Goal: Transaction & Acquisition: Purchase product/service

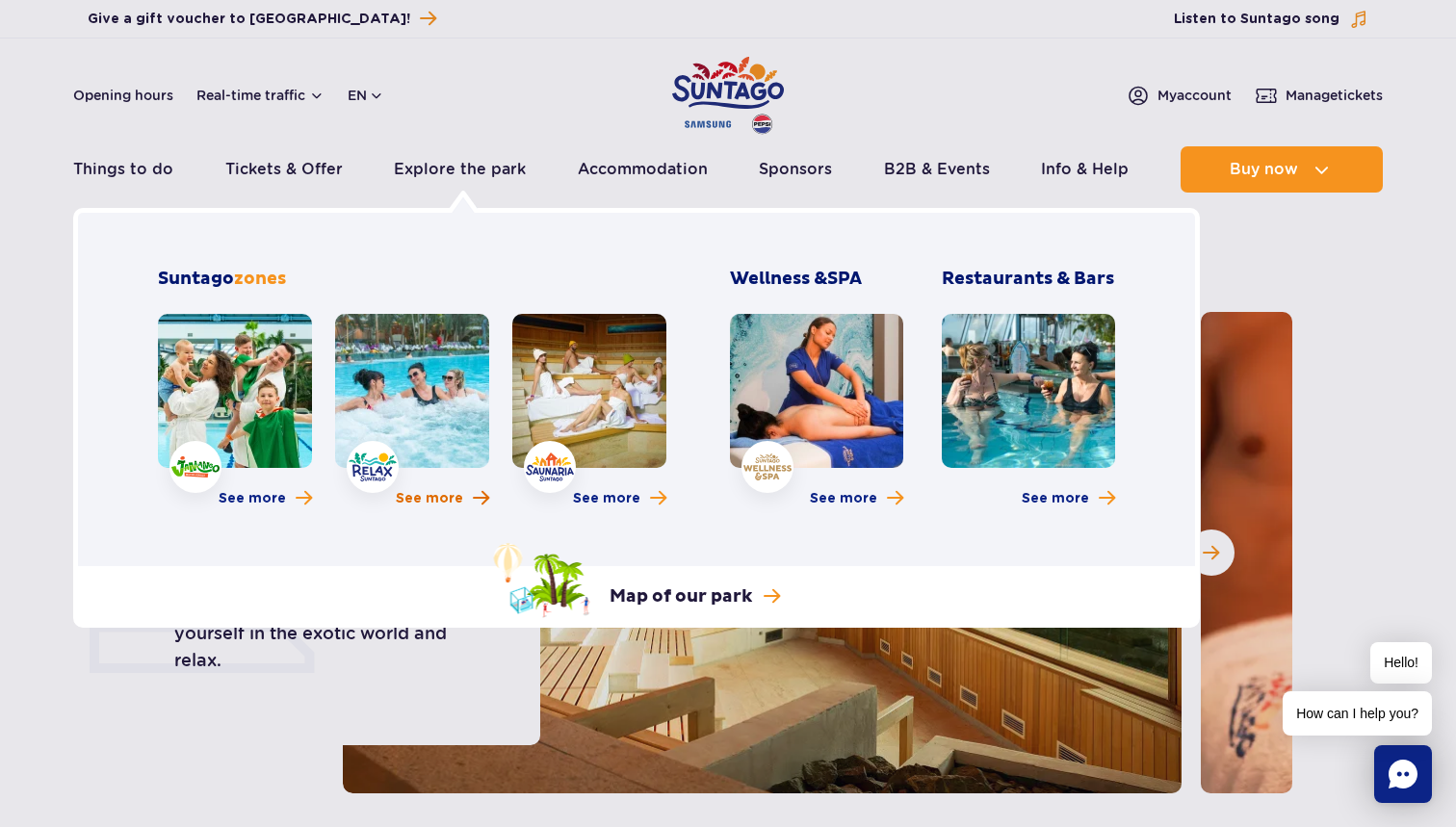
click at [428, 502] on span "See more" at bounding box center [430, 498] width 68 height 19
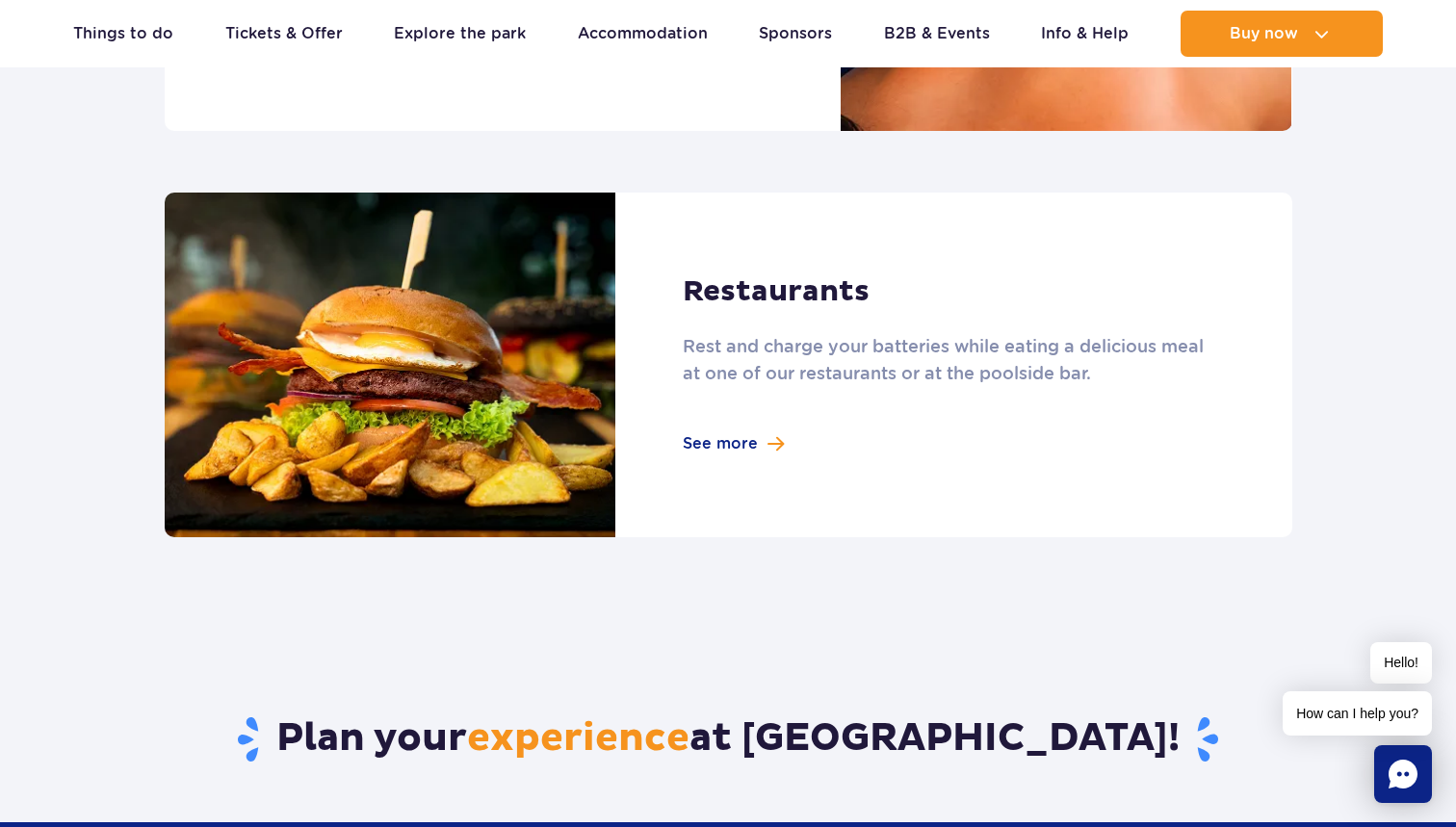
scroll to position [1990, 0]
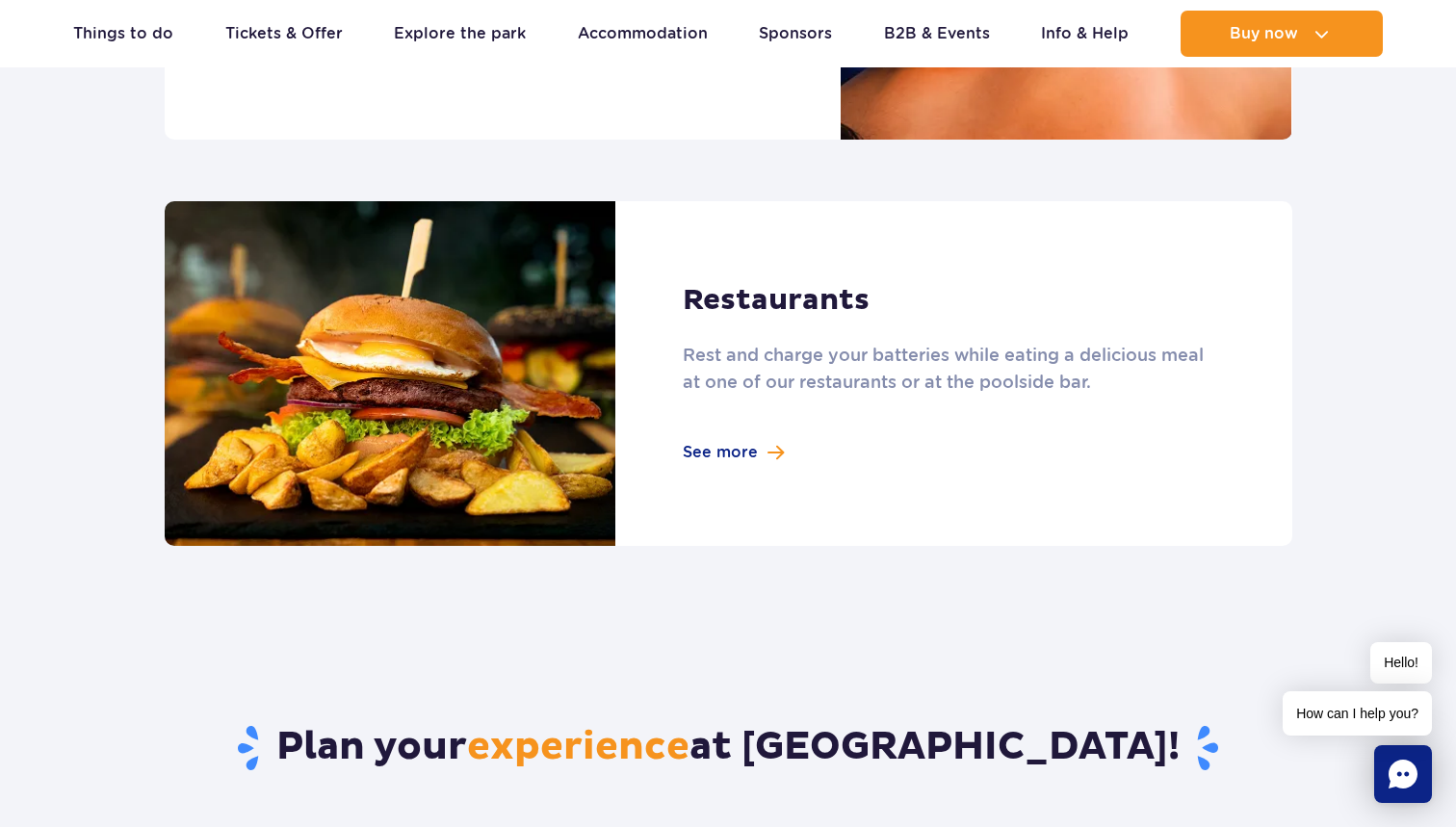
click at [714, 453] on link at bounding box center [728, 374] width 1127 height 346
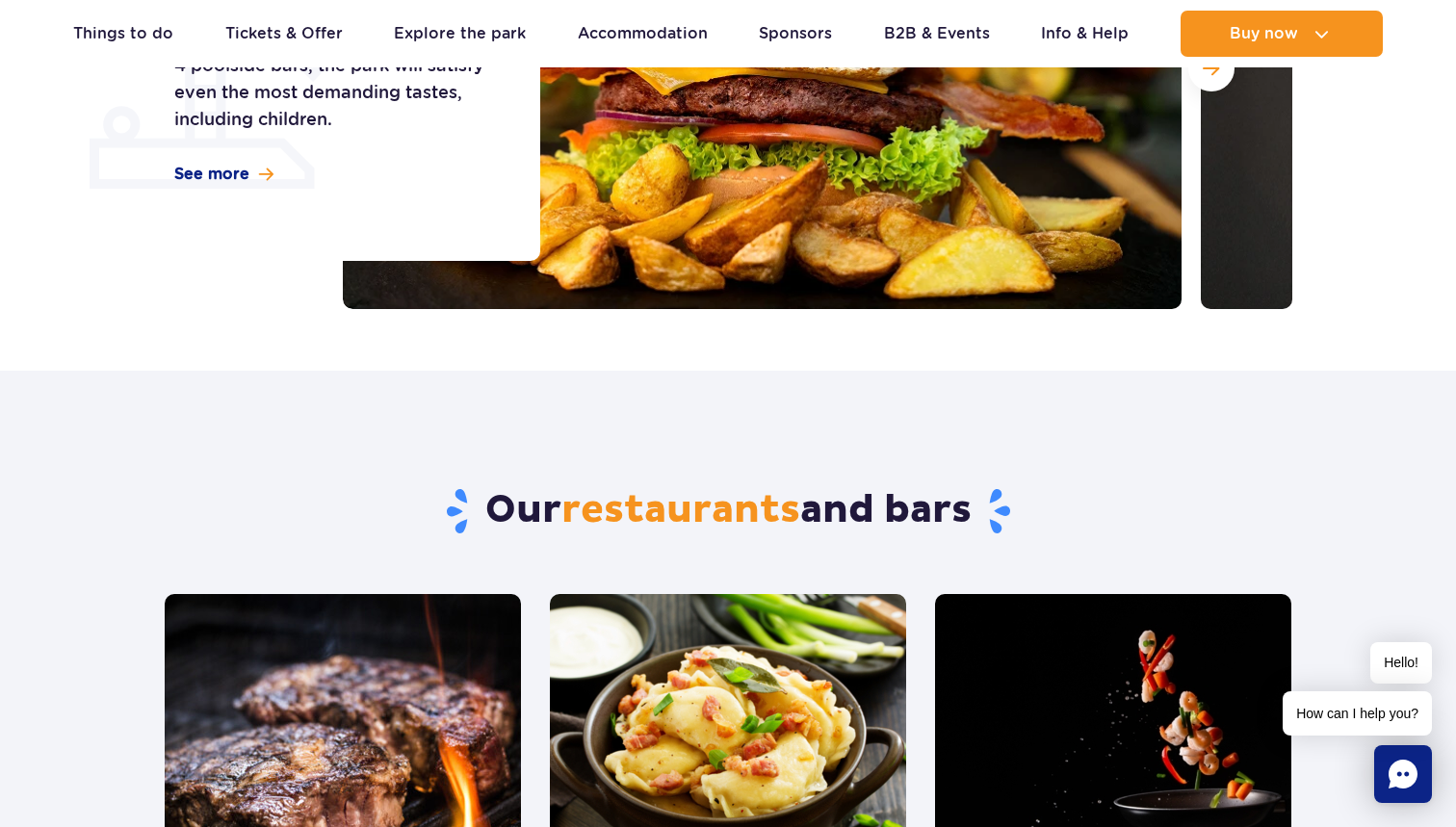
scroll to position [315, 0]
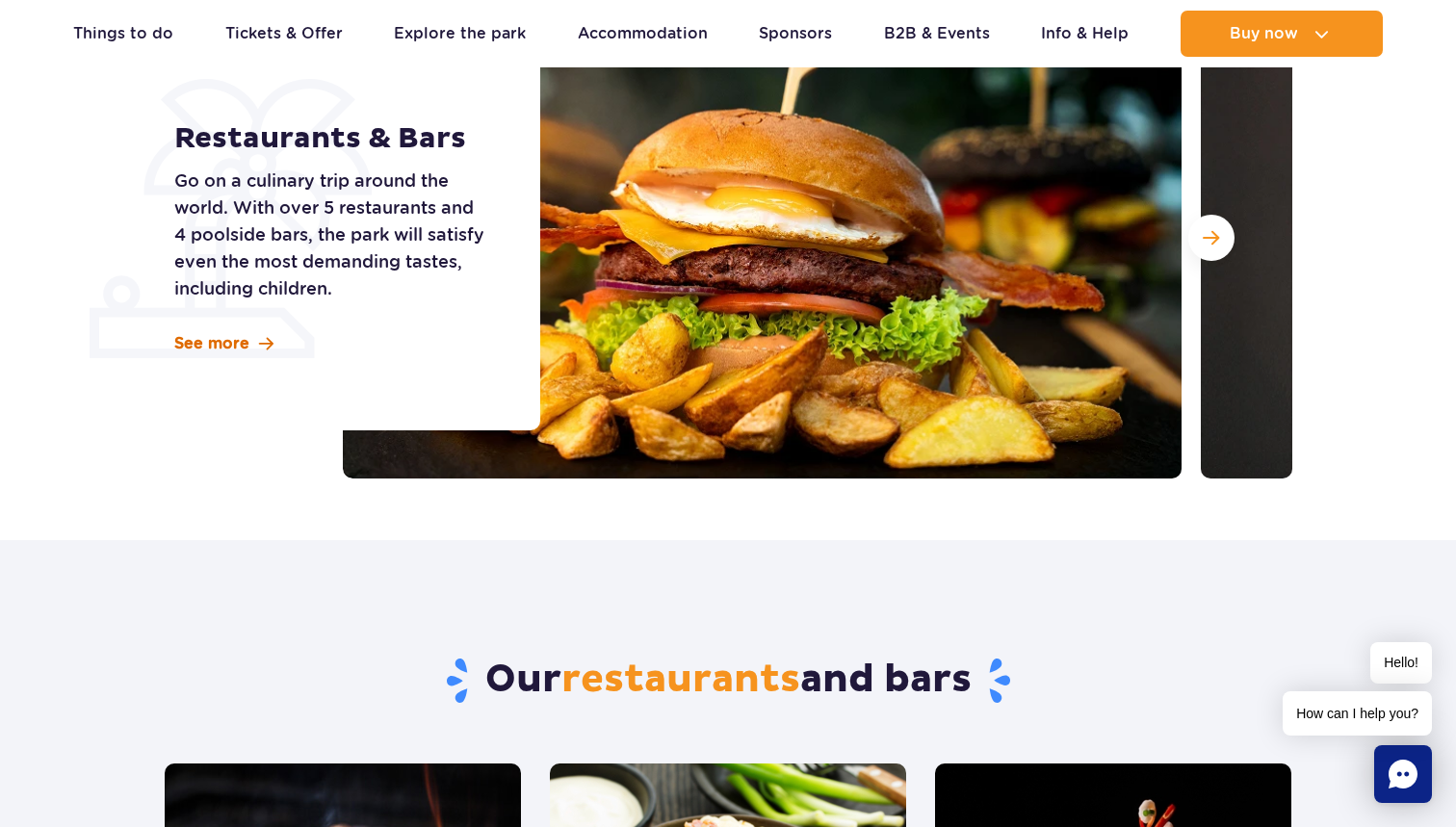
click at [255, 344] on link "See more" at bounding box center [223, 343] width 99 height 21
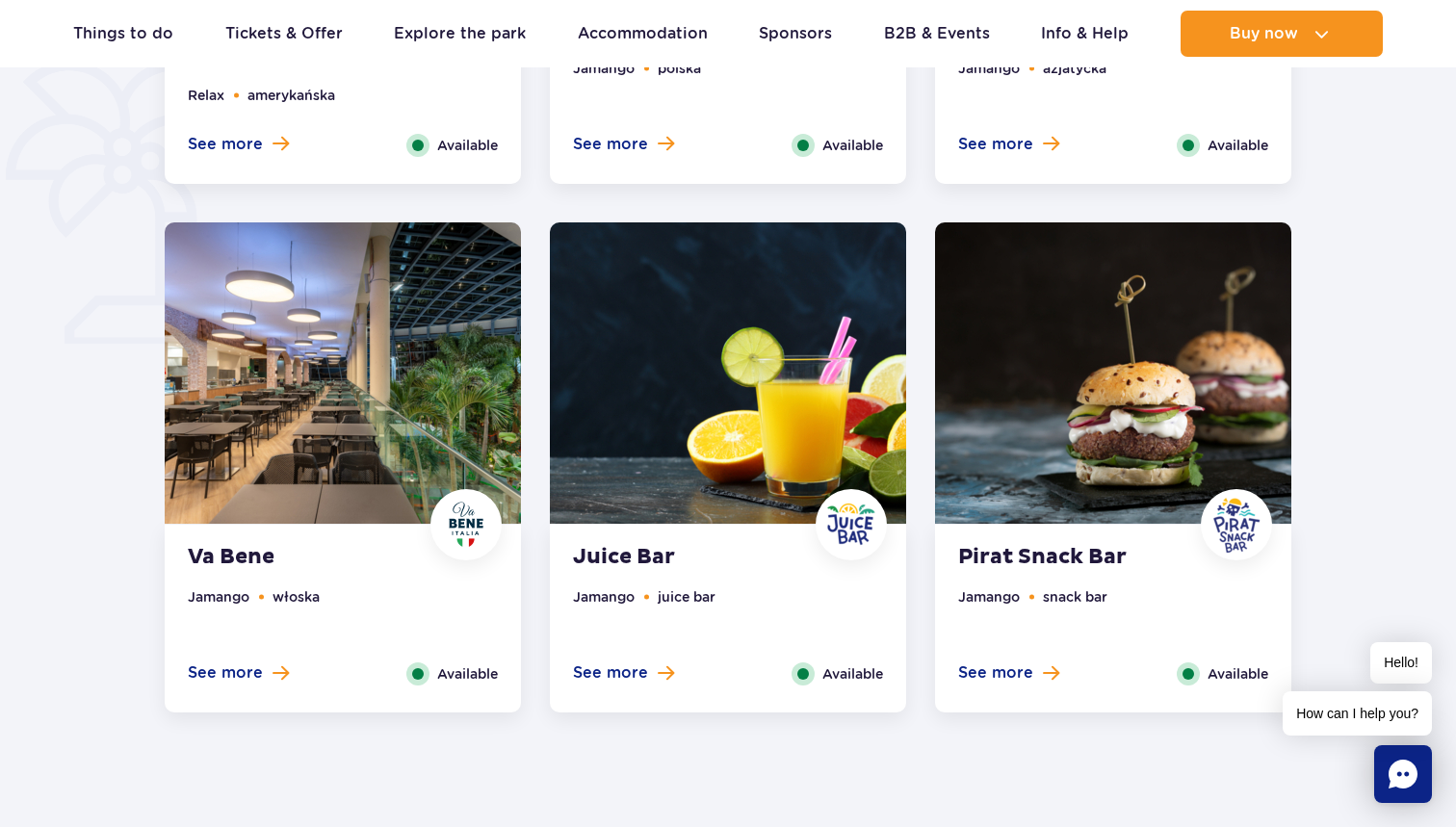
scroll to position [1405, 0]
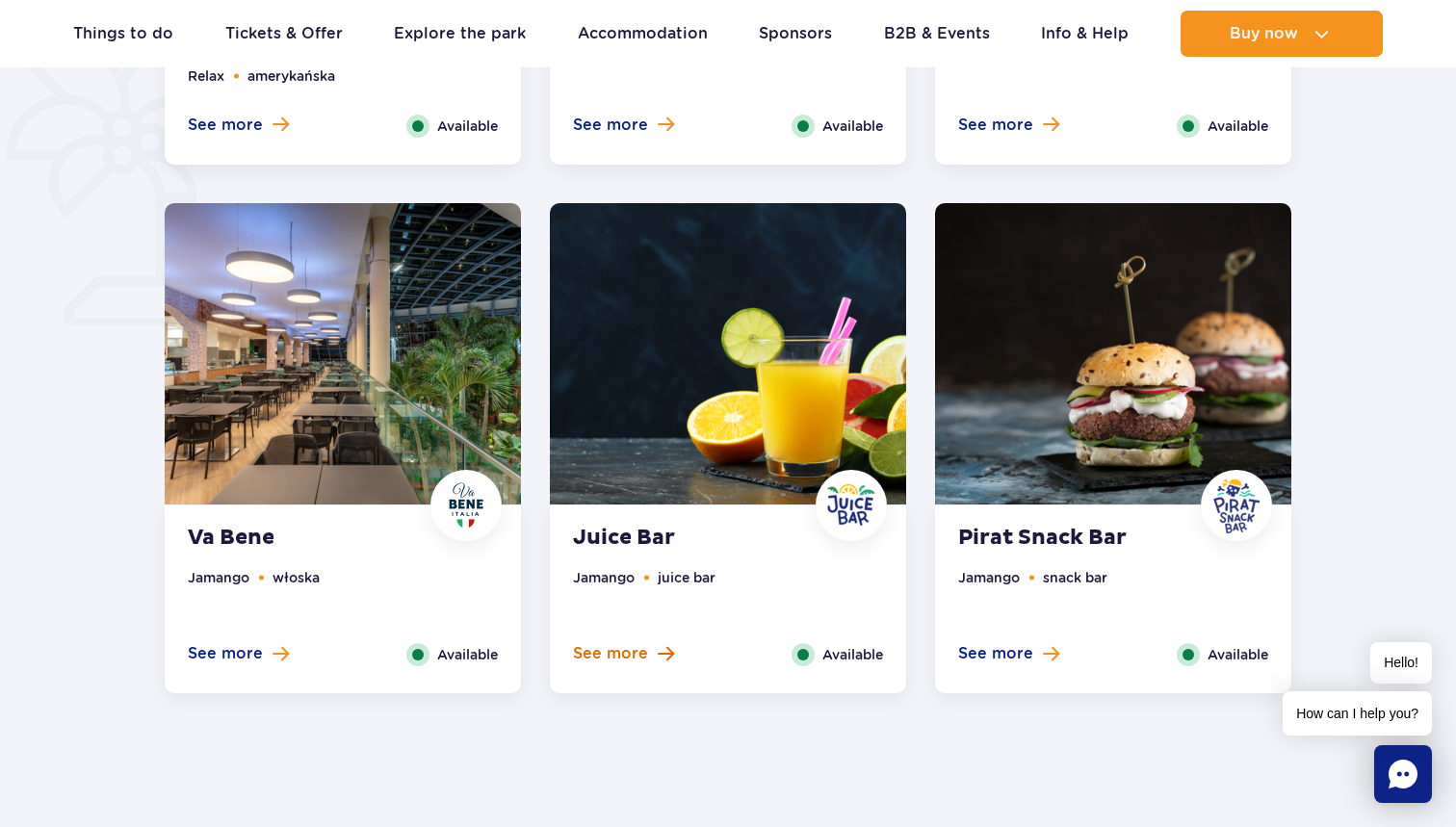
click at [652, 652] on button "See more" at bounding box center [622, 653] width 101 height 21
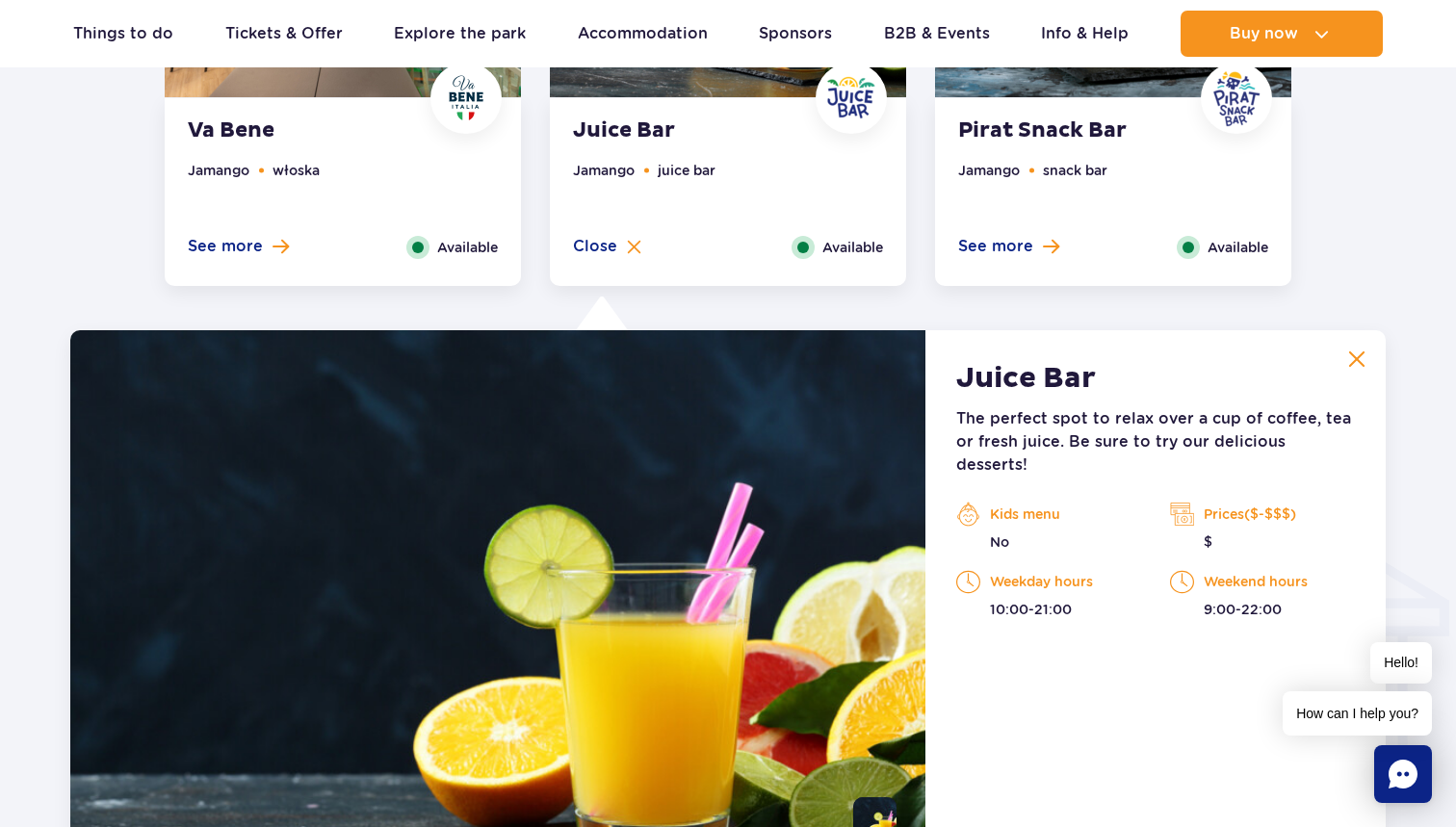
scroll to position [1811, 0]
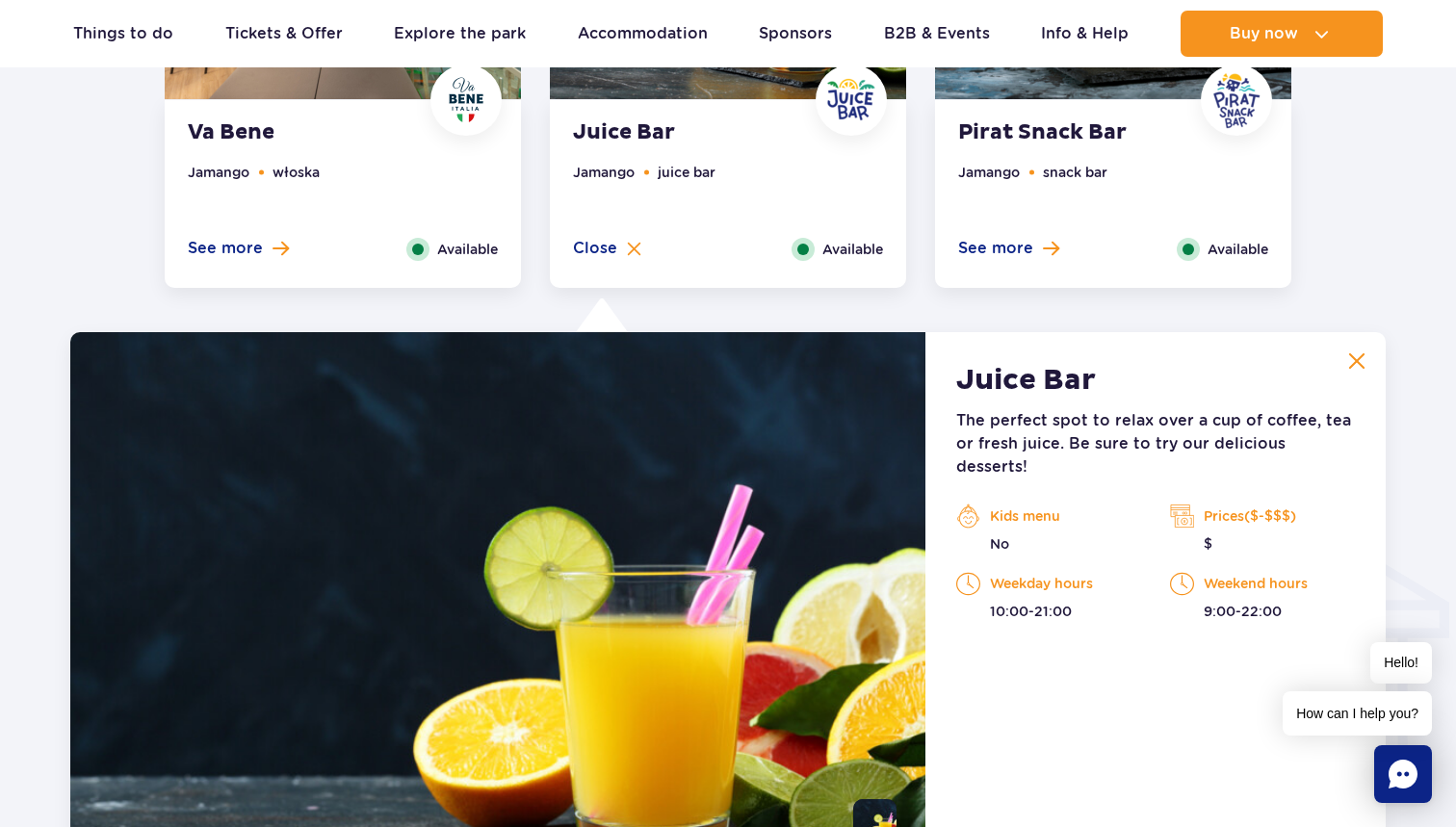
click at [1223, 502] on p "Prices($-$$$)" at bounding box center [1262, 516] width 184 height 29
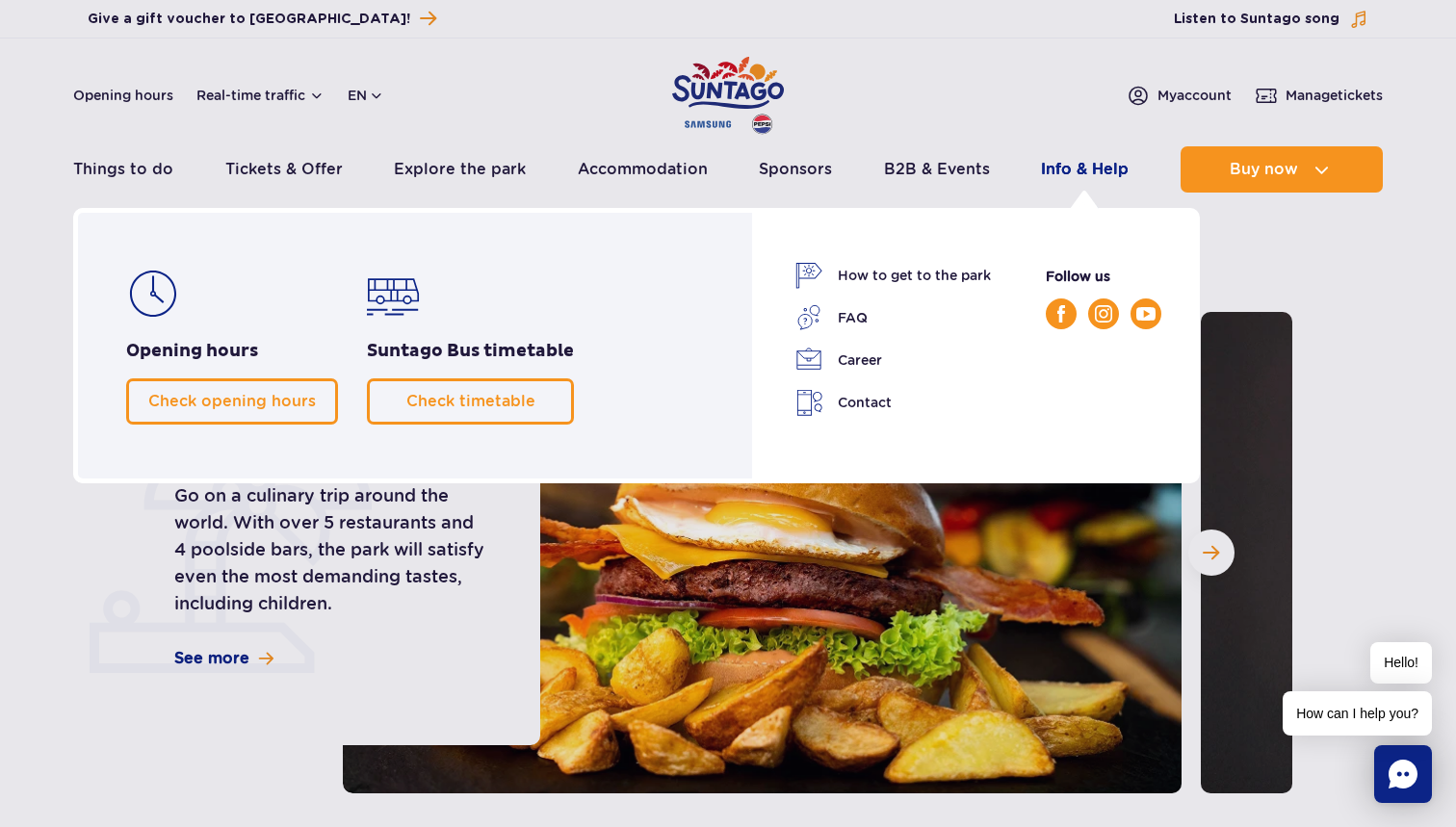
scroll to position [0, 0]
click at [860, 320] on link "FAQ" at bounding box center [893, 317] width 195 height 27
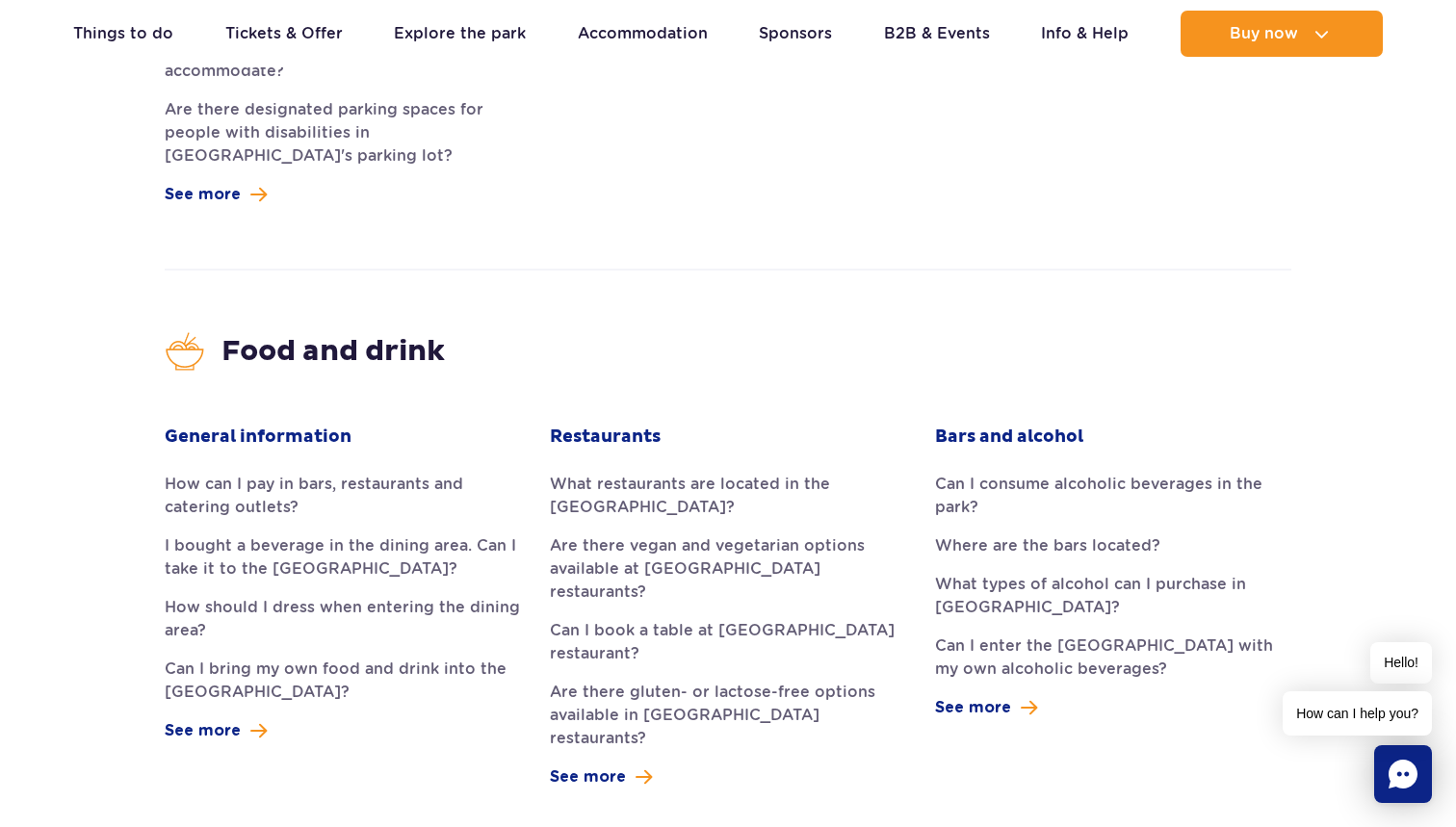
scroll to position [4198, 0]
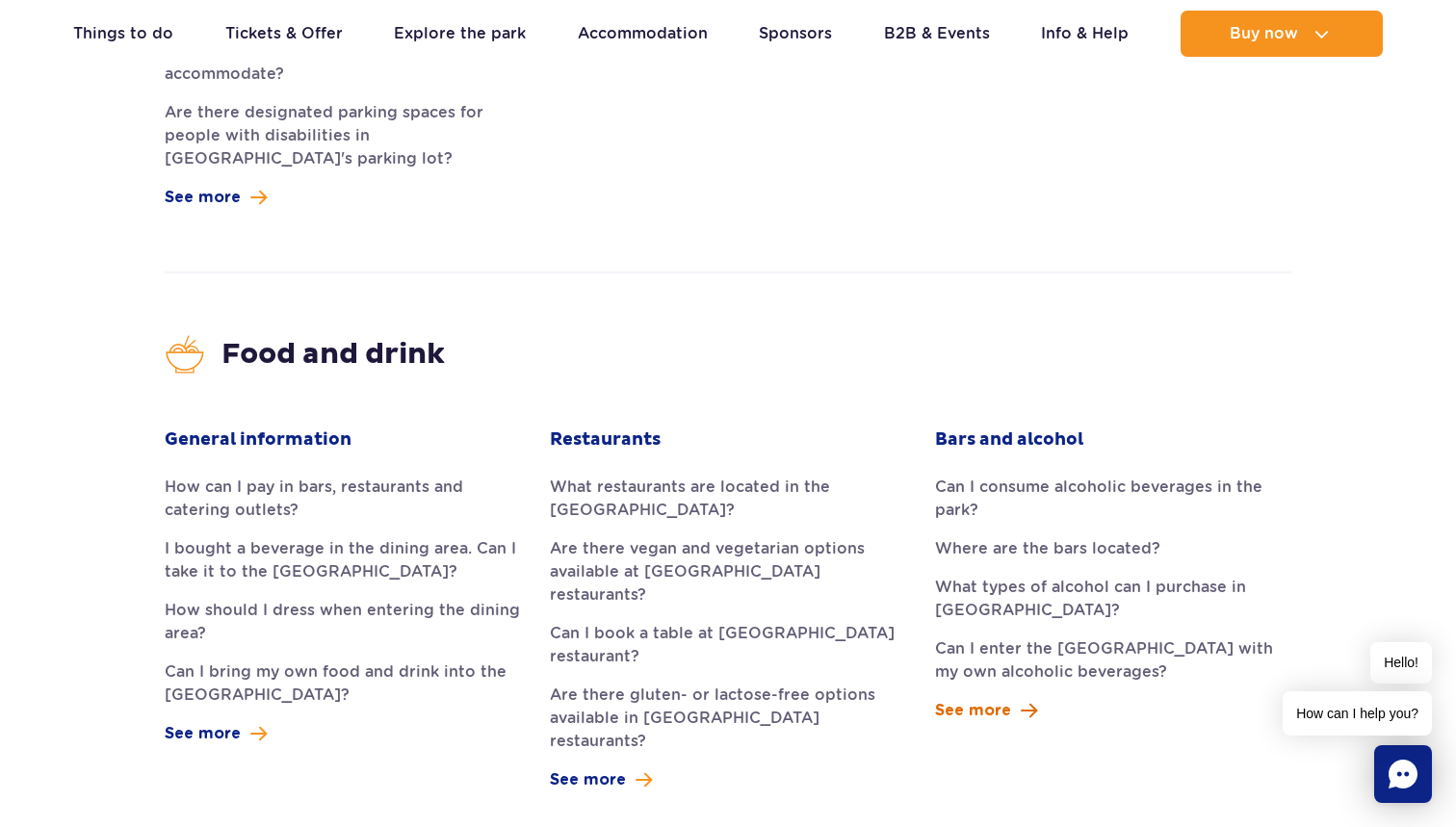
click at [996, 699] on span "See more" at bounding box center [972, 710] width 76 height 23
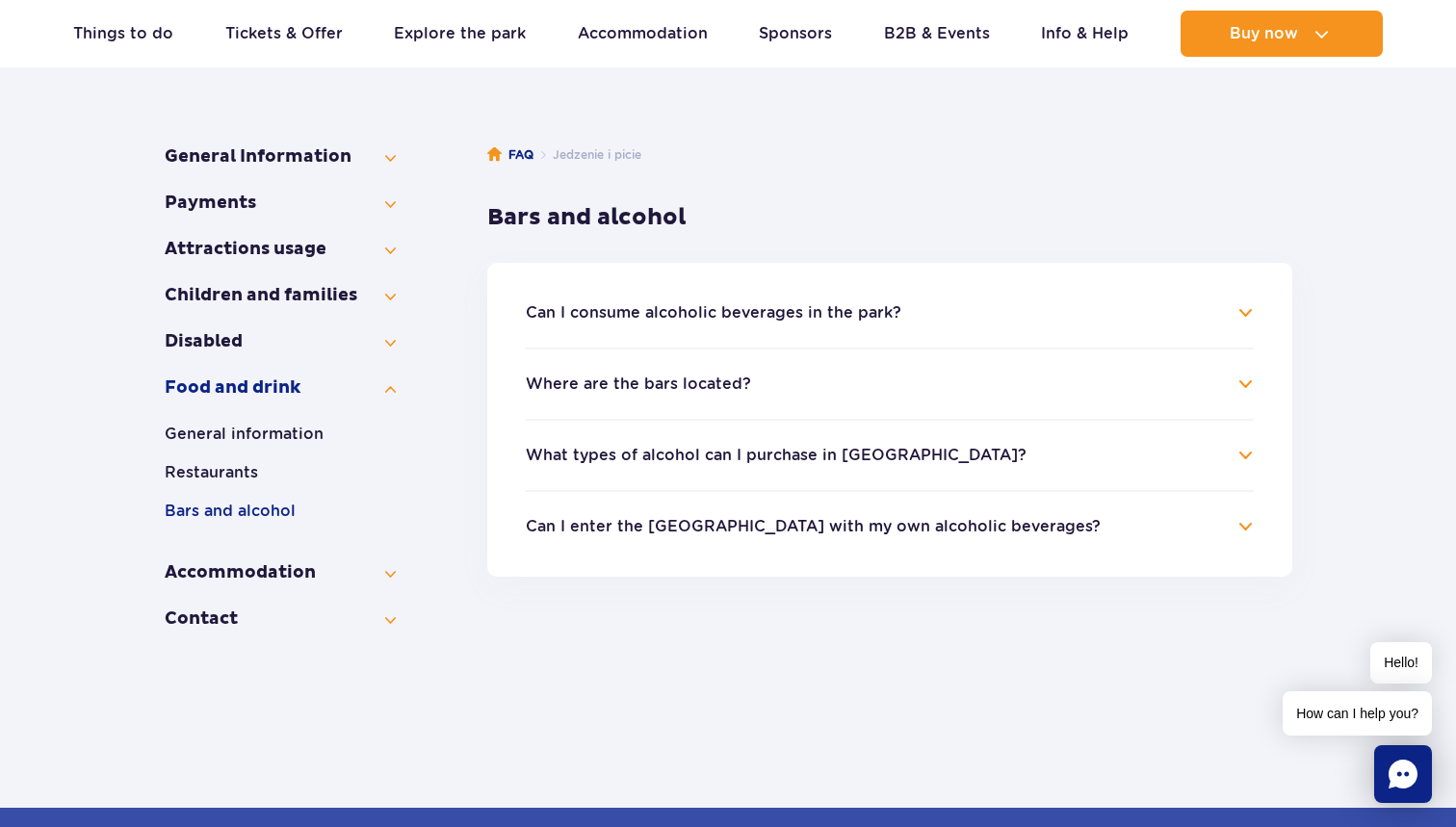
scroll to position [255, 0]
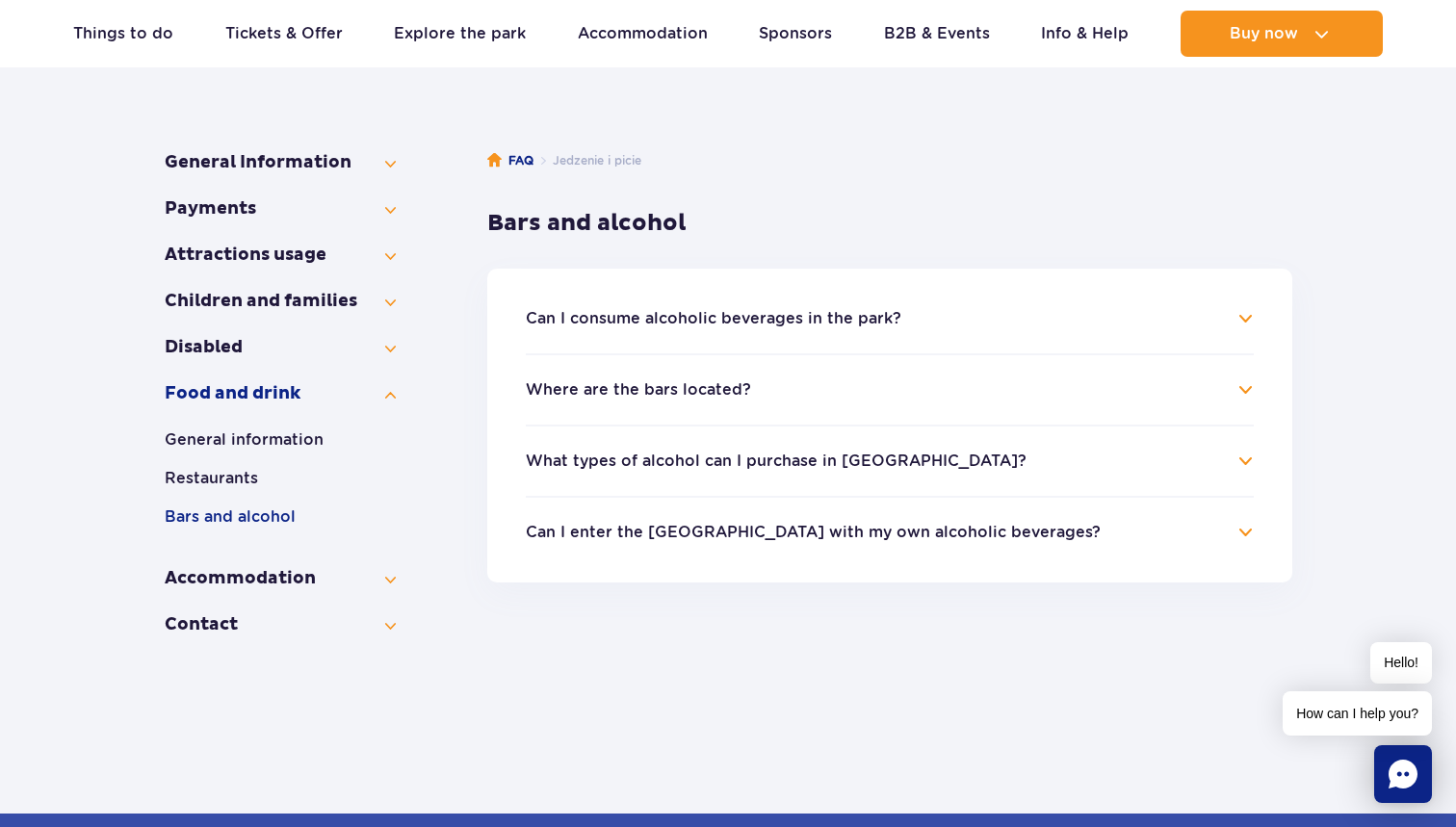
click at [1241, 317] on h4 "Can I consume alcoholic beverages in the park?" at bounding box center [890, 318] width 728 height 23
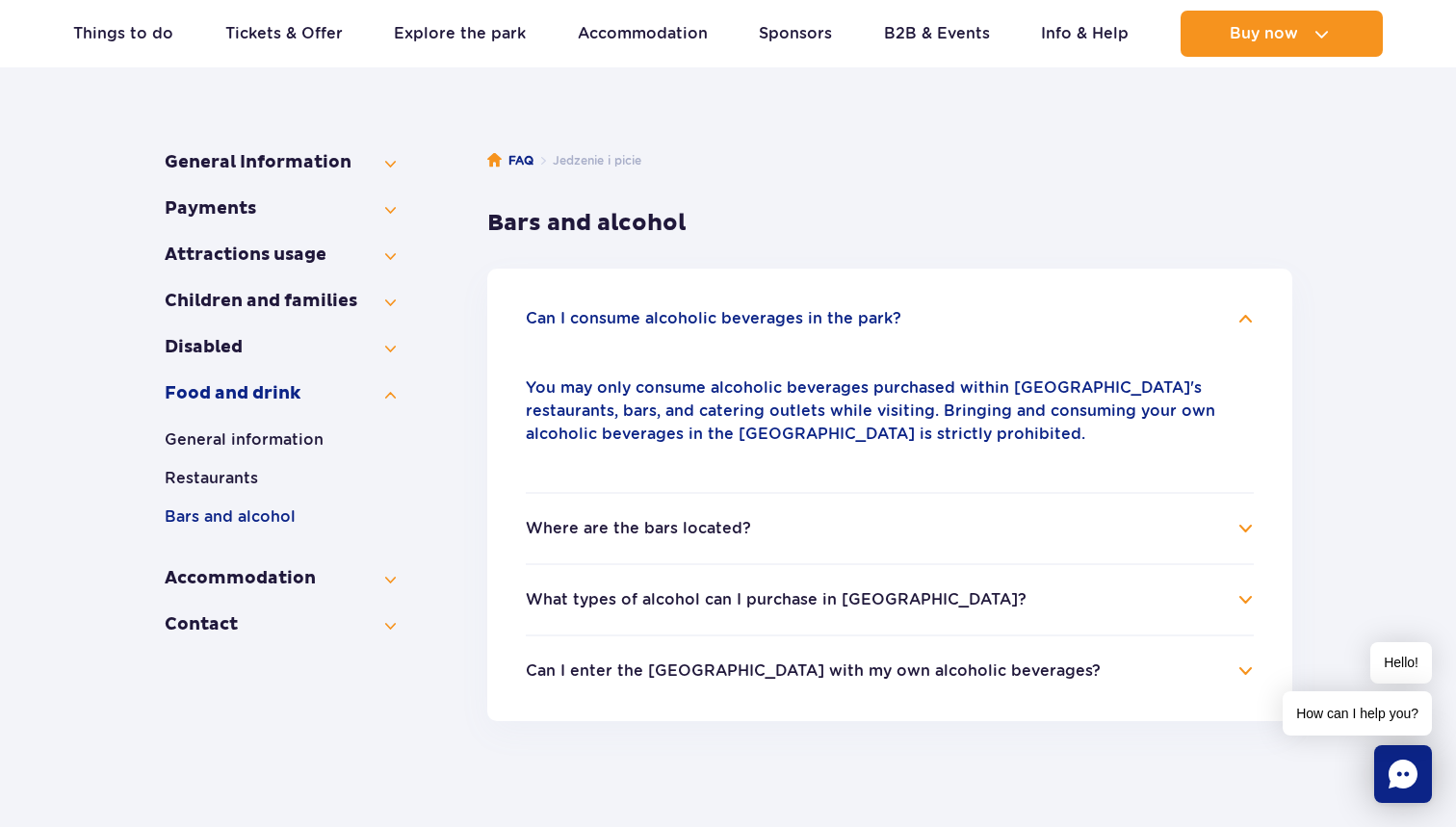
click at [1240, 524] on h4 "Where are the bars located?" at bounding box center [890, 528] width 728 height 23
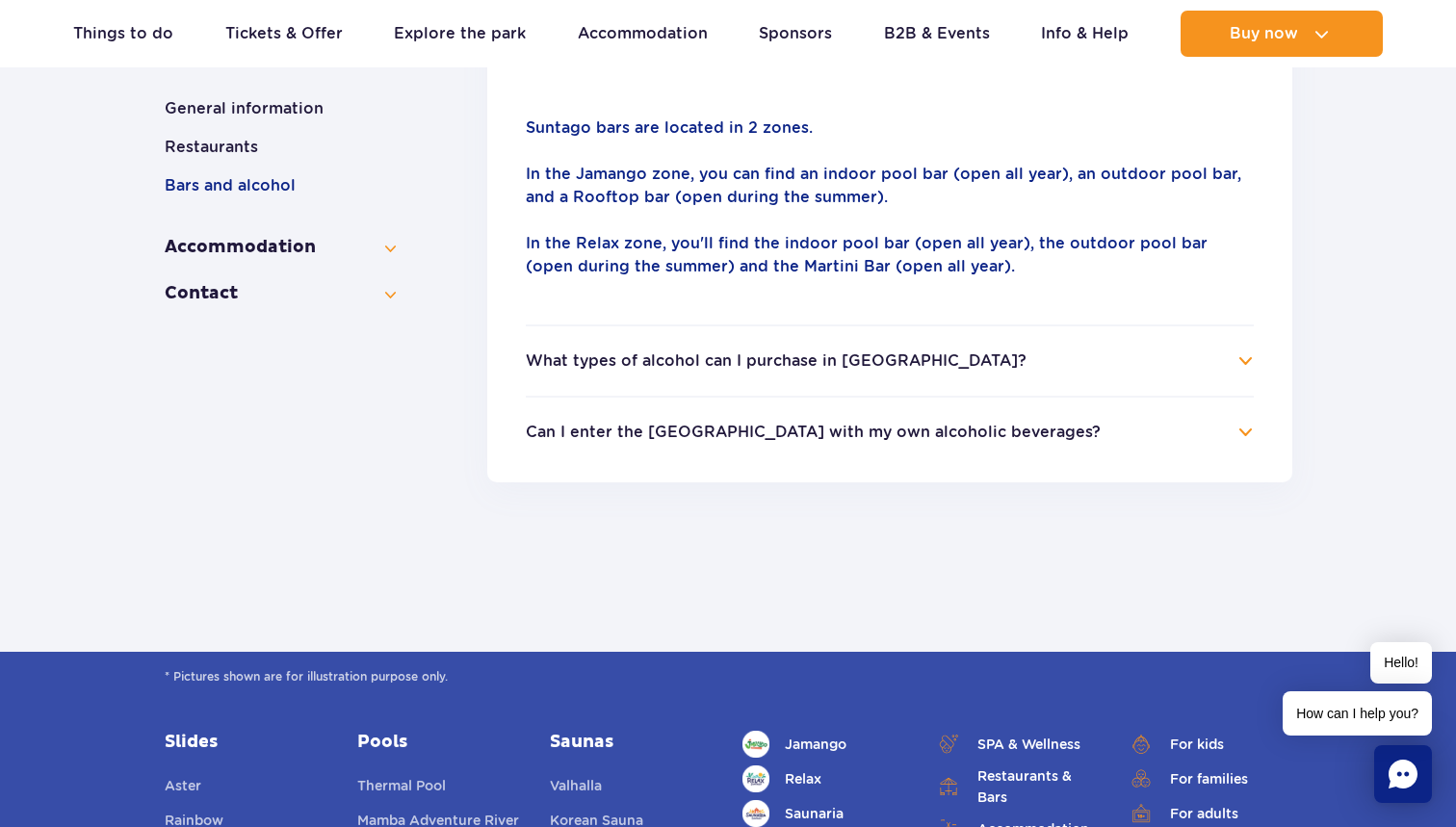
scroll to position [740, 0]
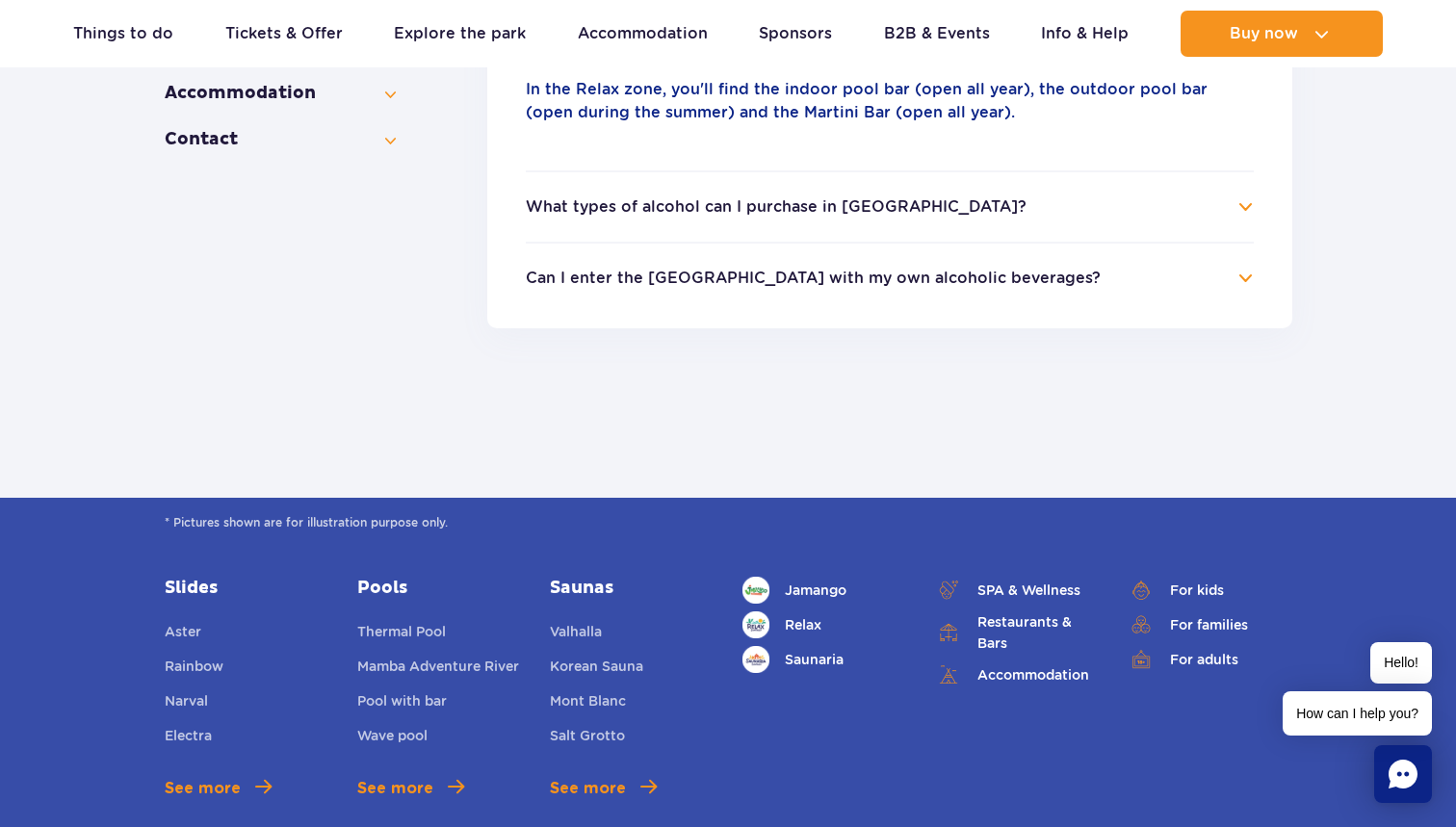
click at [1130, 204] on h4 "What types of alcohol can I purchase in Suntago?" at bounding box center [890, 207] width 728 height 23
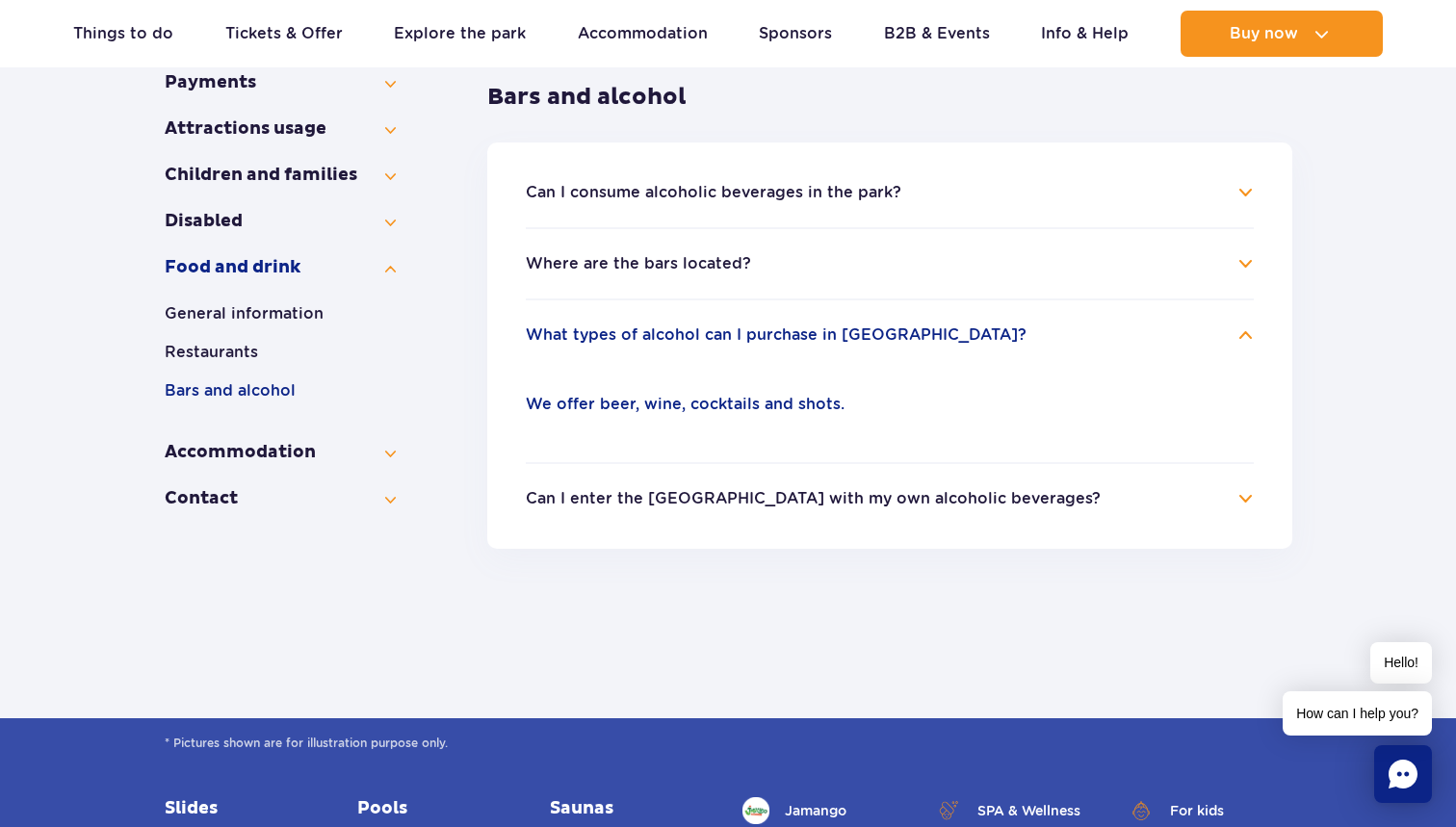
scroll to position [358, 0]
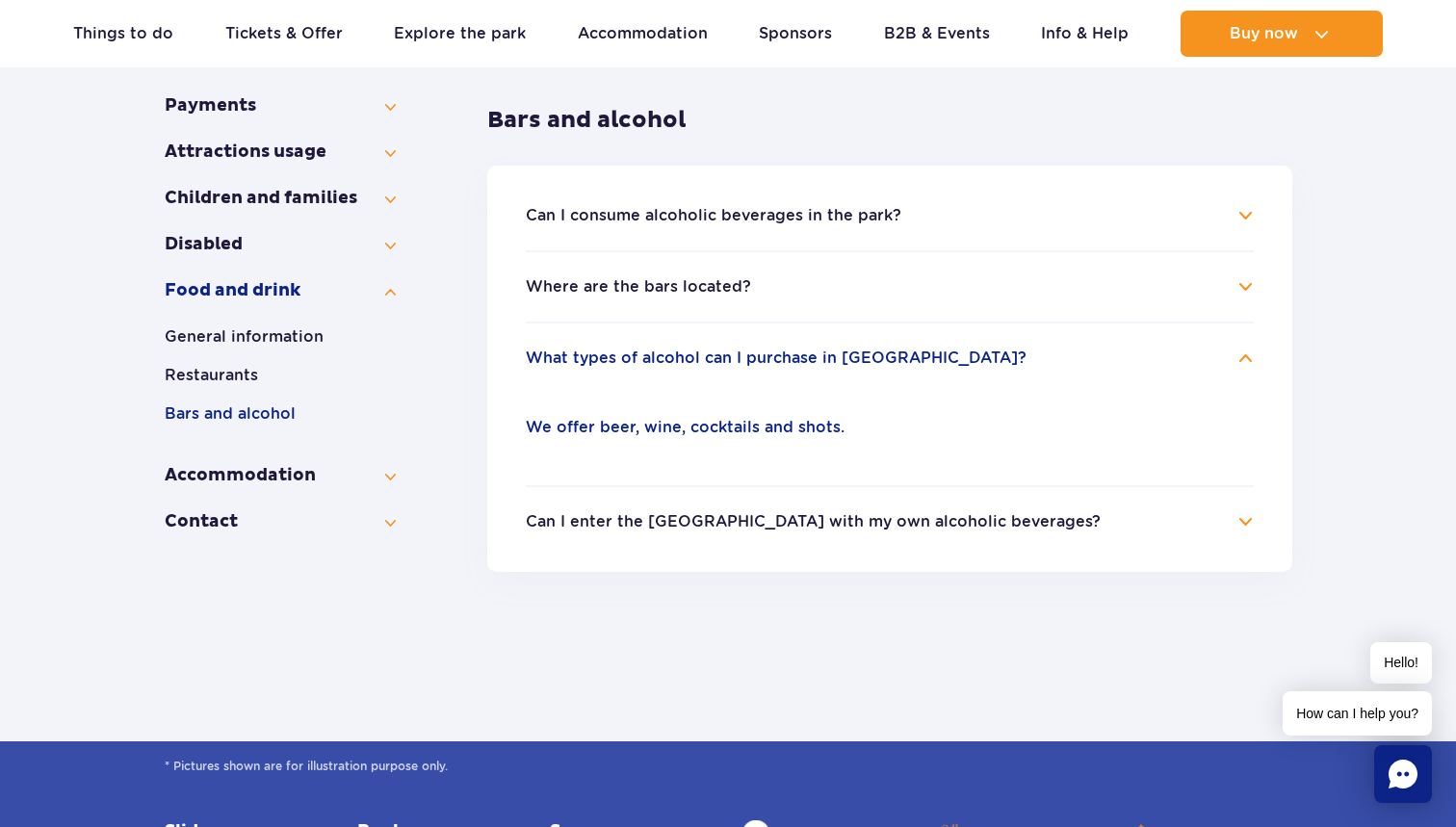
click at [1221, 526] on h4 "Can I enter the Water Park with my own alcoholic beverages?" at bounding box center [890, 522] width 728 height 23
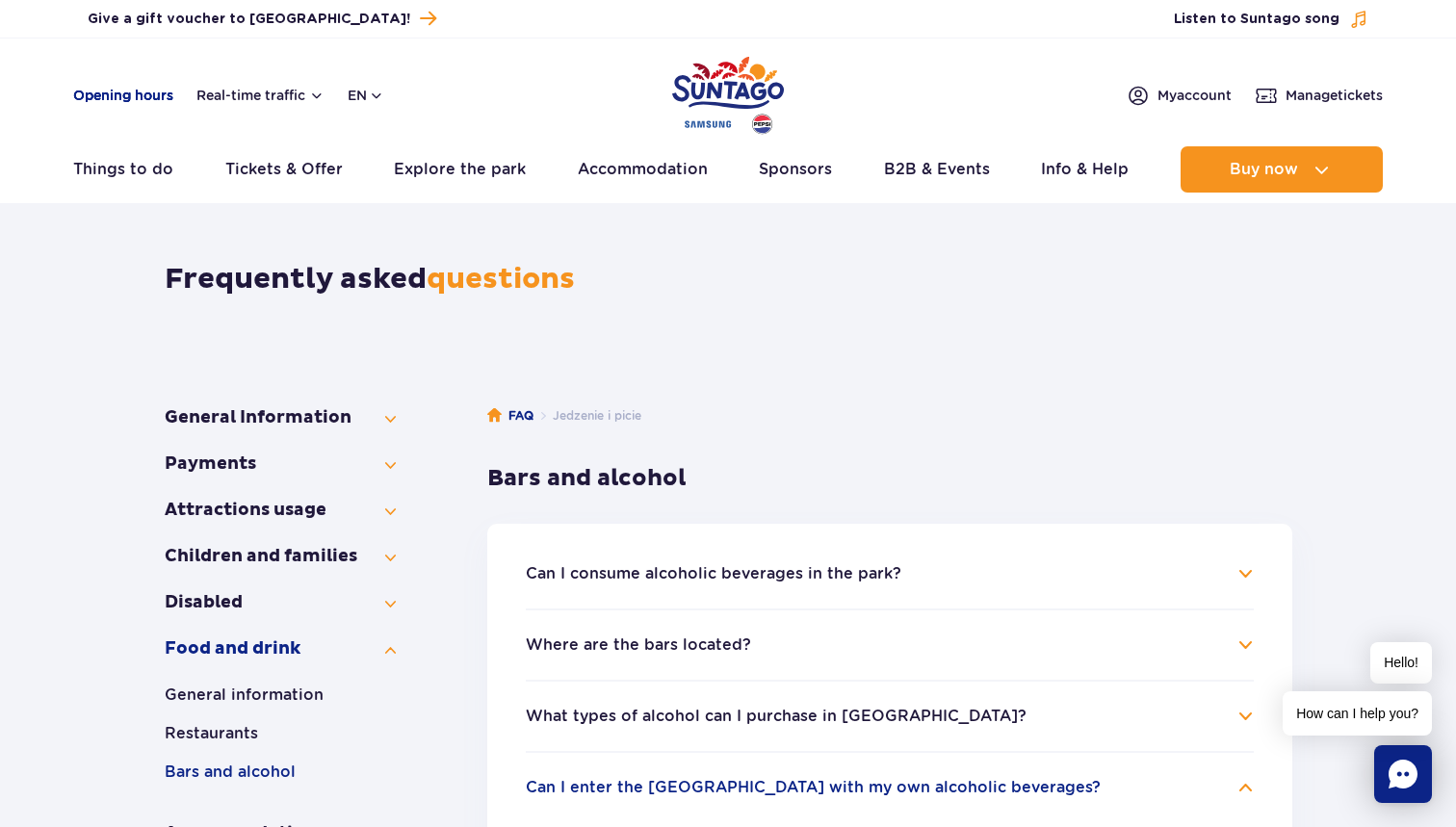
click at [132, 97] on link "Opening hours" at bounding box center [123, 95] width 100 height 19
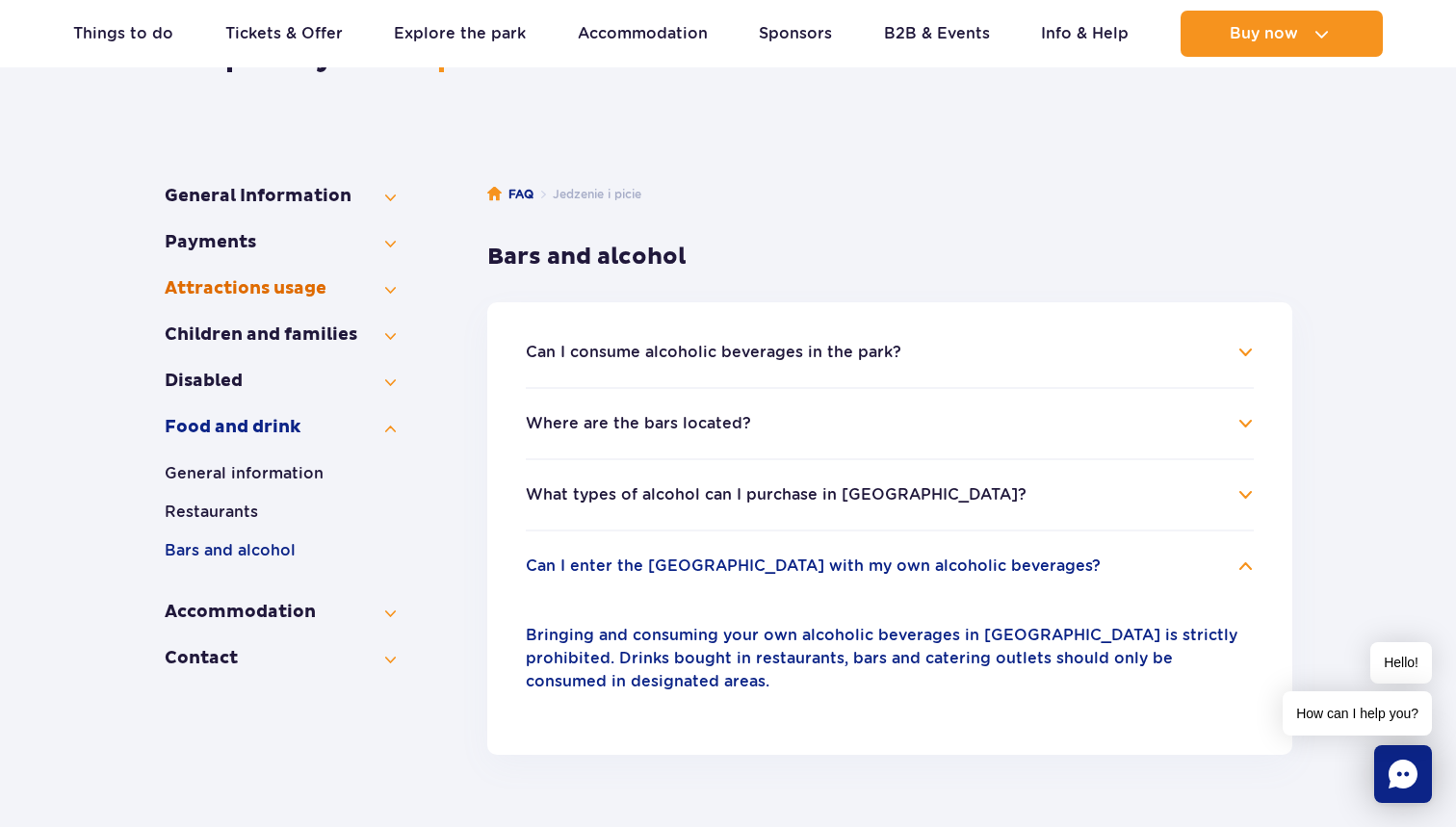
click at [391, 285] on button "Attractions usage" at bounding box center [280, 288] width 231 height 23
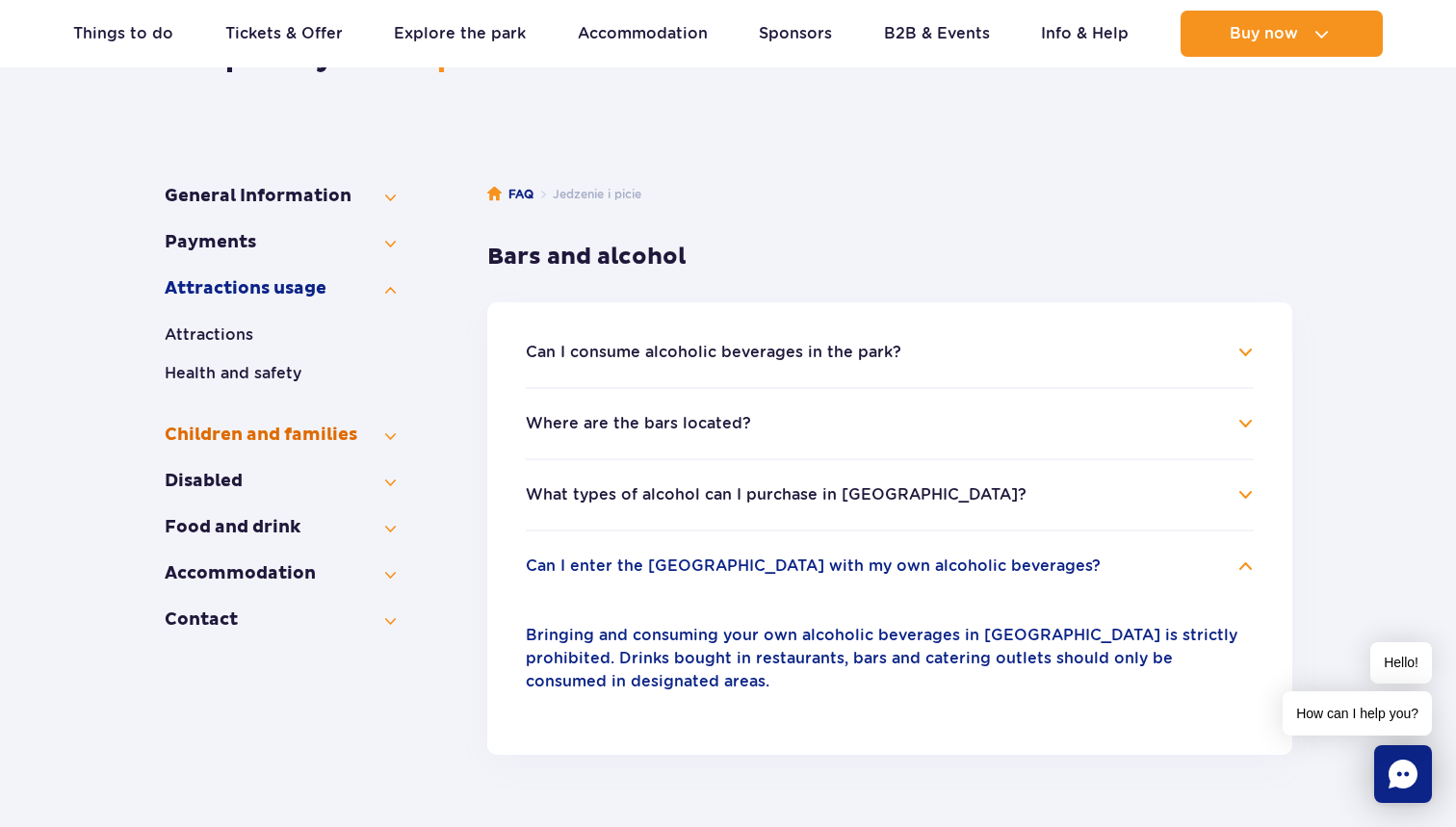
click at [392, 438] on button "Children and families" at bounding box center [280, 435] width 231 height 23
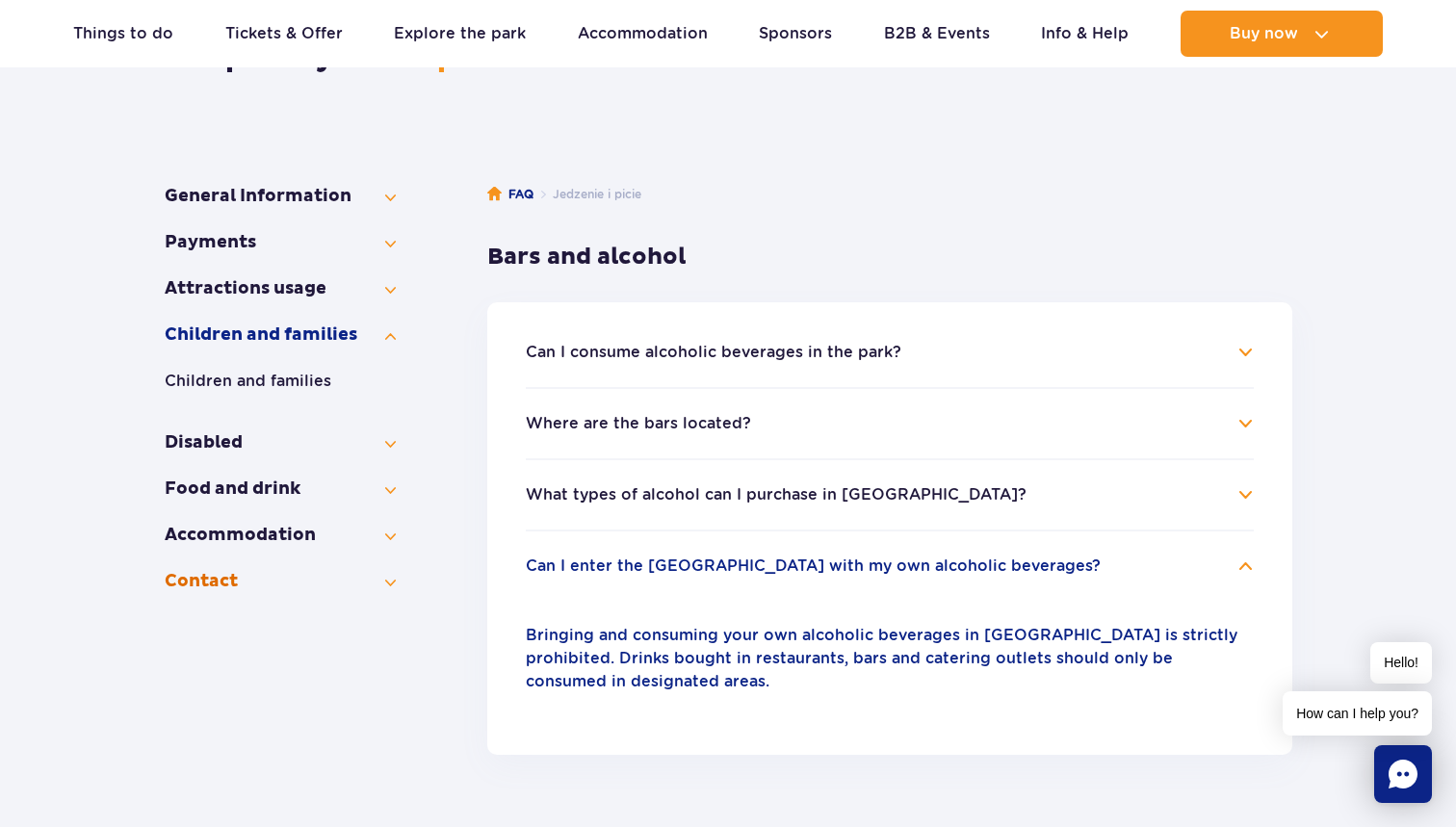
click at [393, 583] on button "Contact" at bounding box center [280, 581] width 231 height 23
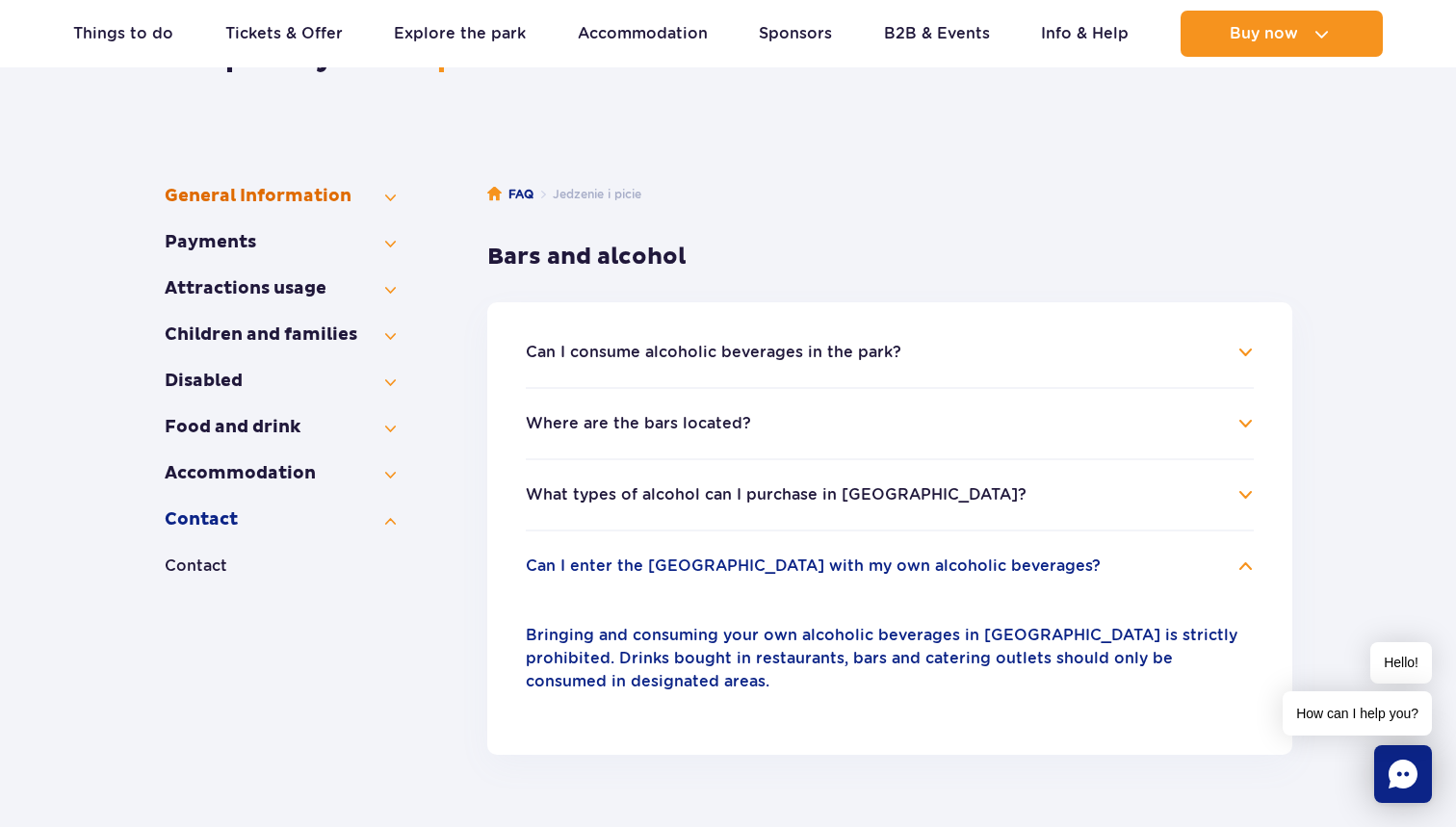
click at [393, 206] on button "General Information" at bounding box center [280, 196] width 231 height 23
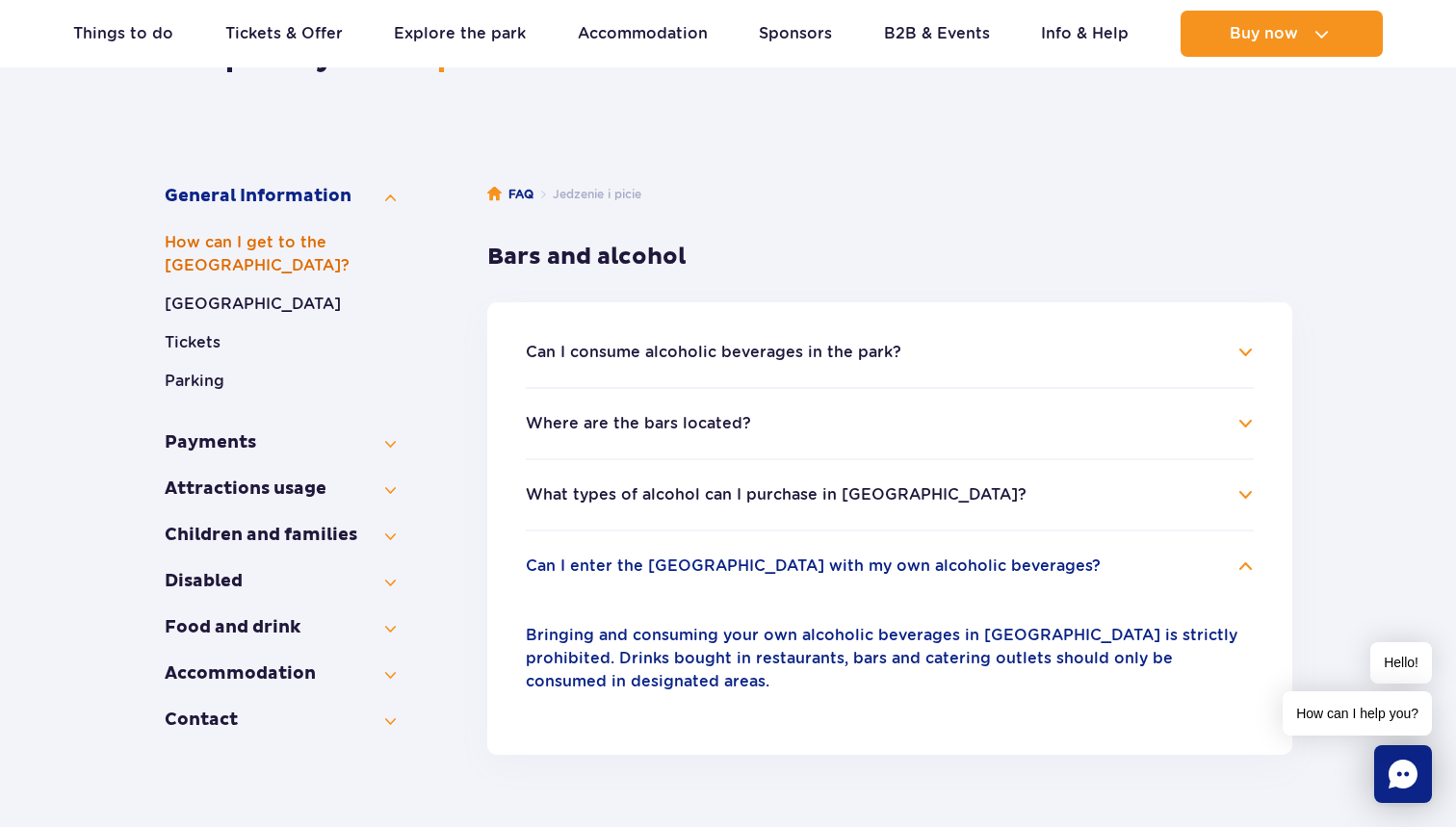
click at [216, 253] on button "How can I get to the Water Park?" at bounding box center [280, 254] width 231 height 46
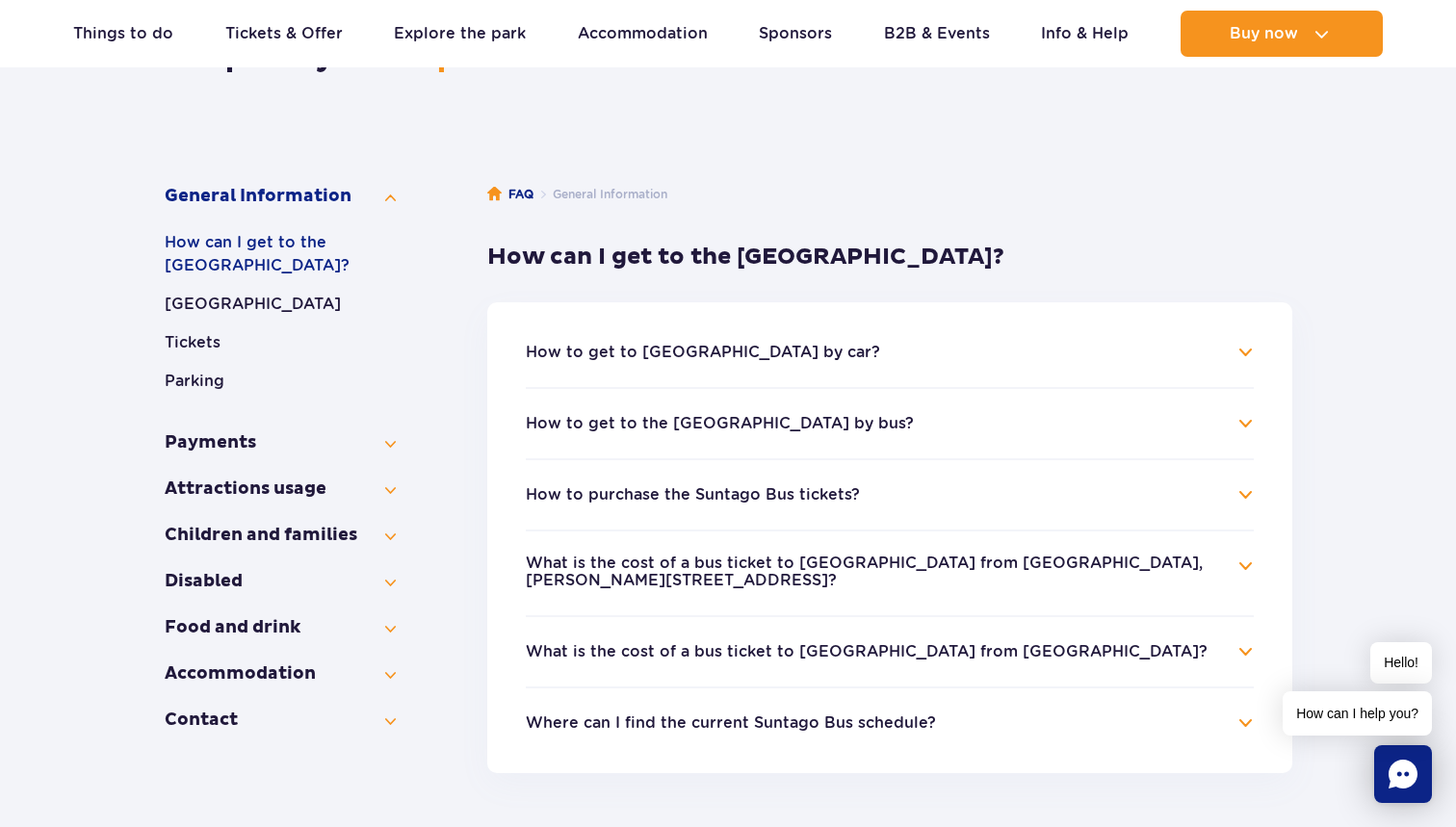
click at [1247, 422] on h4 "How to get to the Suntago Water Park by bus?" at bounding box center [890, 423] width 728 height 23
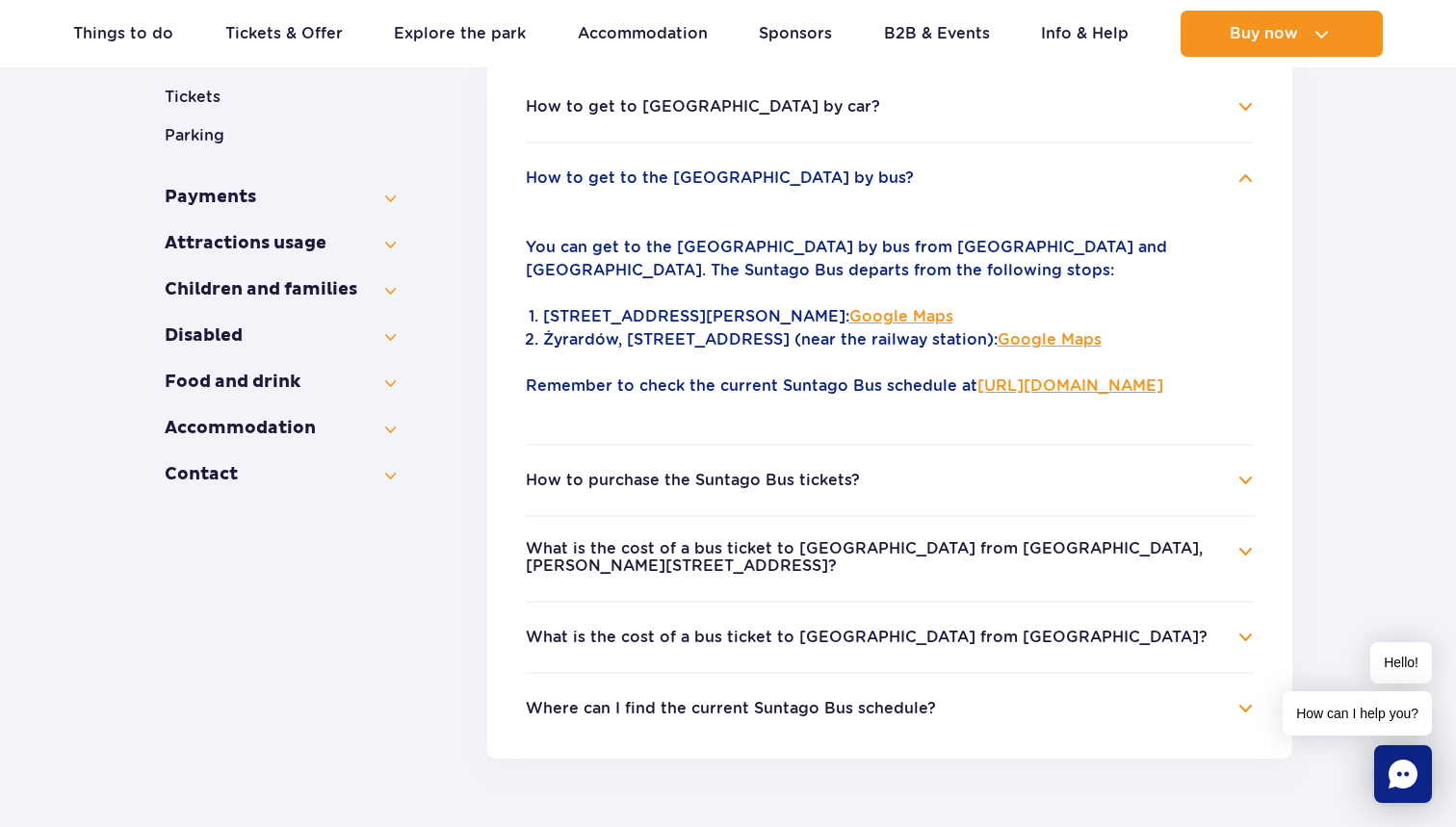
scroll to position [511, 0]
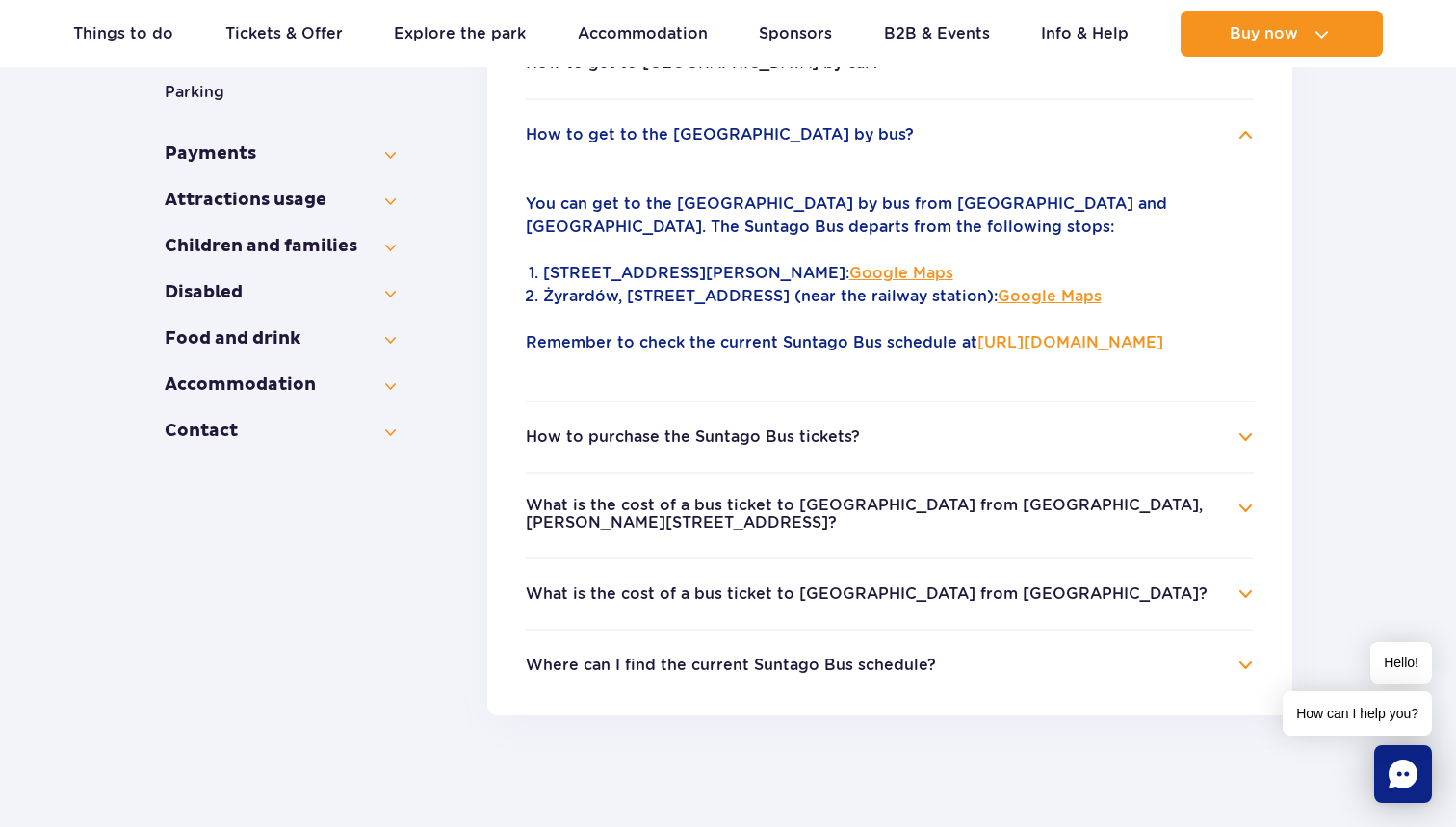
click at [1241, 449] on h4 "How to purchase the Suntago Bus tickets?" at bounding box center [890, 437] width 728 height 23
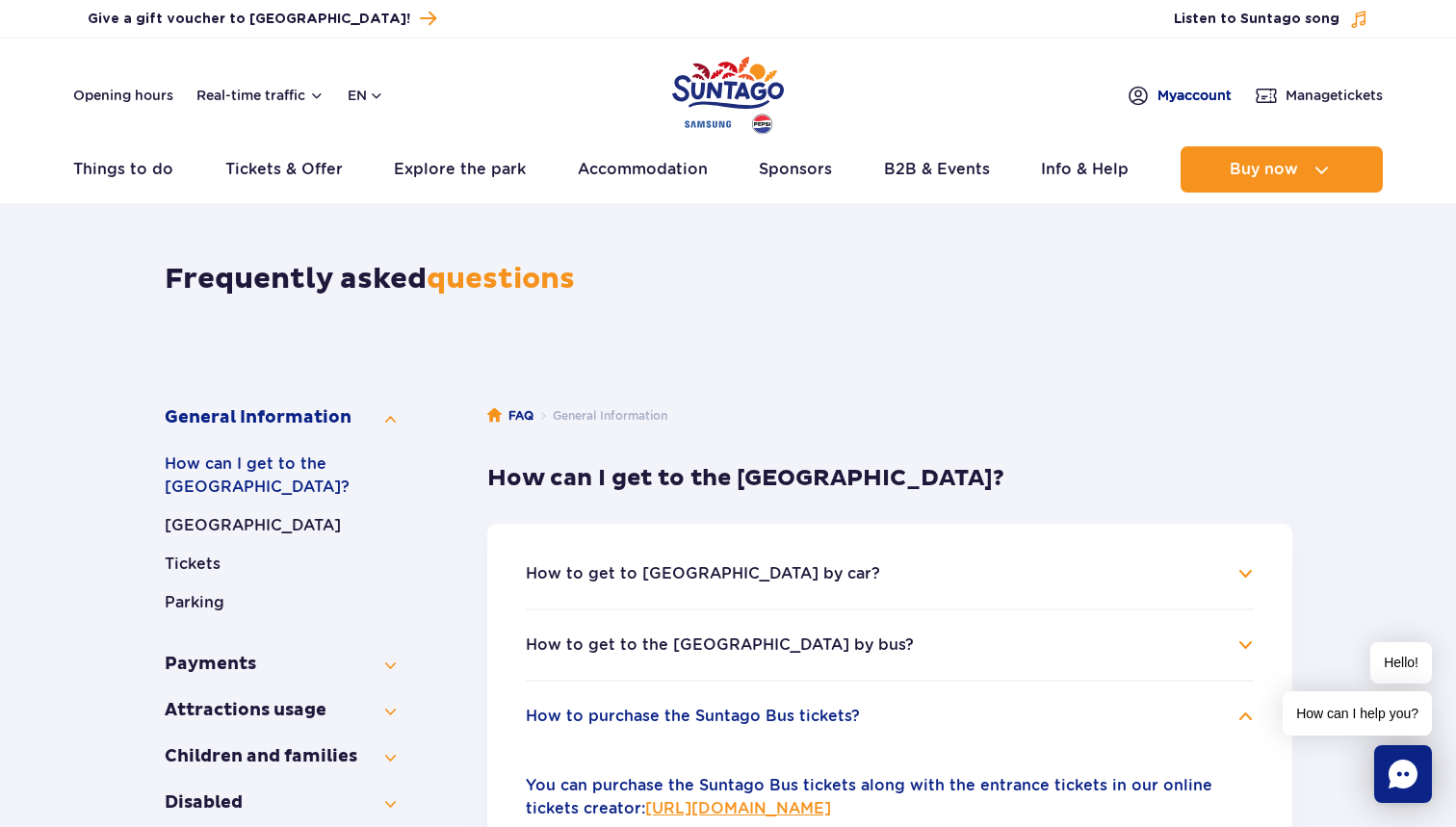
click at [1173, 91] on span "My account" at bounding box center [1194, 95] width 74 height 19
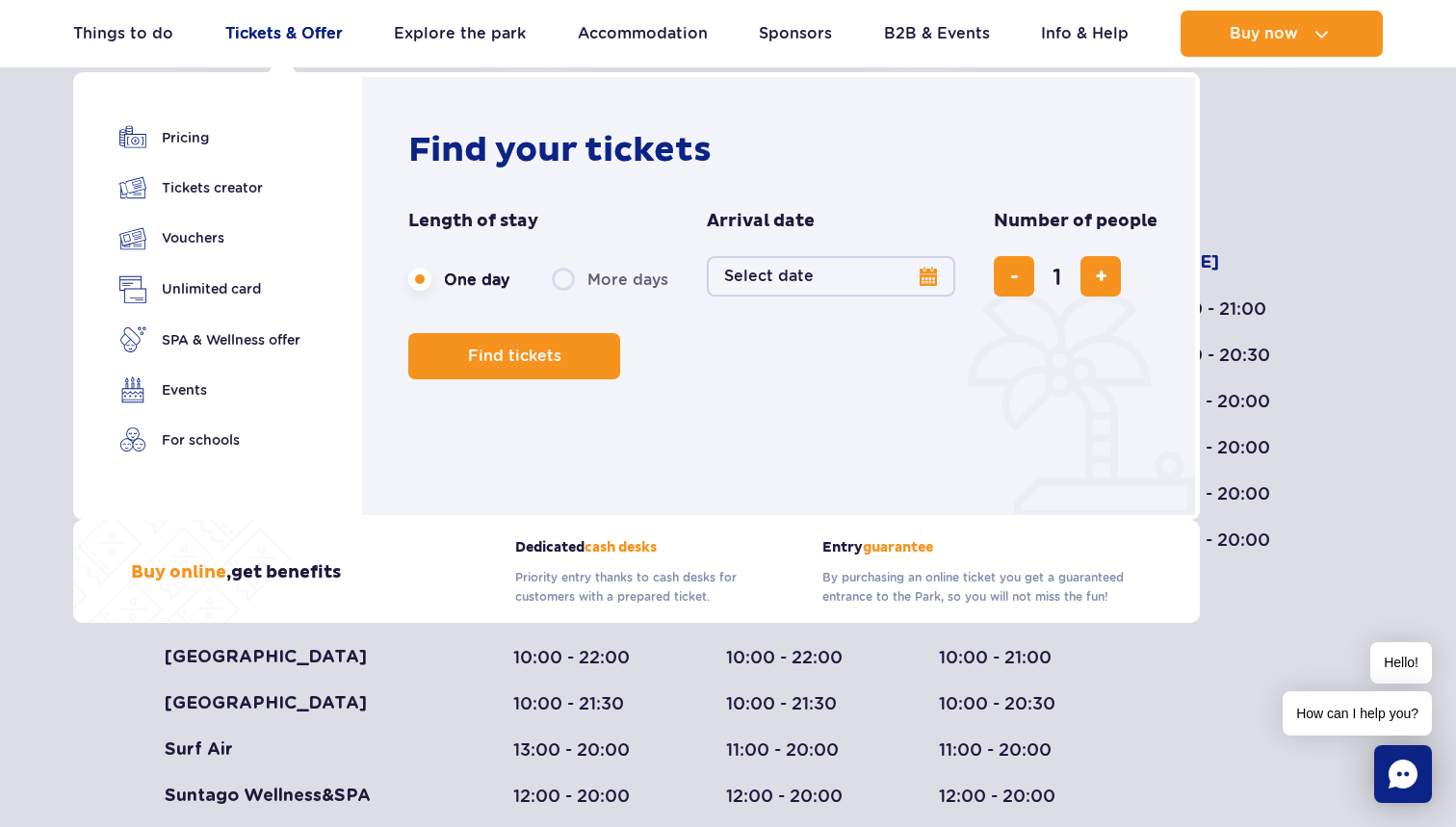
click at [258, 39] on link "Tickets & Offer" at bounding box center [284, 34] width 118 height 46
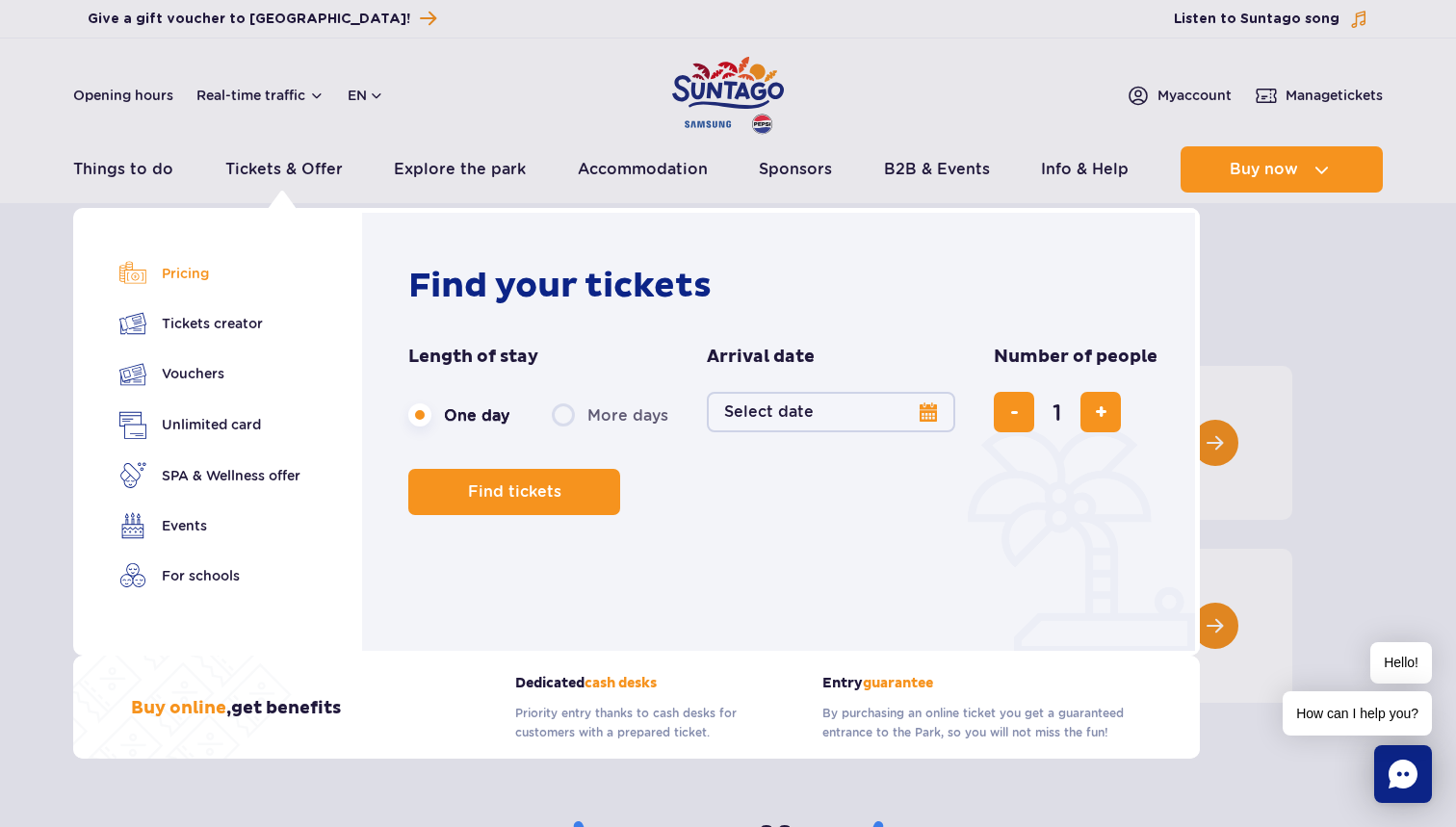
click at [203, 264] on link "Pricing" at bounding box center [209, 273] width 181 height 27
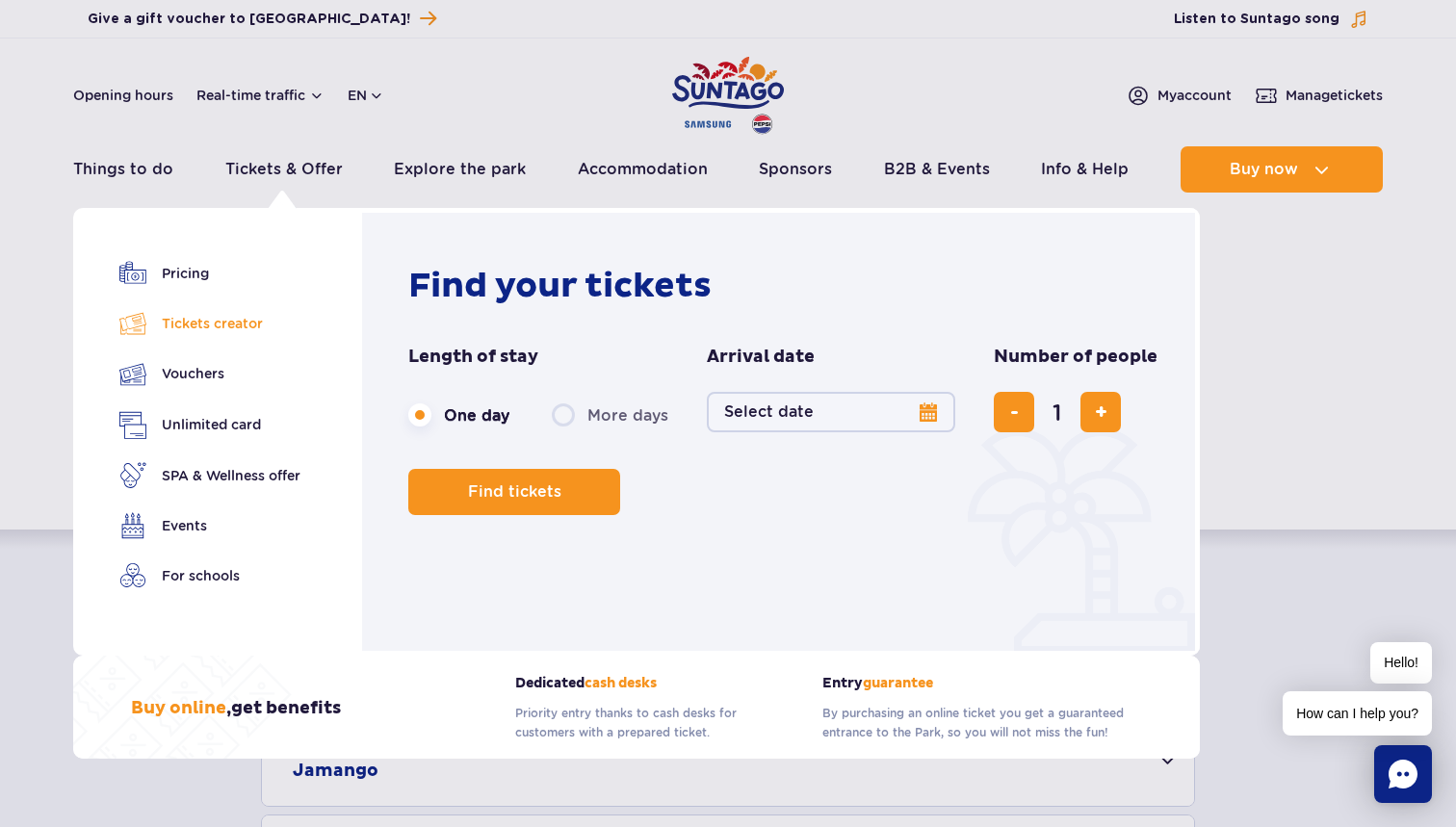
click at [201, 329] on link "Tickets creator" at bounding box center [209, 323] width 181 height 27
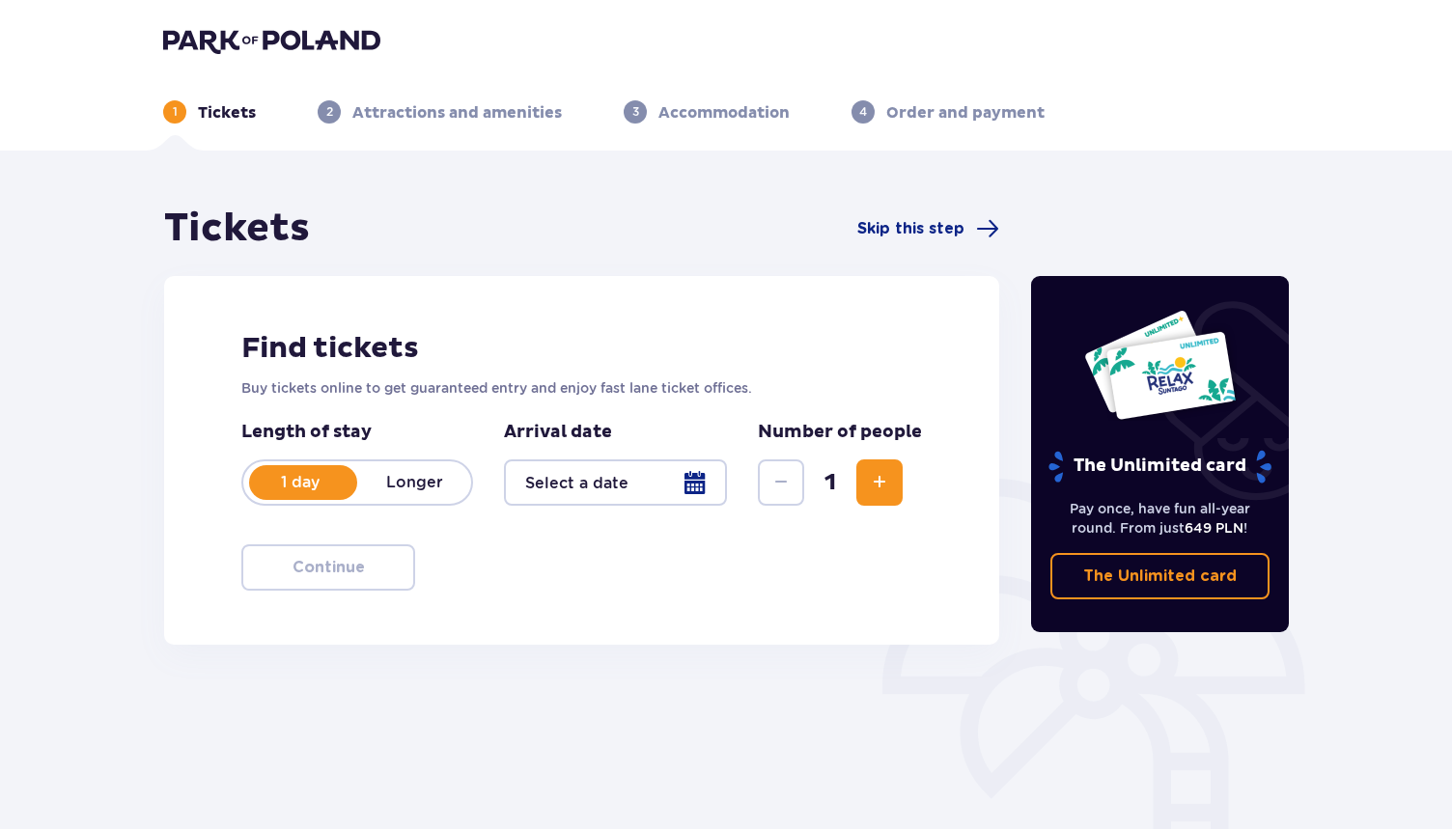
click at [696, 484] on div at bounding box center [615, 483] width 223 height 46
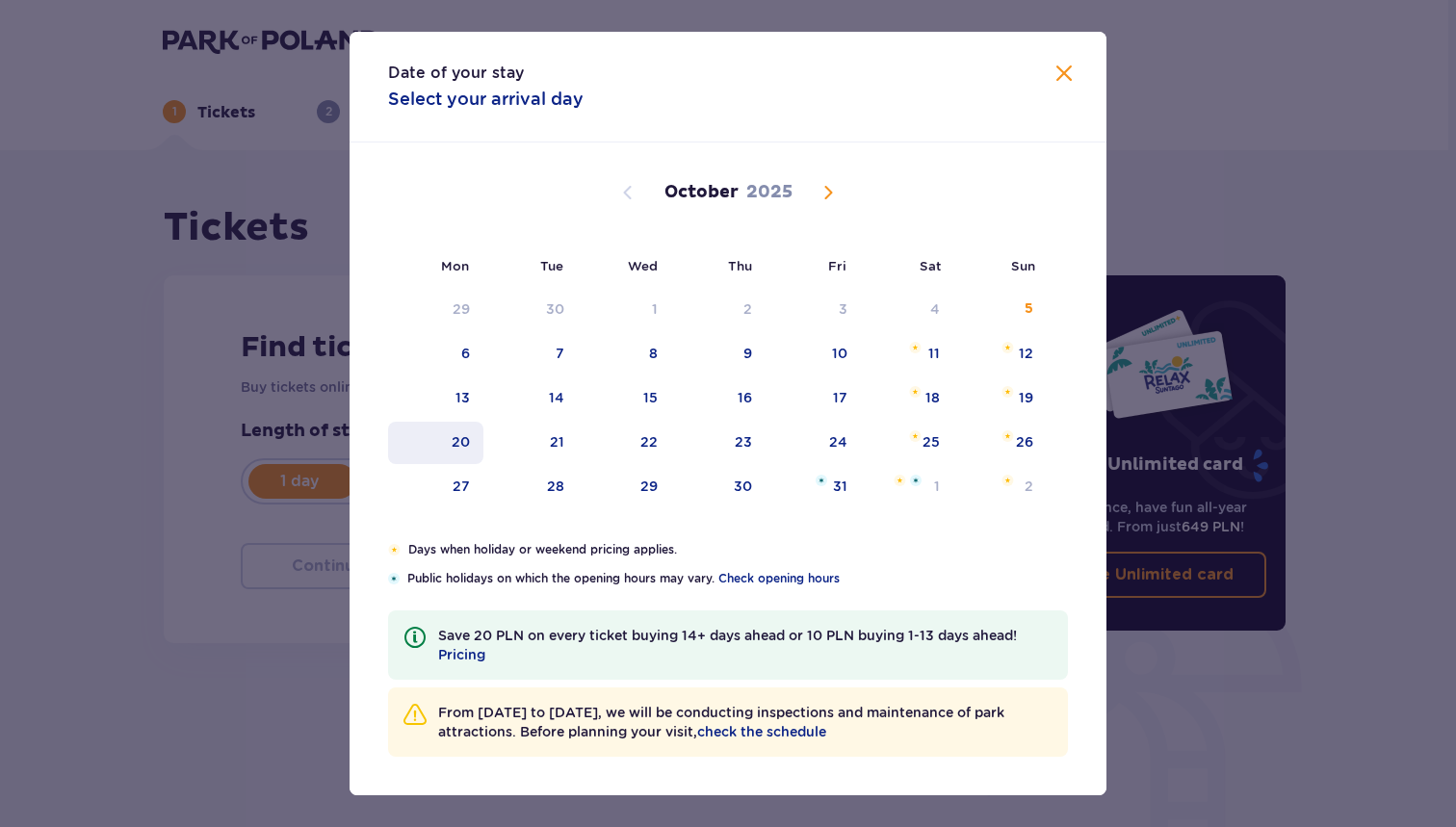
click at [454, 442] on div "20" at bounding box center [461, 441] width 18 height 19
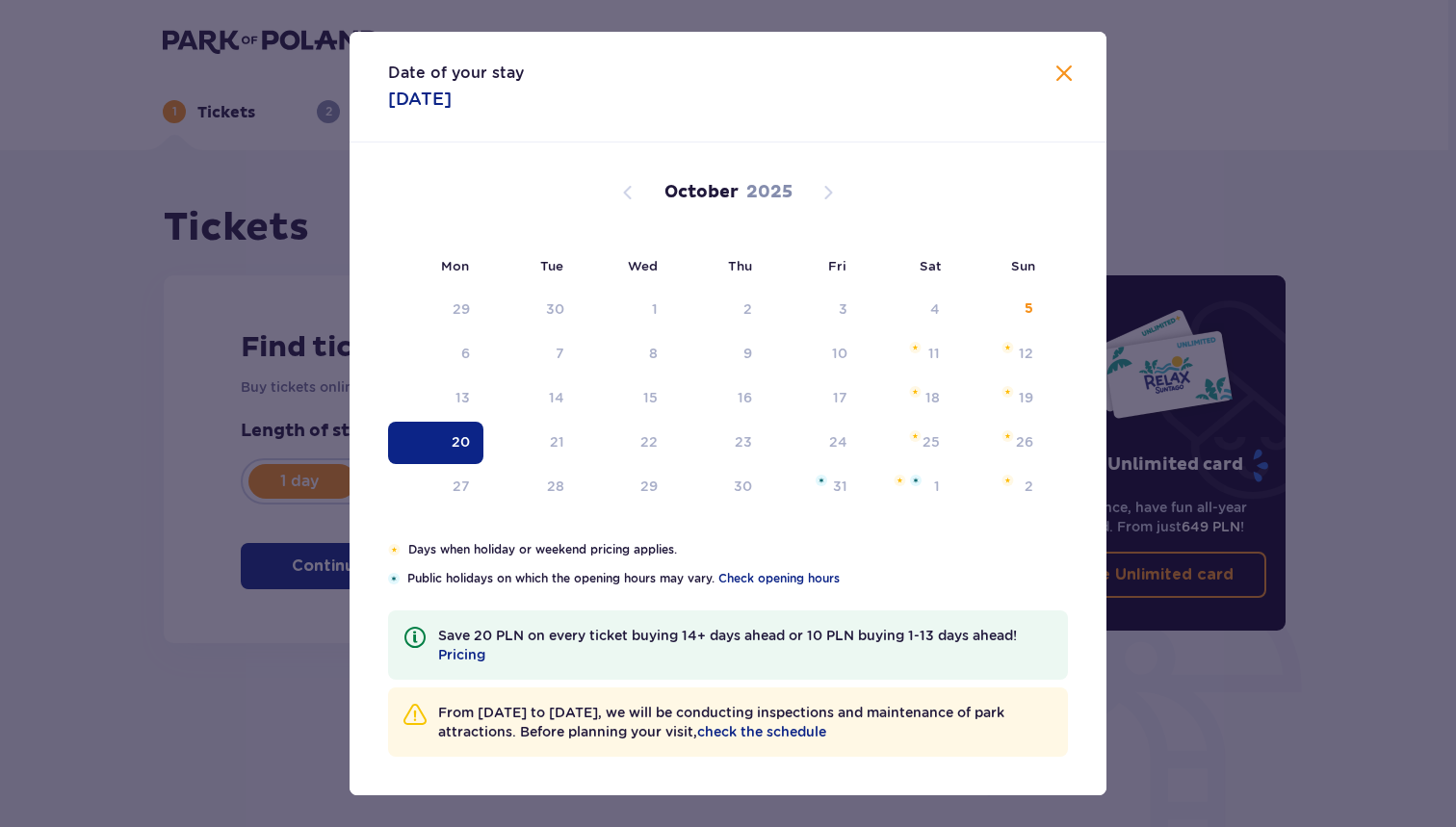
type input "20.10.25"
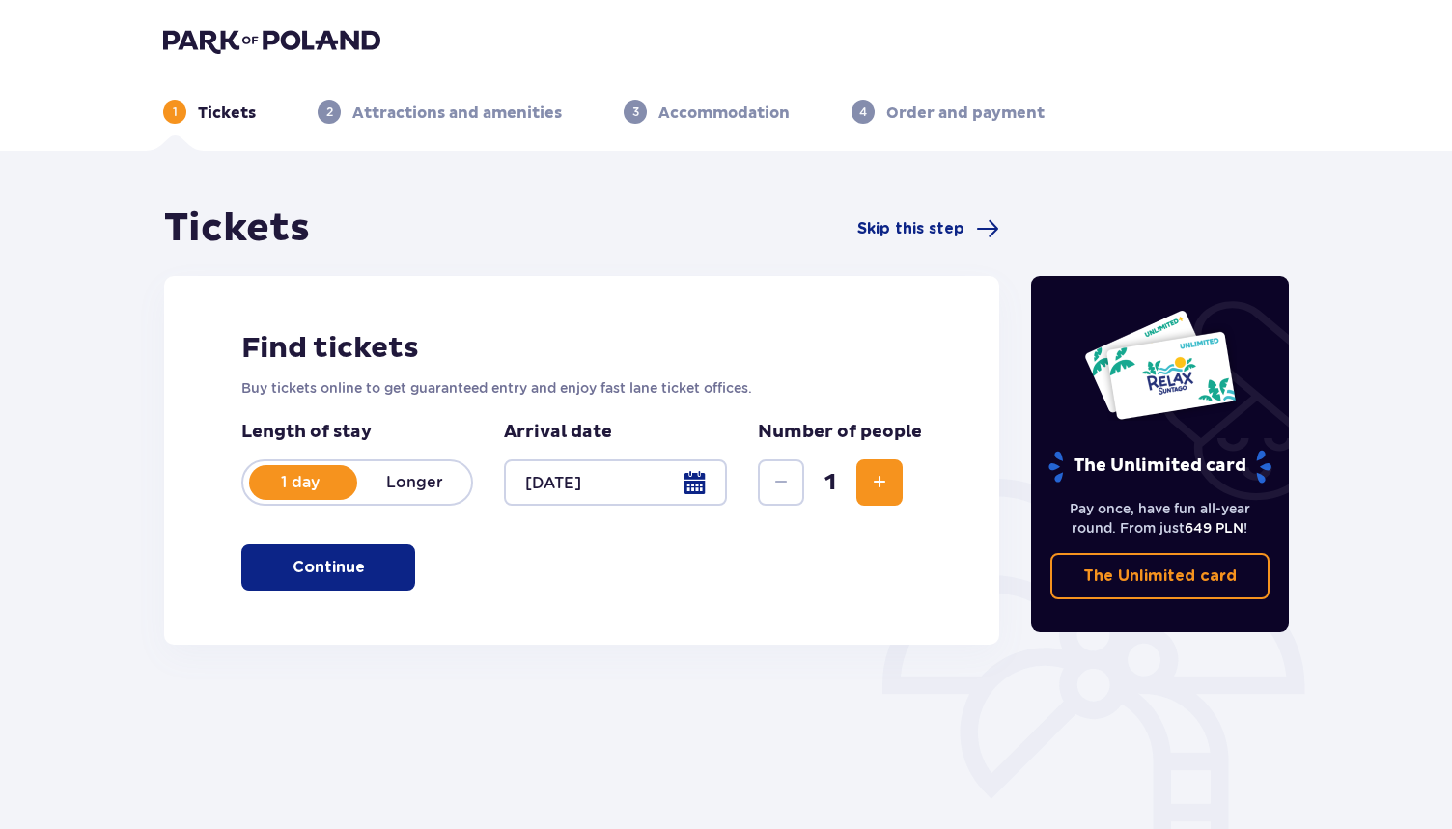
click at [878, 485] on span "Increase" at bounding box center [879, 482] width 23 height 23
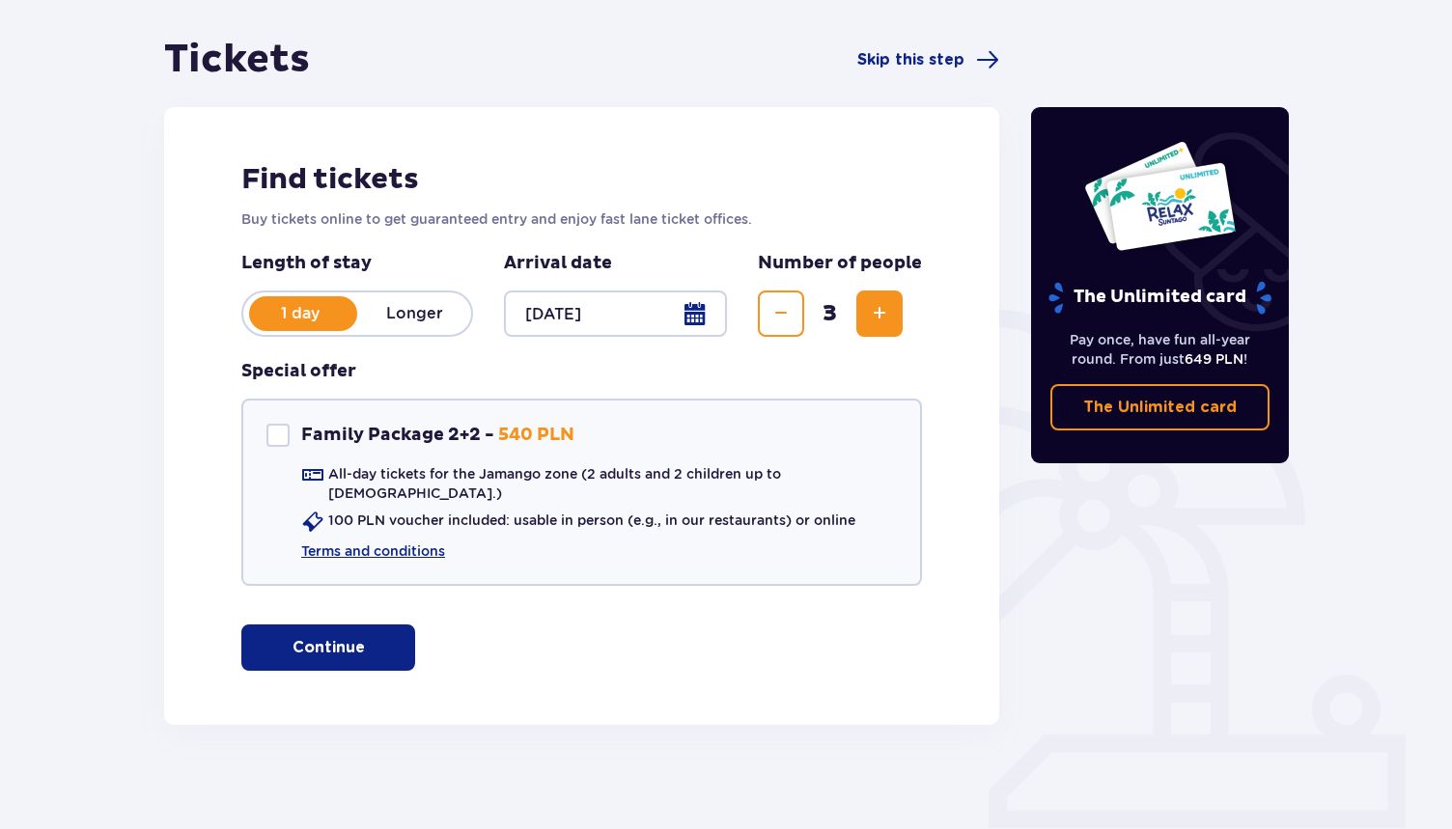
scroll to position [165, 0]
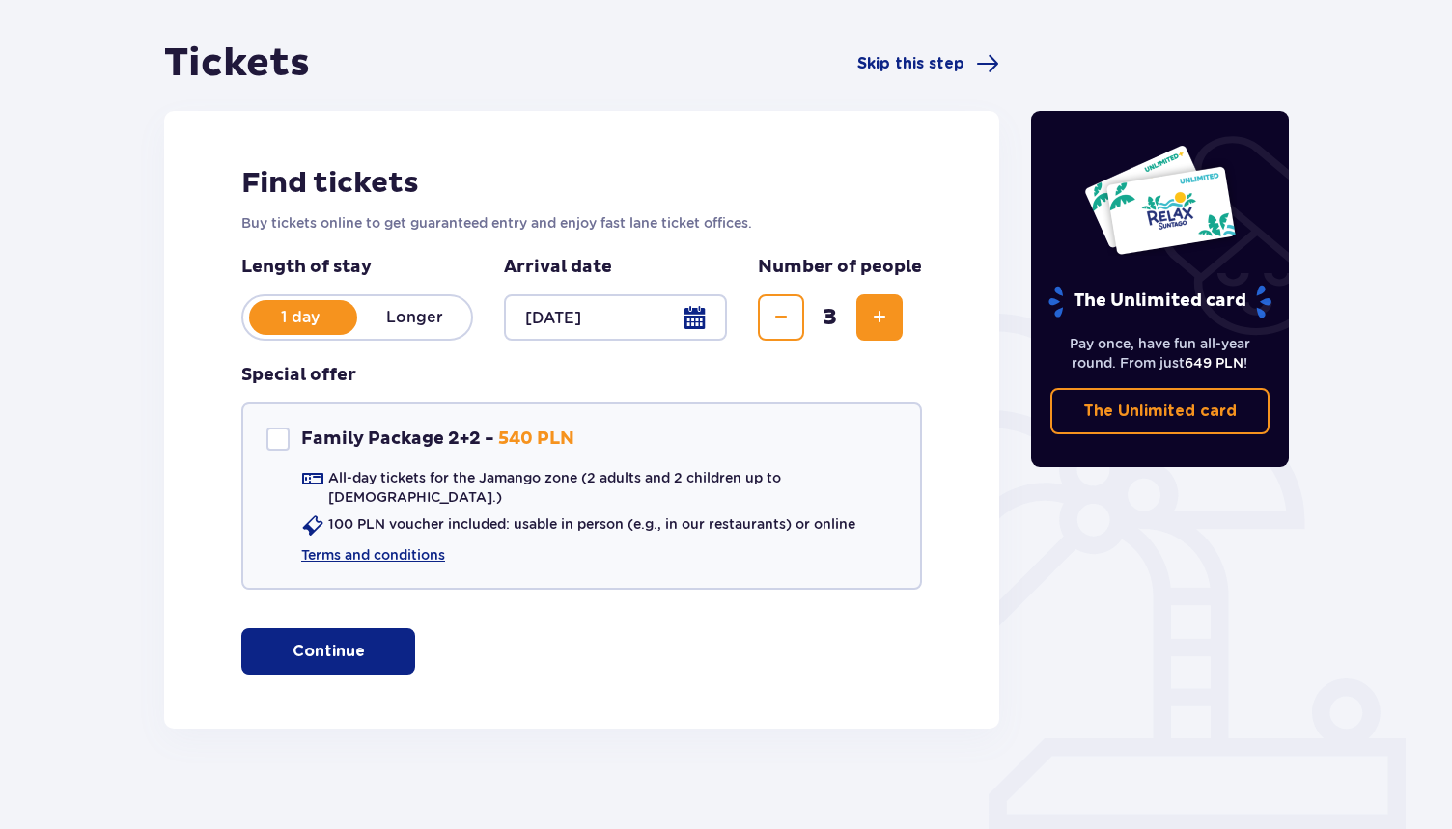
click at [340, 641] on p "Continue" at bounding box center [329, 651] width 72 height 21
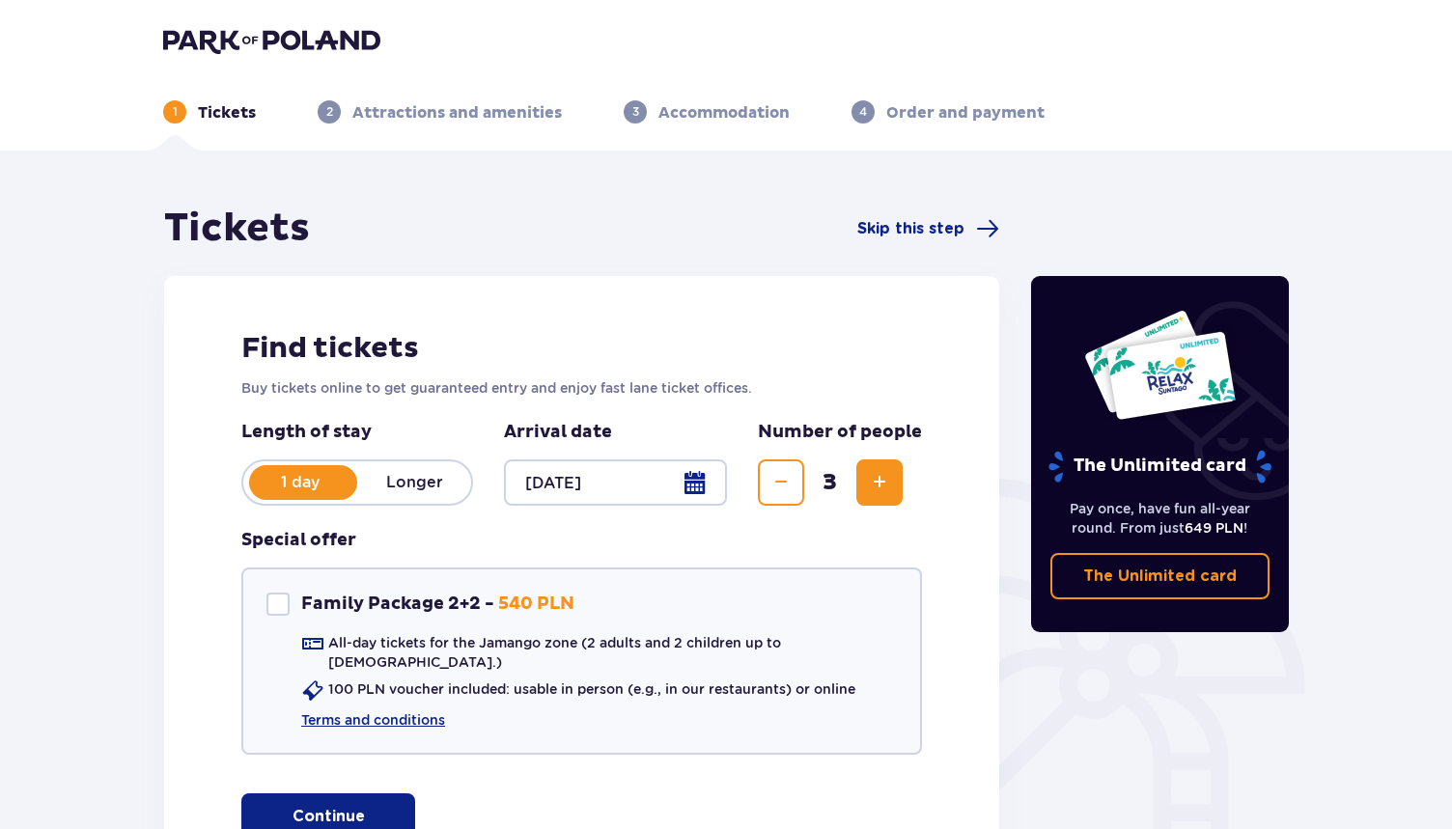
scroll to position [0, 0]
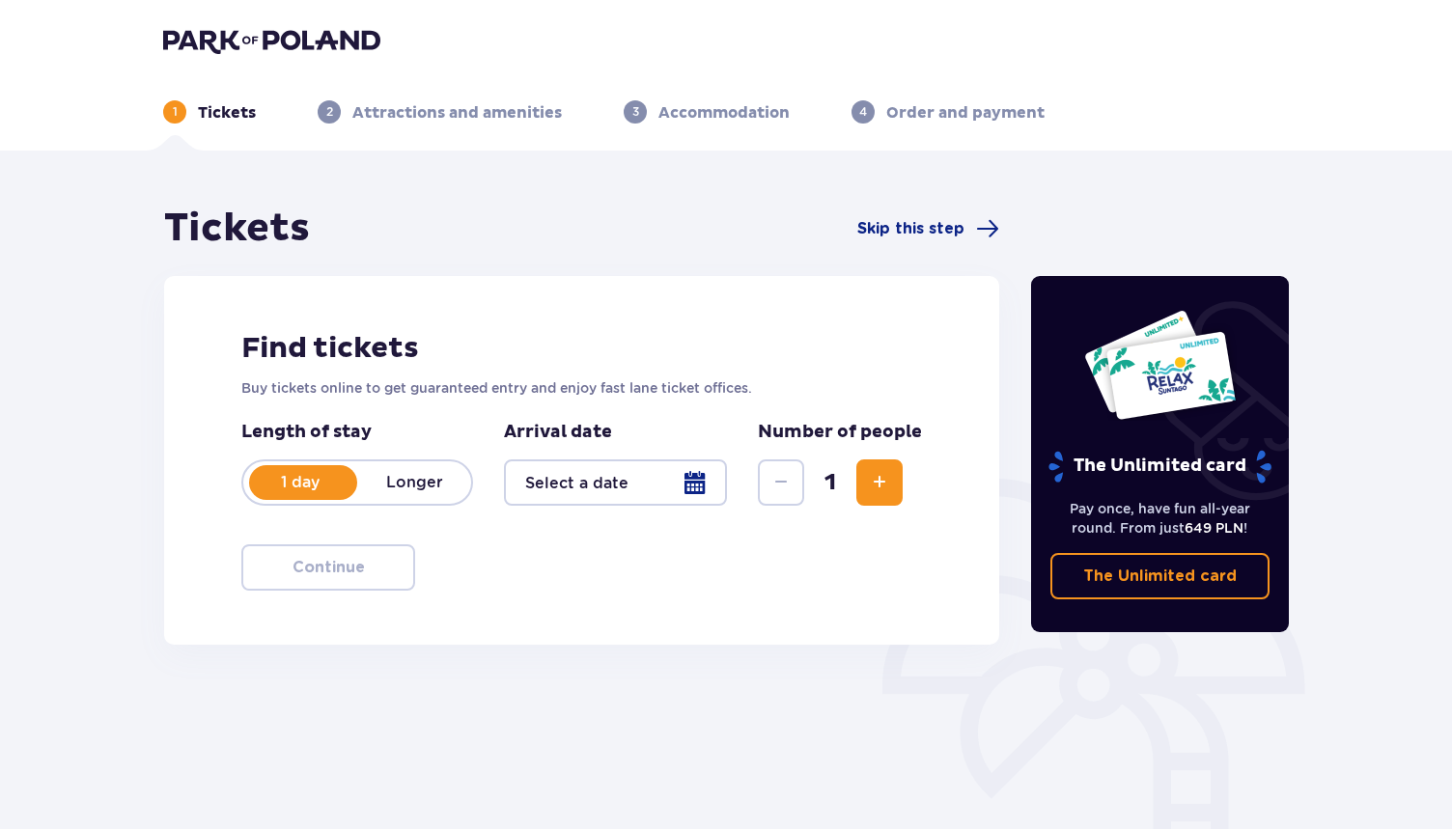
click at [697, 486] on div at bounding box center [615, 483] width 223 height 46
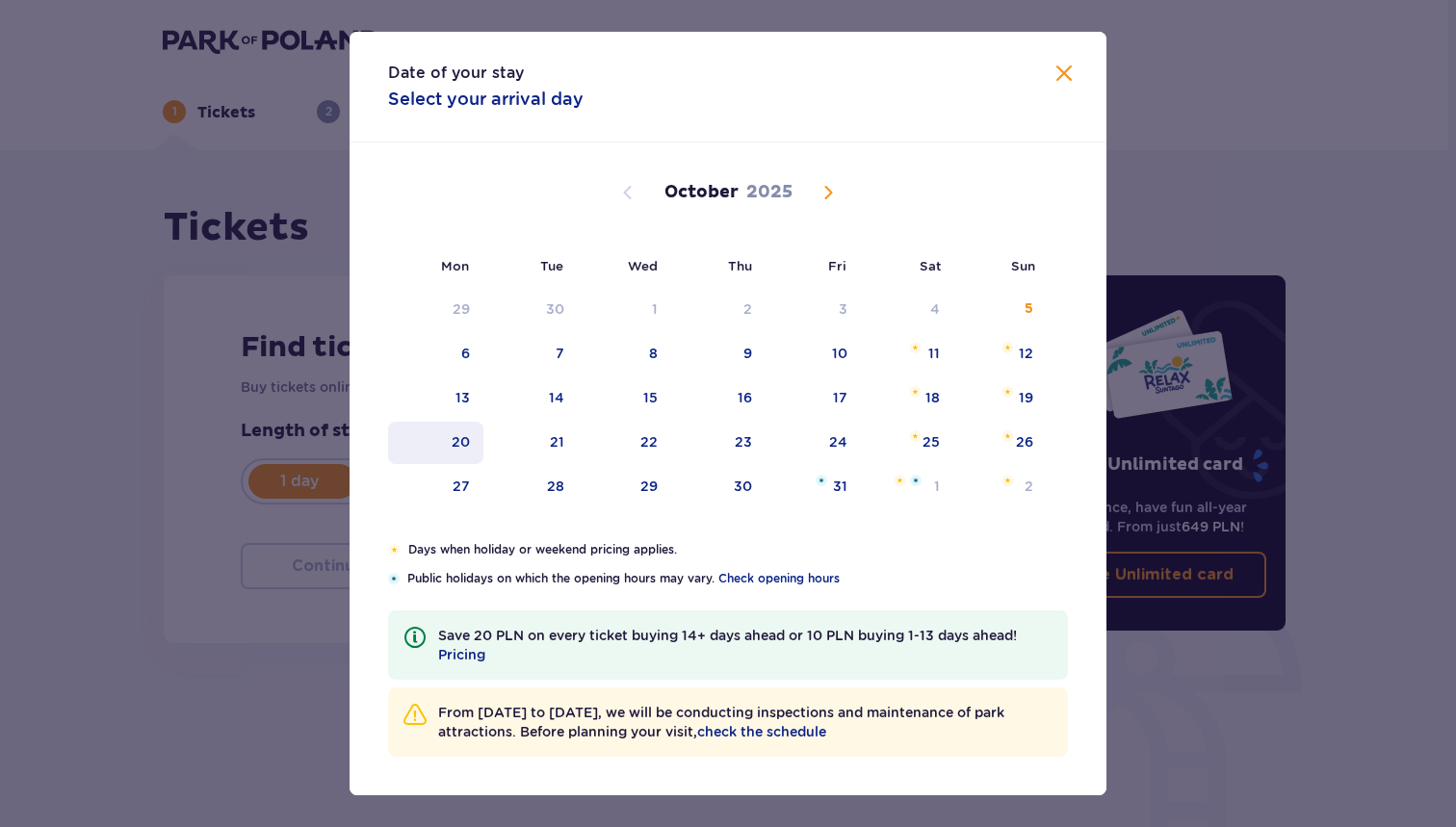
click at [465, 436] on div "20" at bounding box center [461, 441] width 18 height 19
type input "20.10.25"
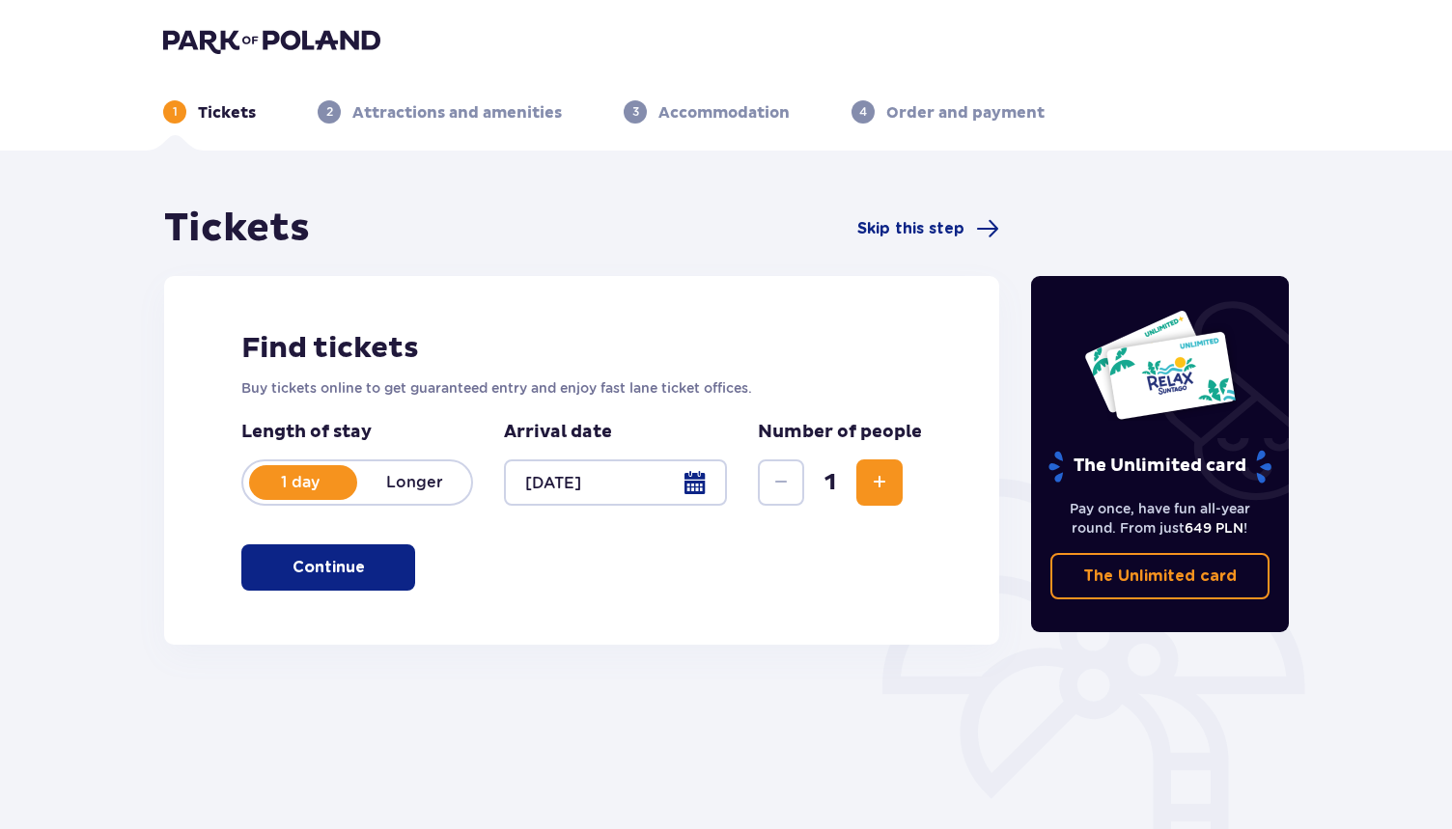
click at [877, 493] on span "Increase" at bounding box center [879, 482] width 23 height 23
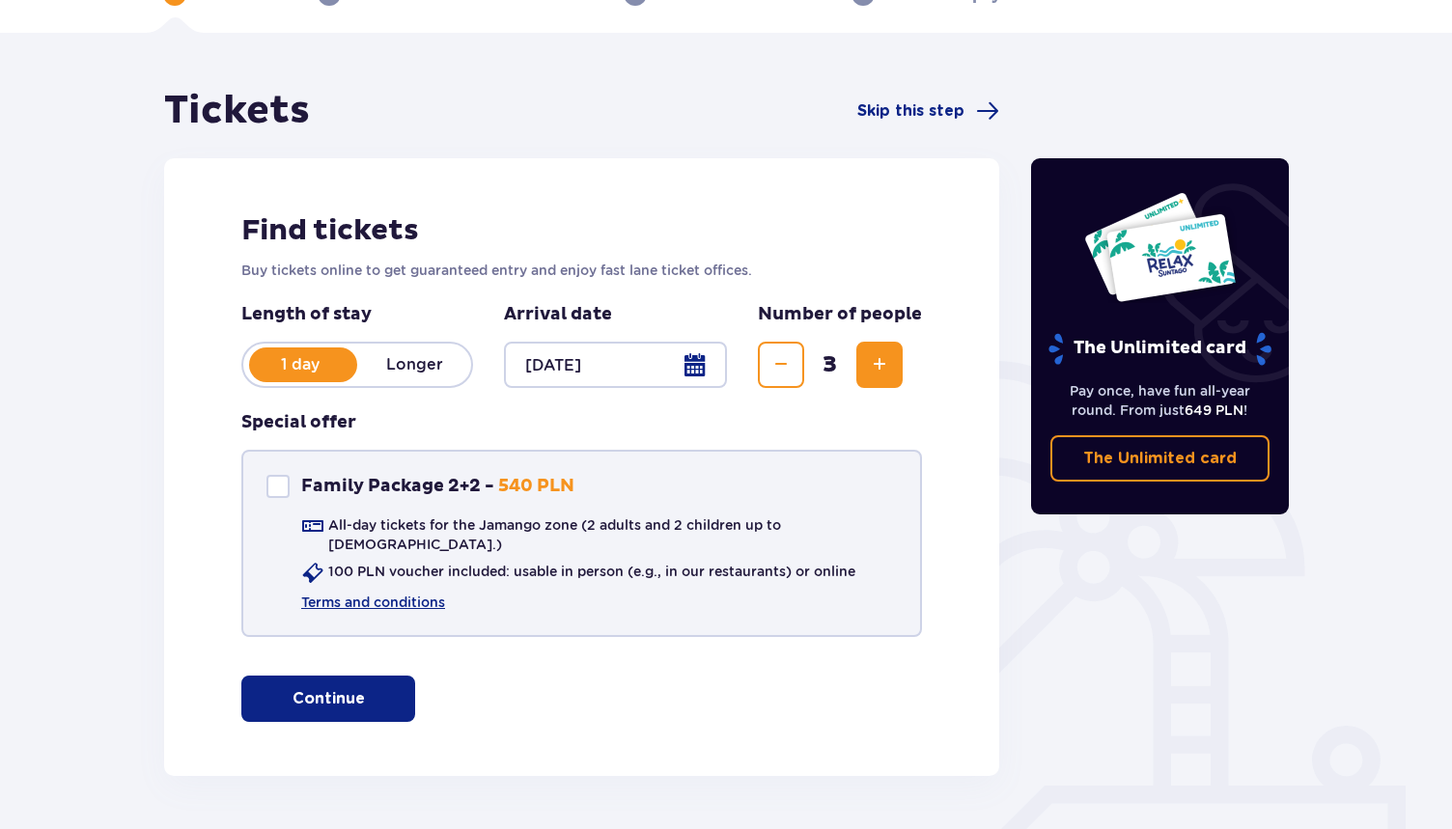
scroll to position [141, 0]
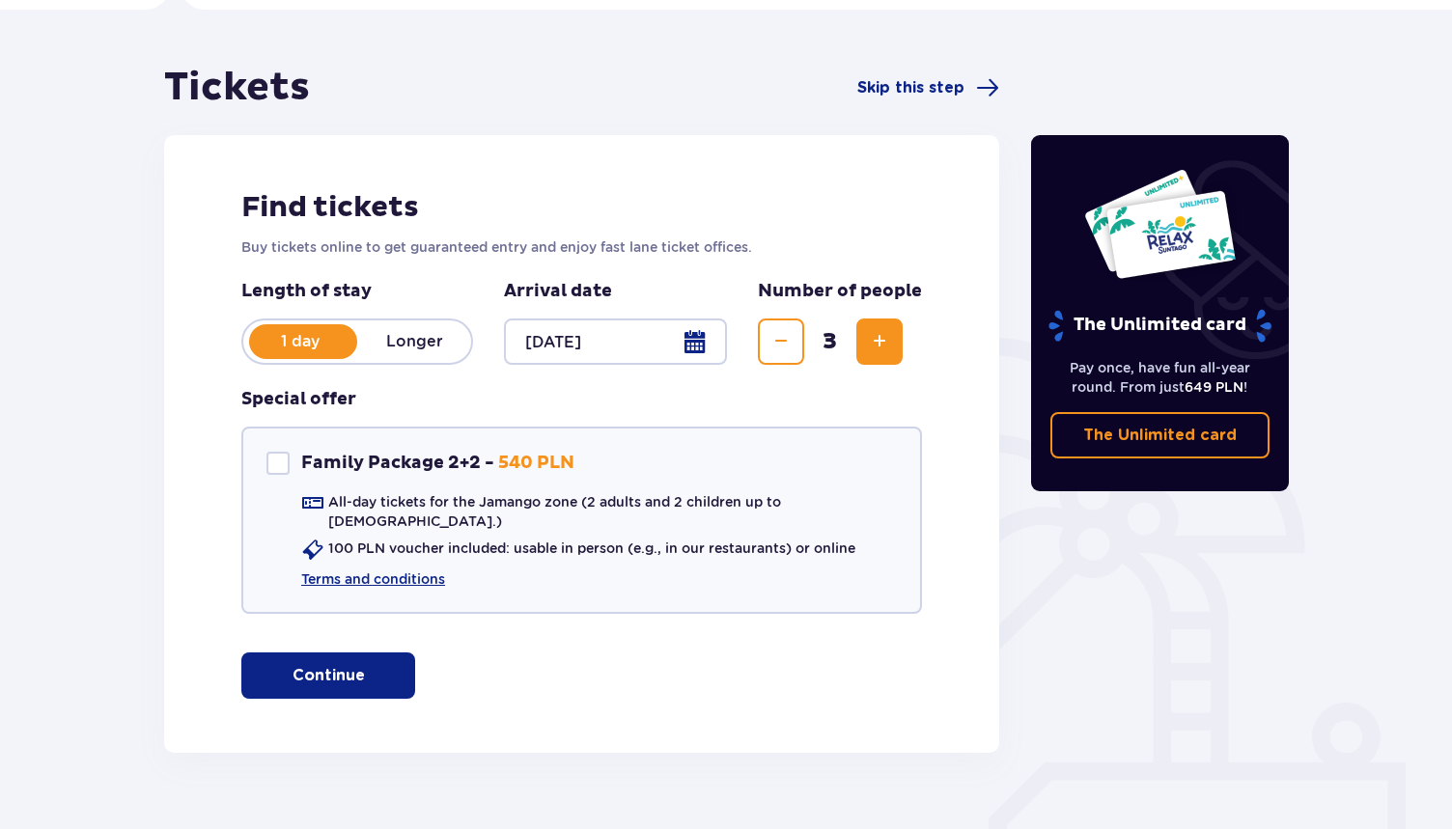
click at [330, 665] on p "Continue" at bounding box center [329, 675] width 72 height 21
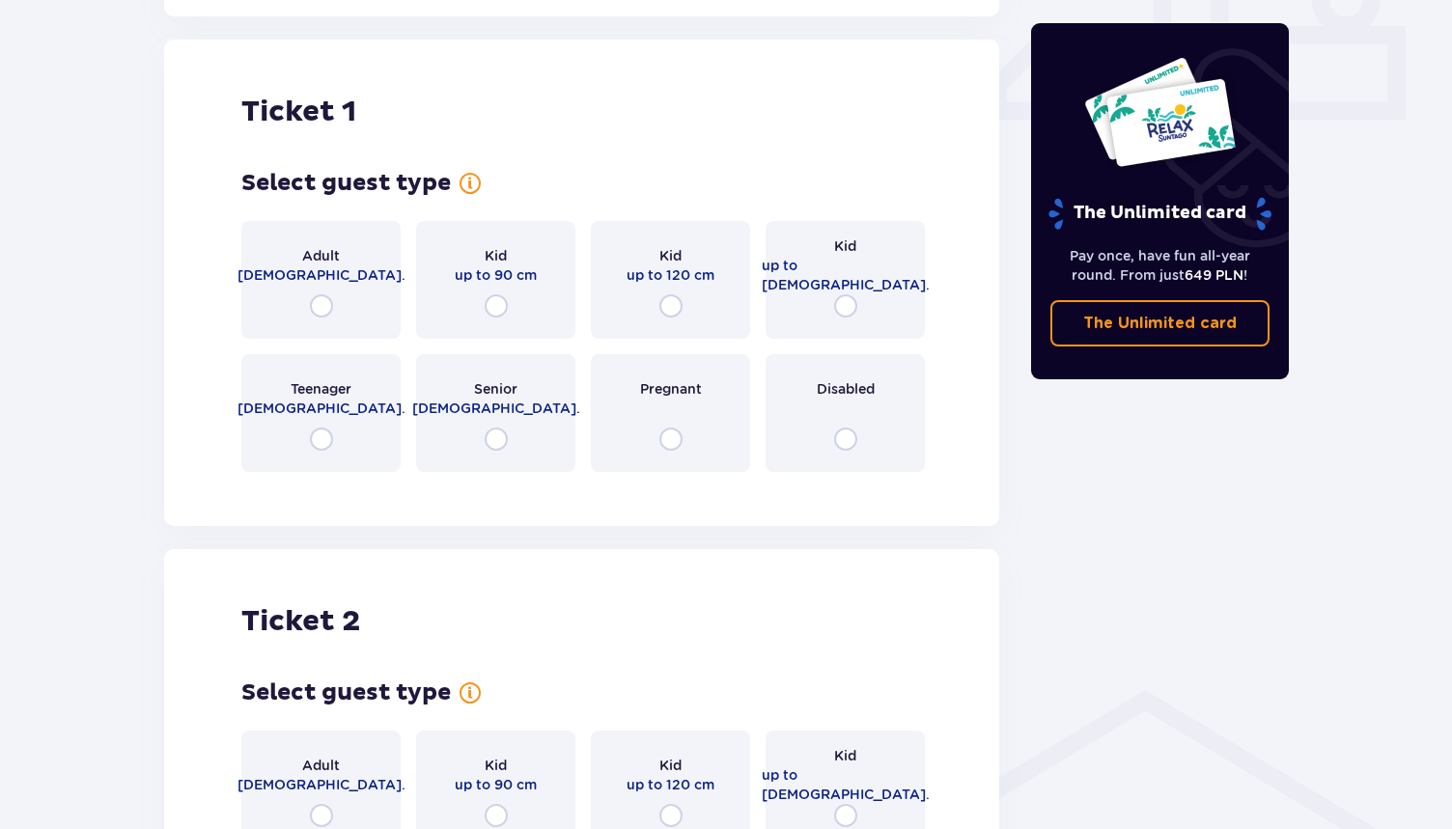
scroll to position [878, 0]
click at [319, 293] on input "radio" at bounding box center [321, 304] width 23 height 23
radio input "true"
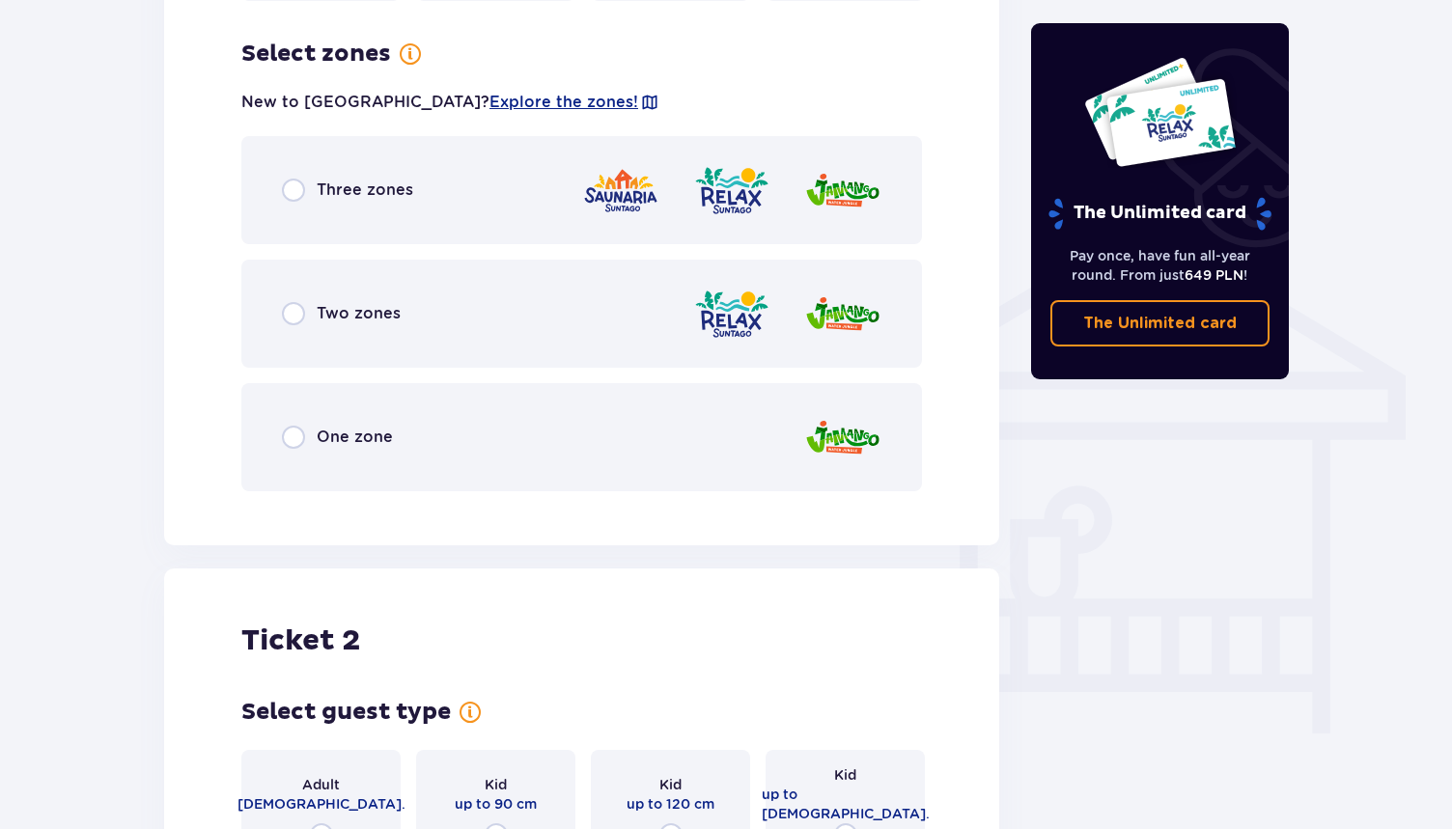
scroll to position [1350, 0]
click at [385, 179] on span "Three zones" at bounding box center [365, 189] width 97 height 21
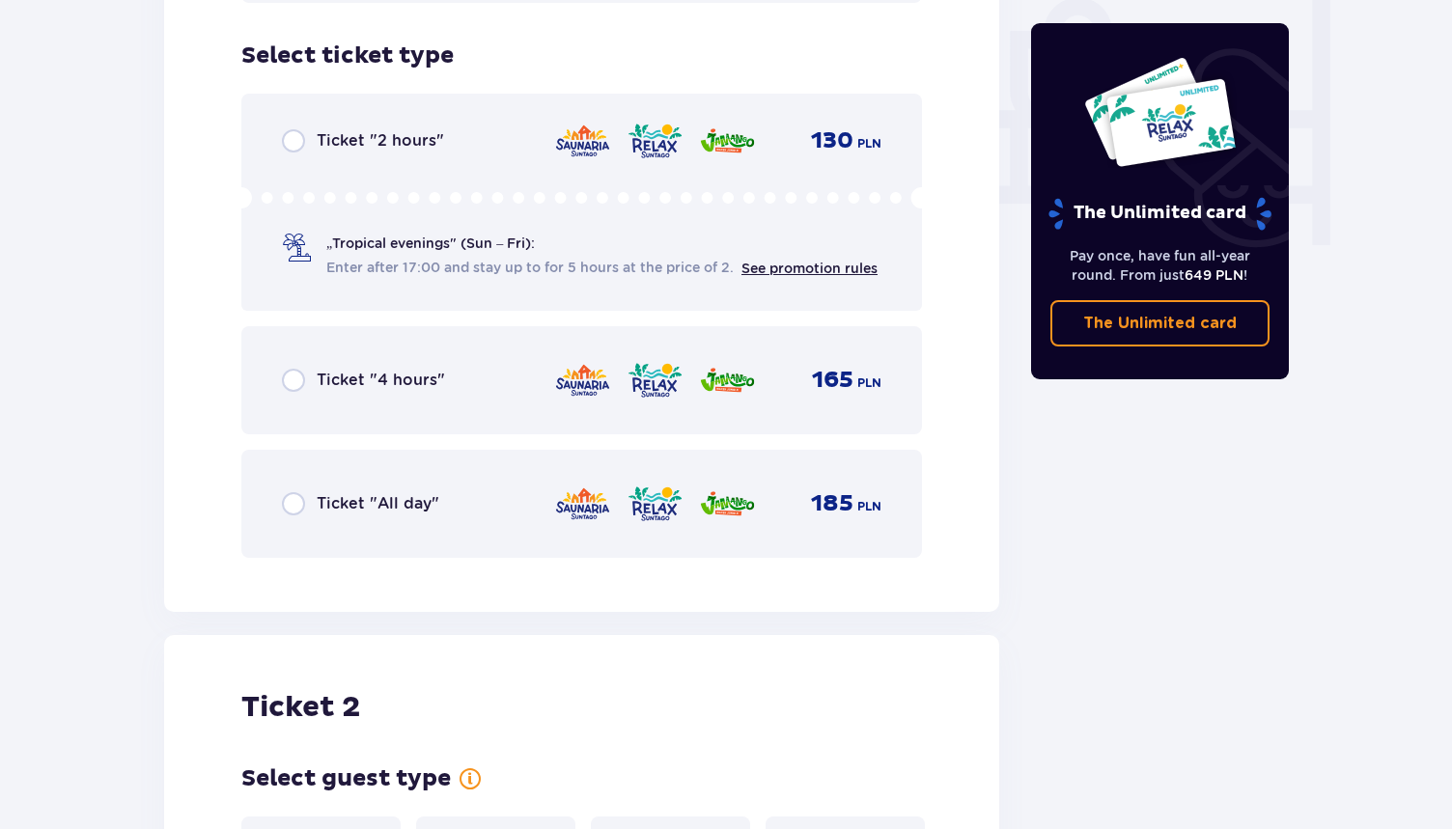
scroll to position [1840, 0]
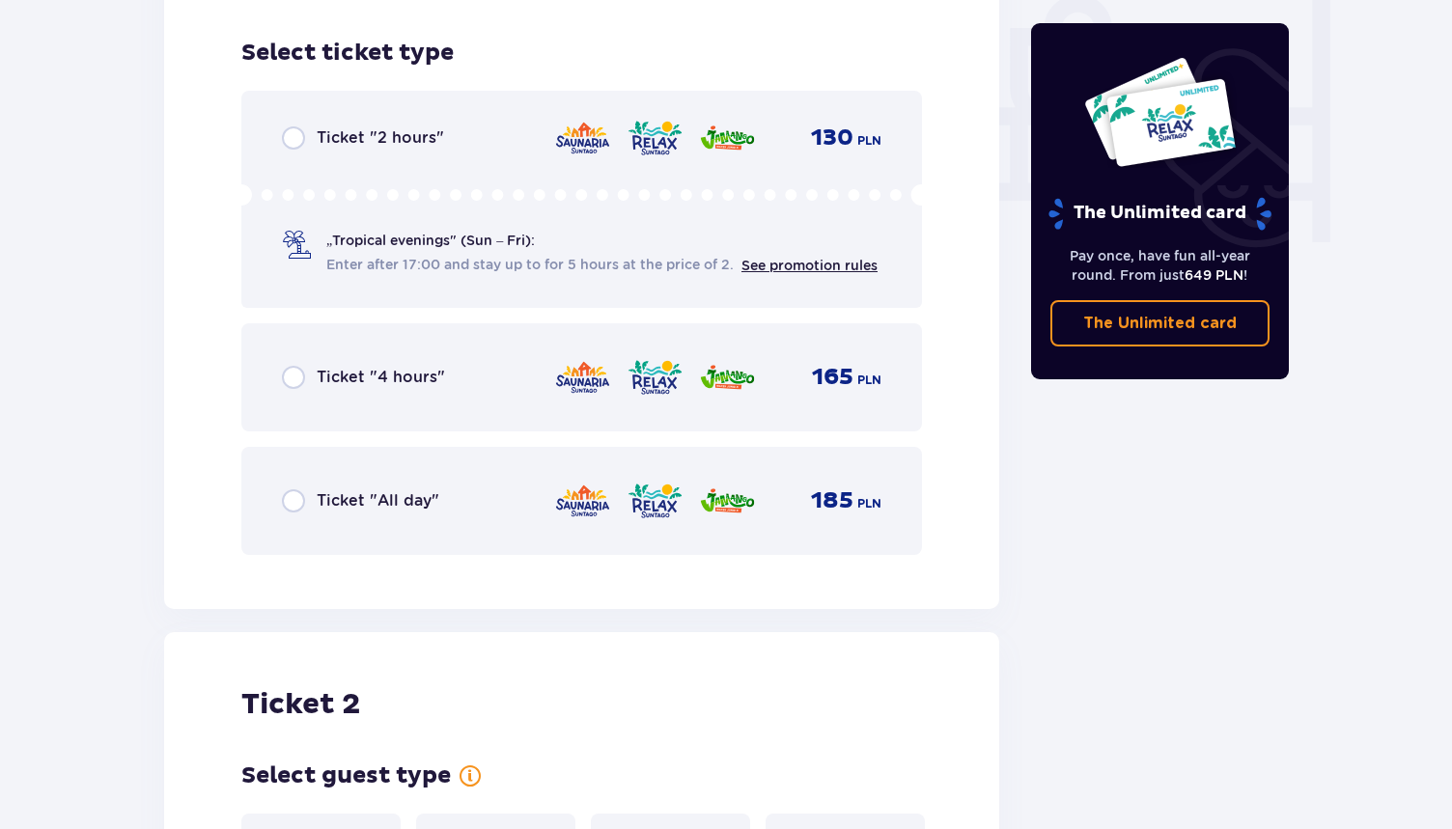
click at [296, 489] on input "radio" at bounding box center [293, 500] width 23 height 23
radio input "true"
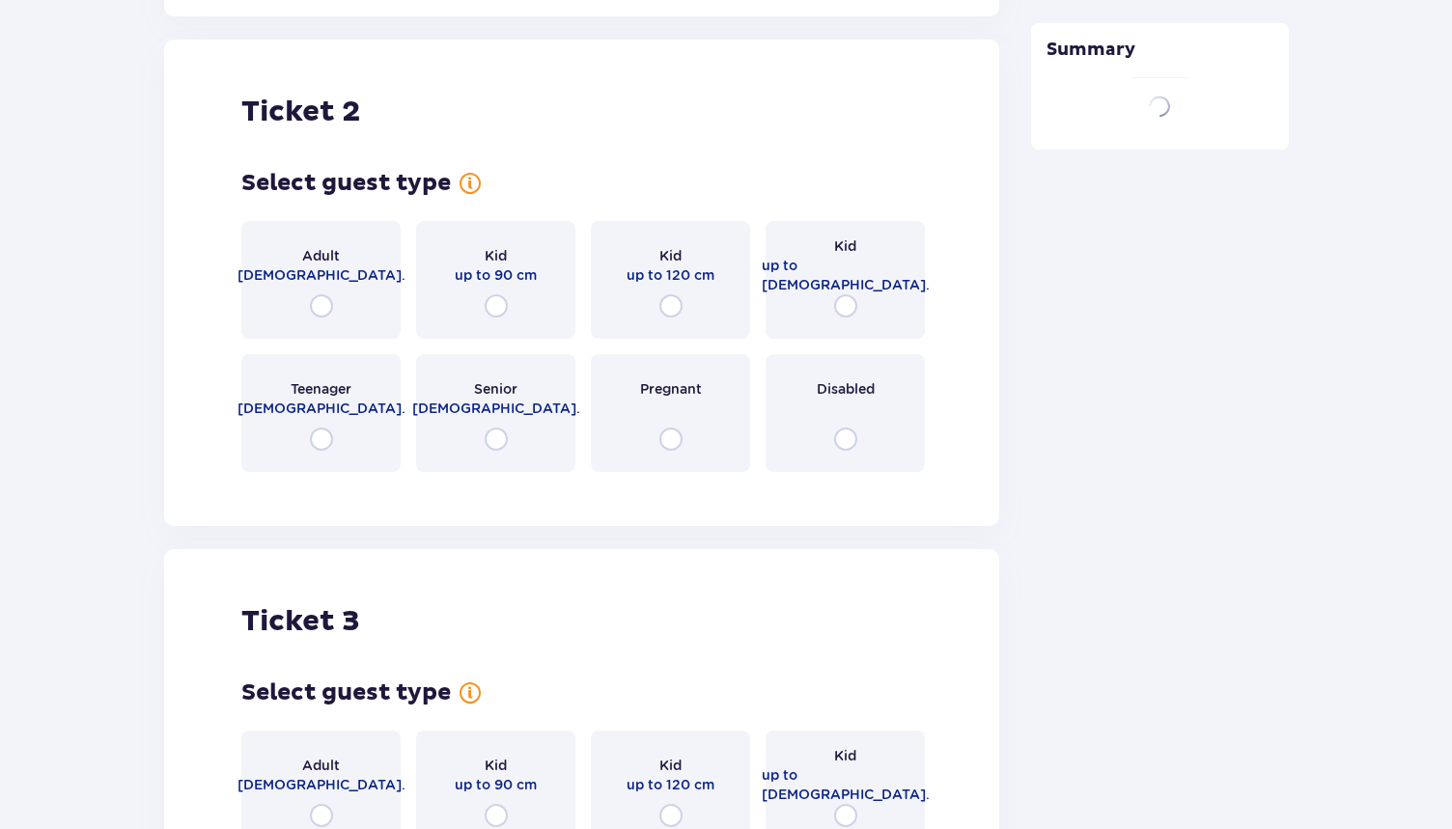
scroll to position [2434, 0]
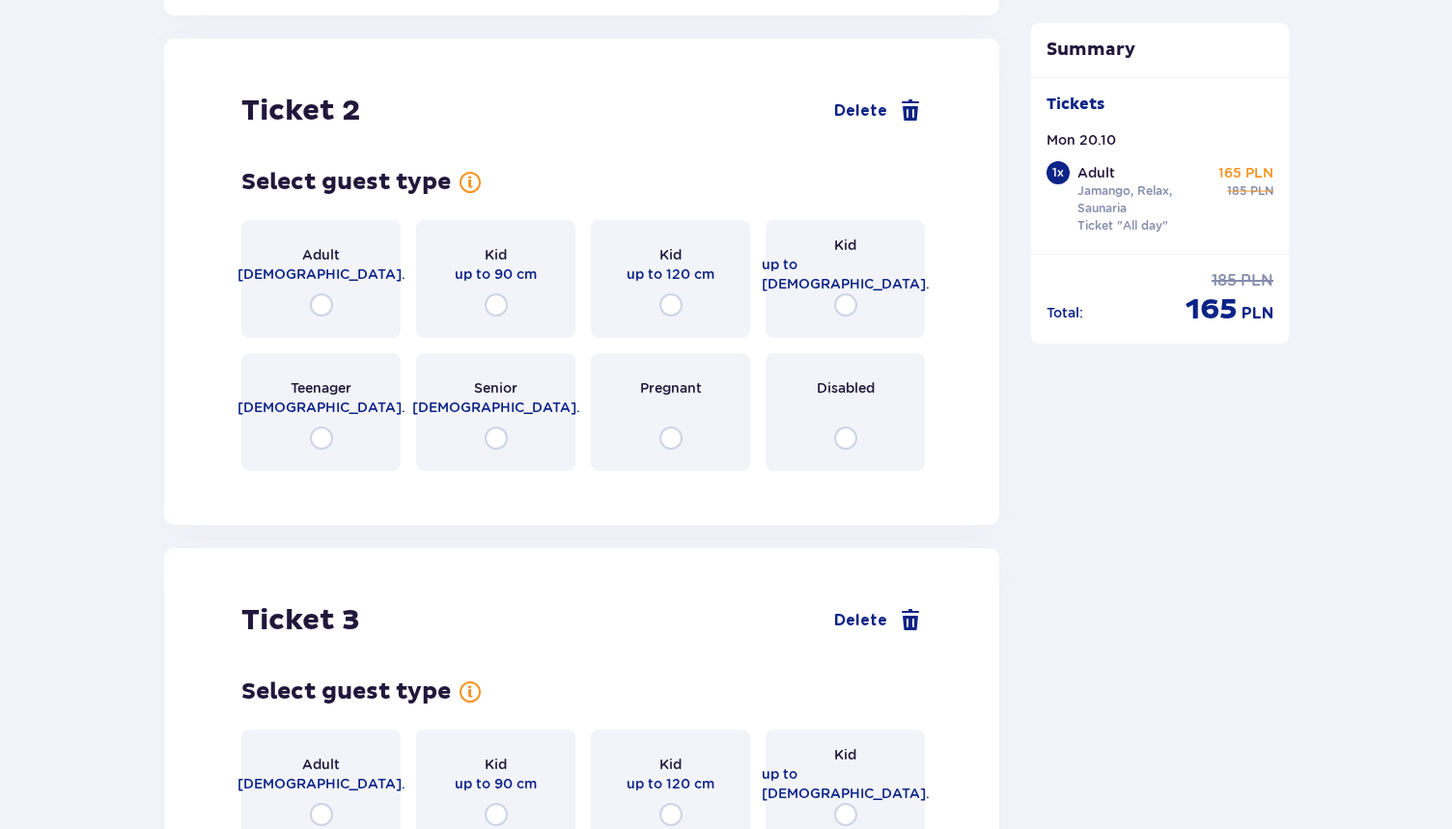
click at [314, 293] on input "radio" at bounding box center [321, 304] width 23 height 23
radio input "true"
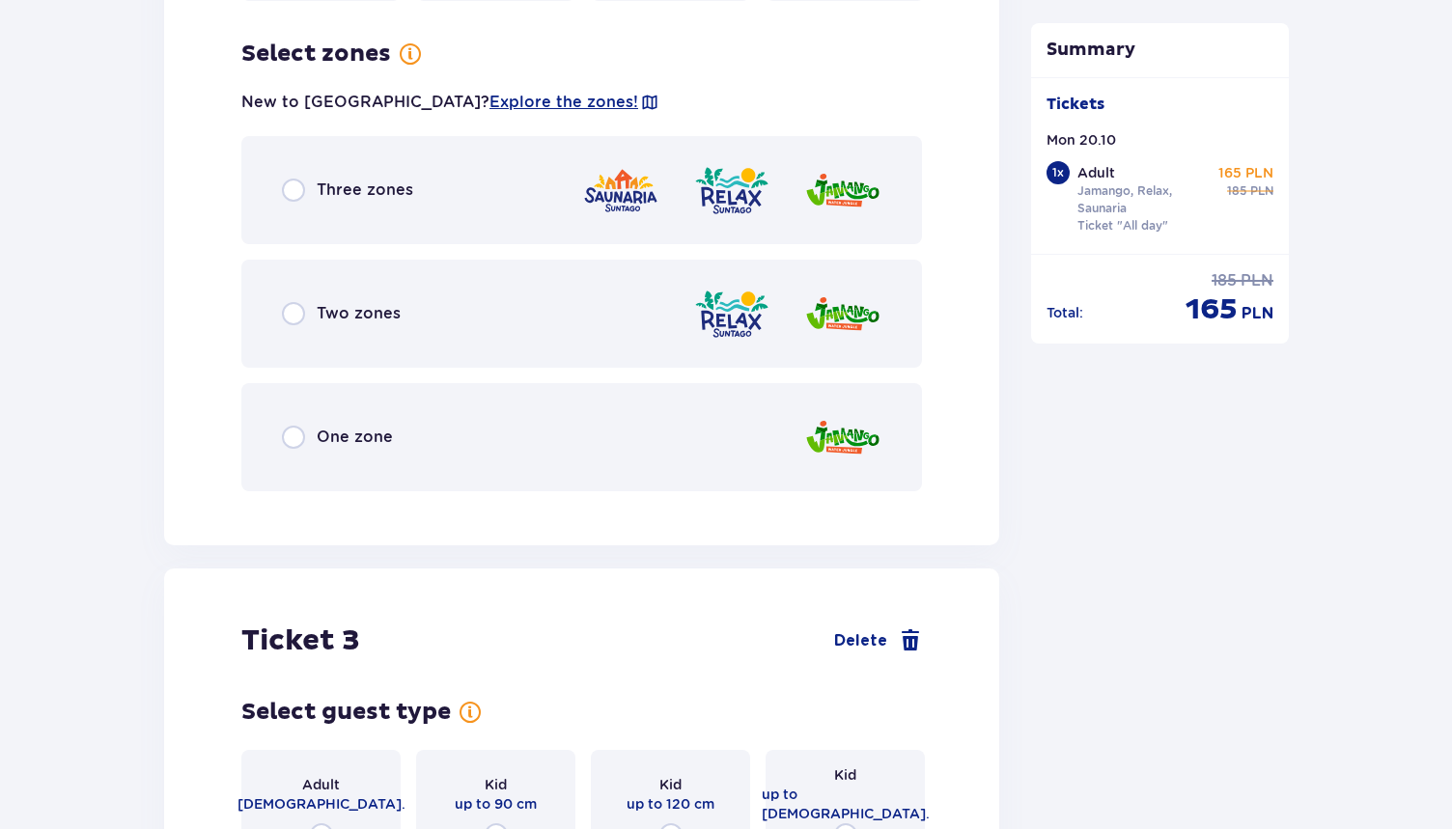
scroll to position [2905, 0]
click at [293, 178] on input "radio" at bounding box center [293, 189] width 23 height 23
radio input "true"
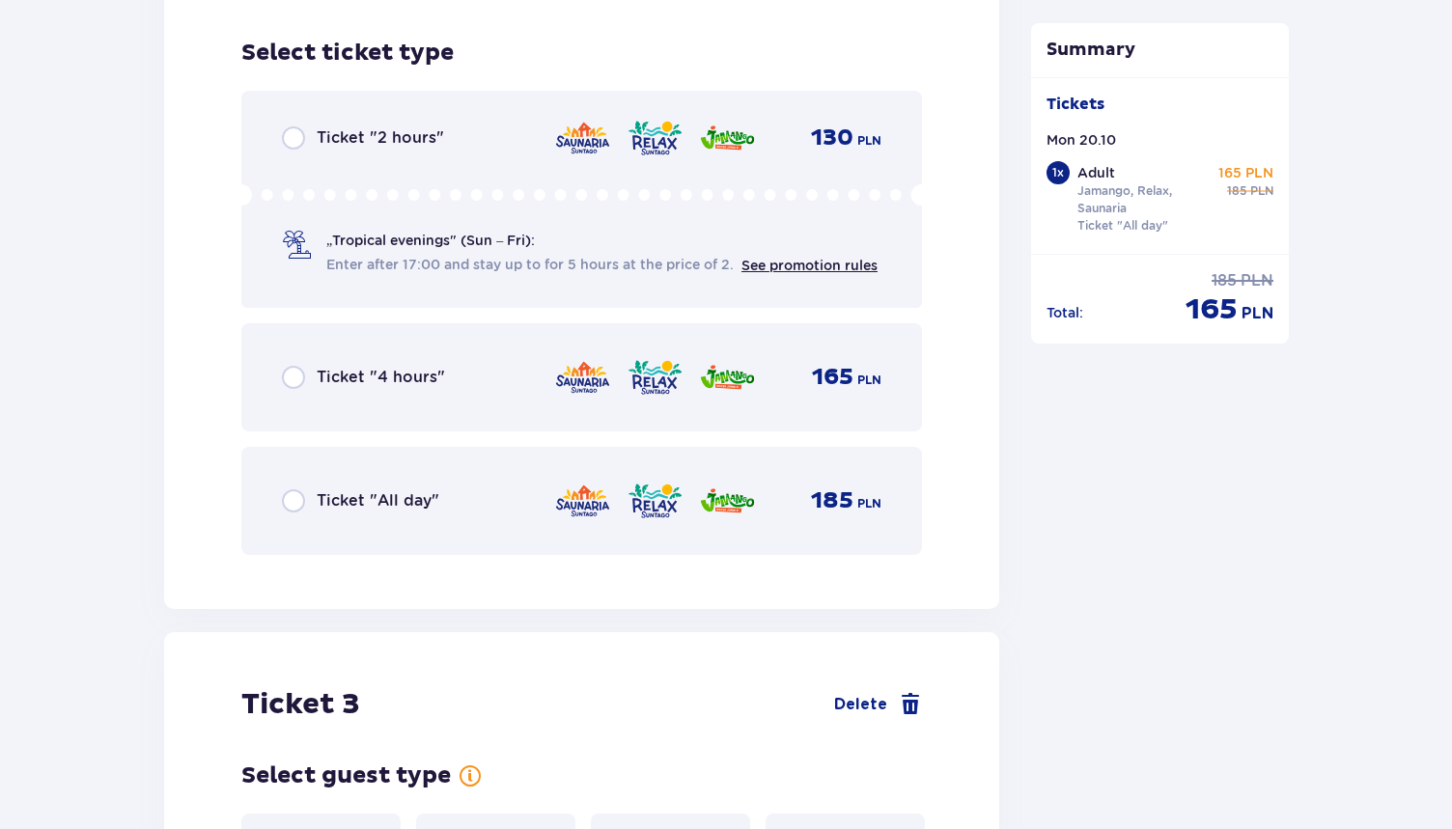
click at [298, 489] on input "radio" at bounding box center [293, 500] width 23 height 23
radio input "true"
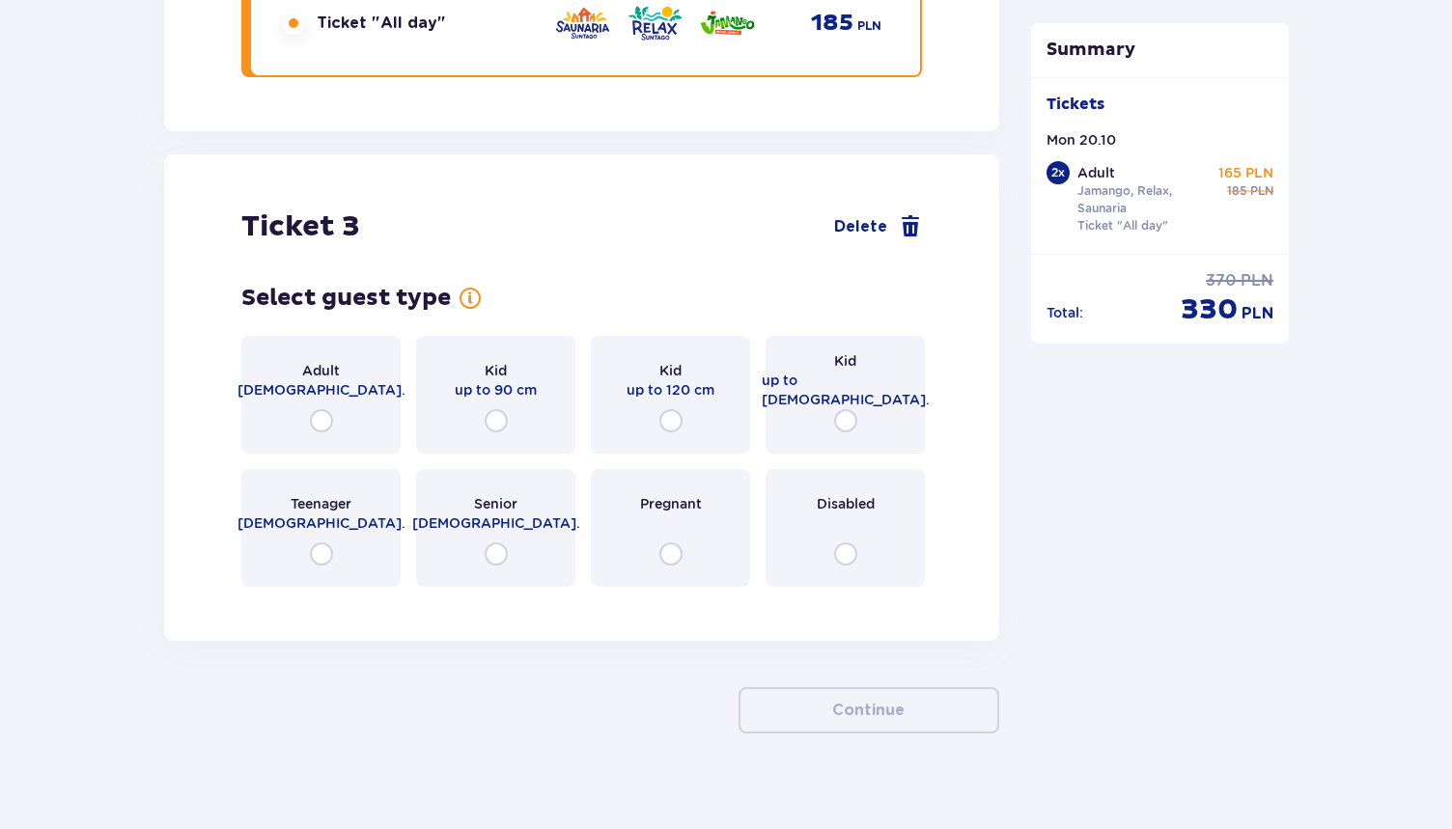
scroll to position [3878, 0]
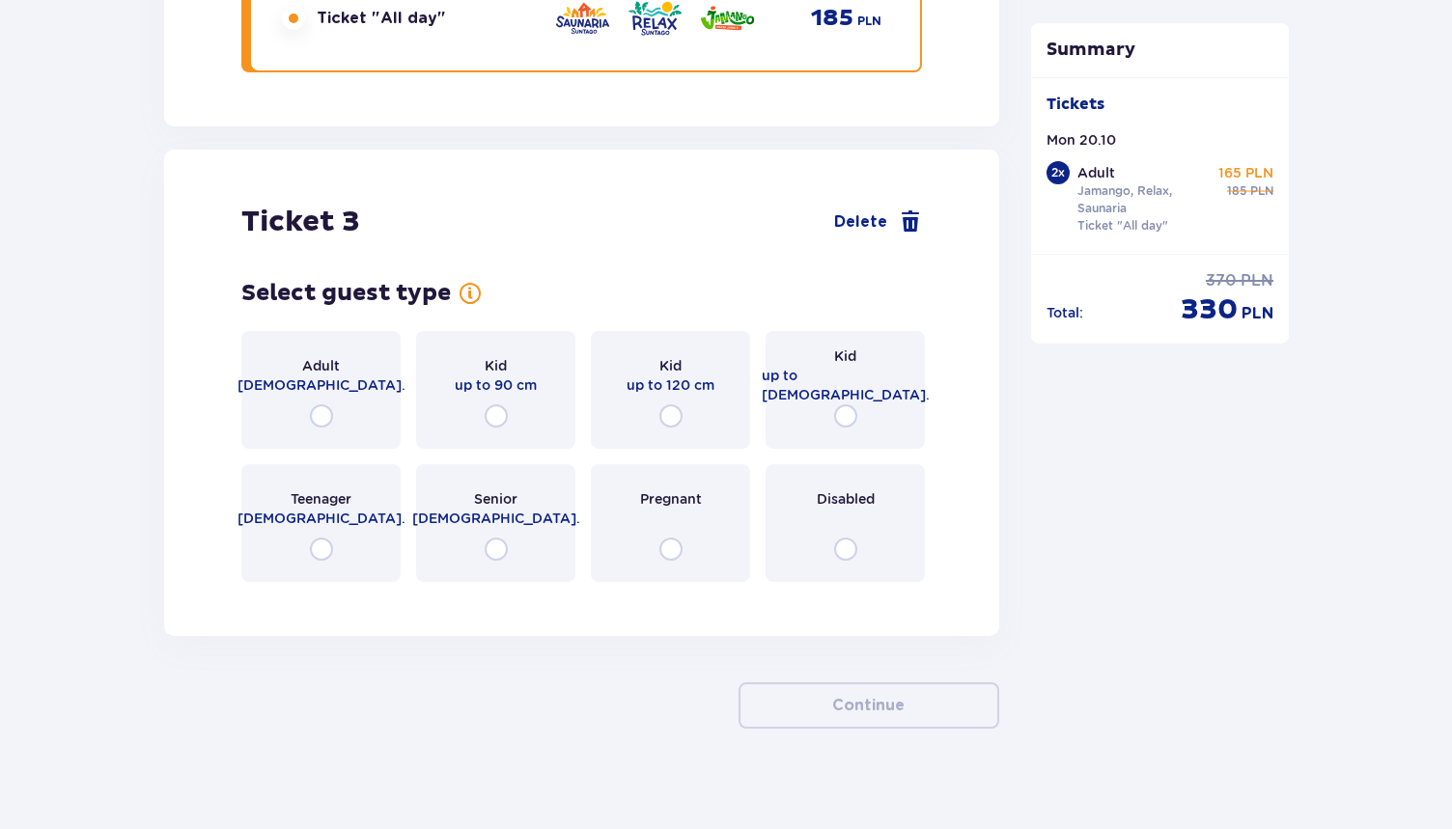
click at [674, 404] on input "radio" at bounding box center [670, 415] width 23 height 23
radio input "true"
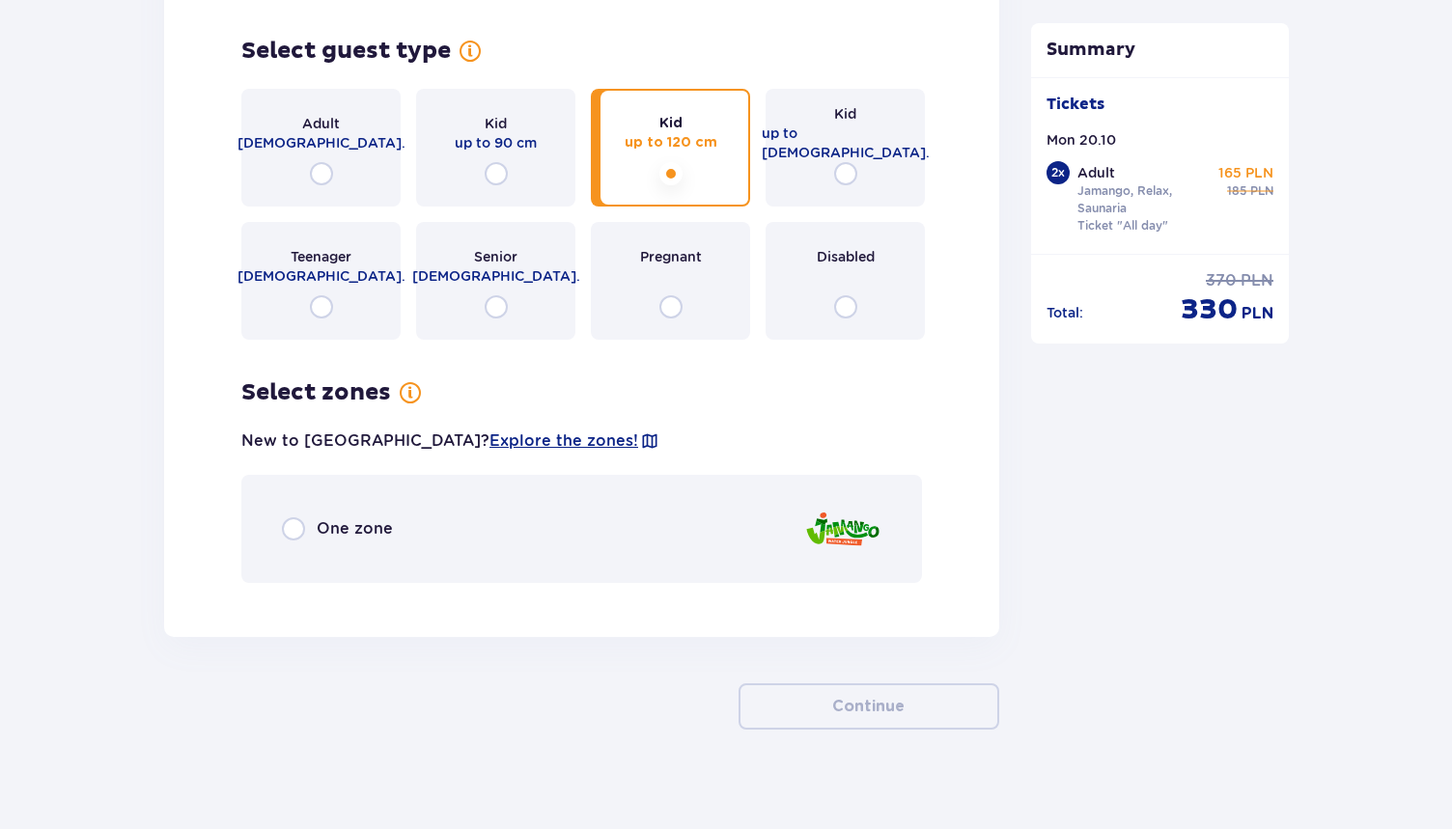
scroll to position [4121, 0]
click at [320, 517] on span "One zone" at bounding box center [355, 527] width 76 height 21
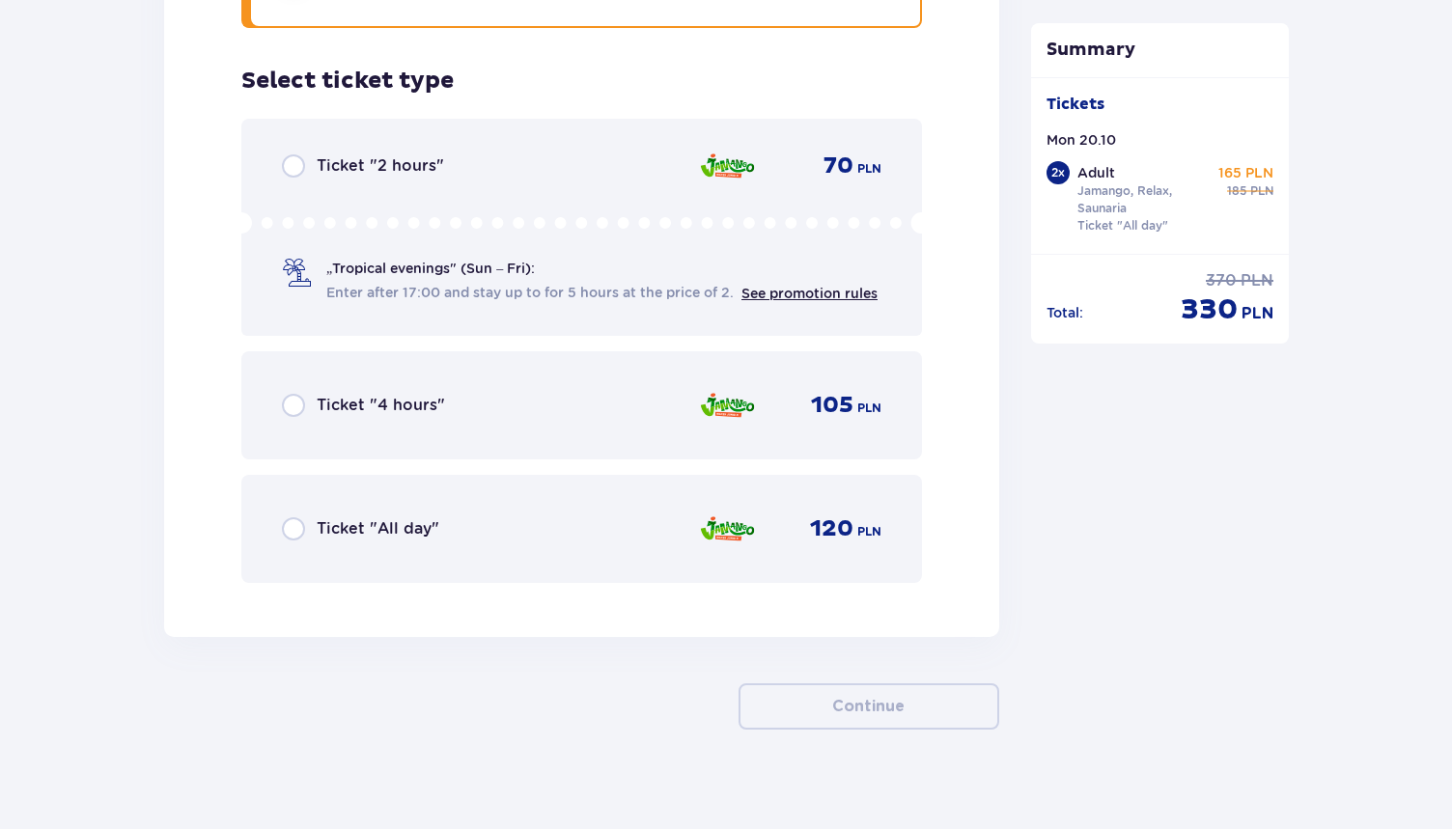
scroll to position [4676, 0]
click at [363, 517] on span "Ticket "All day"" at bounding box center [378, 527] width 123 height 21
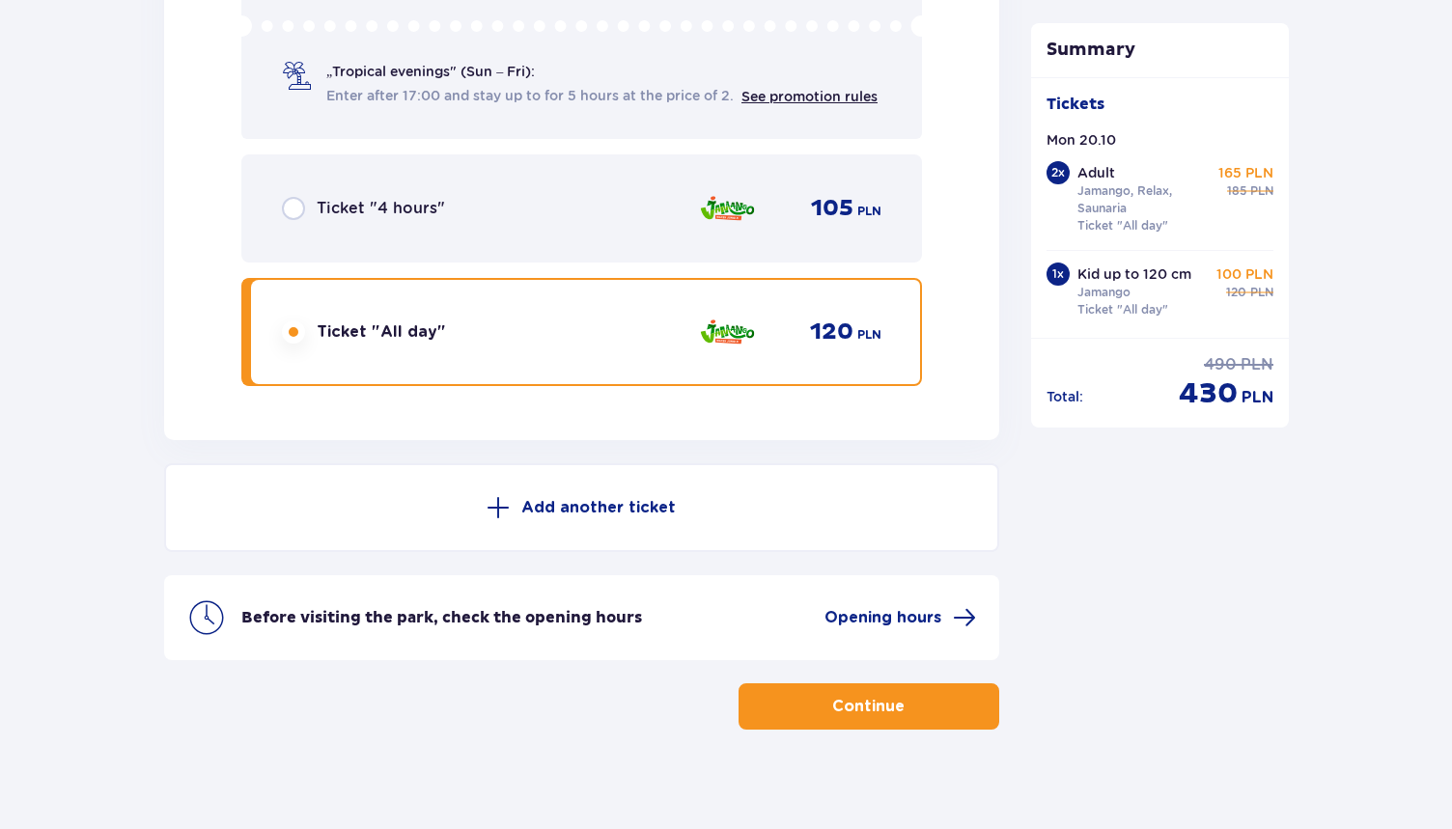
scroll to position [4873, 0]
click at [853, 695] on p "Continue" at bounding box center [868, 705] width 72 height 21
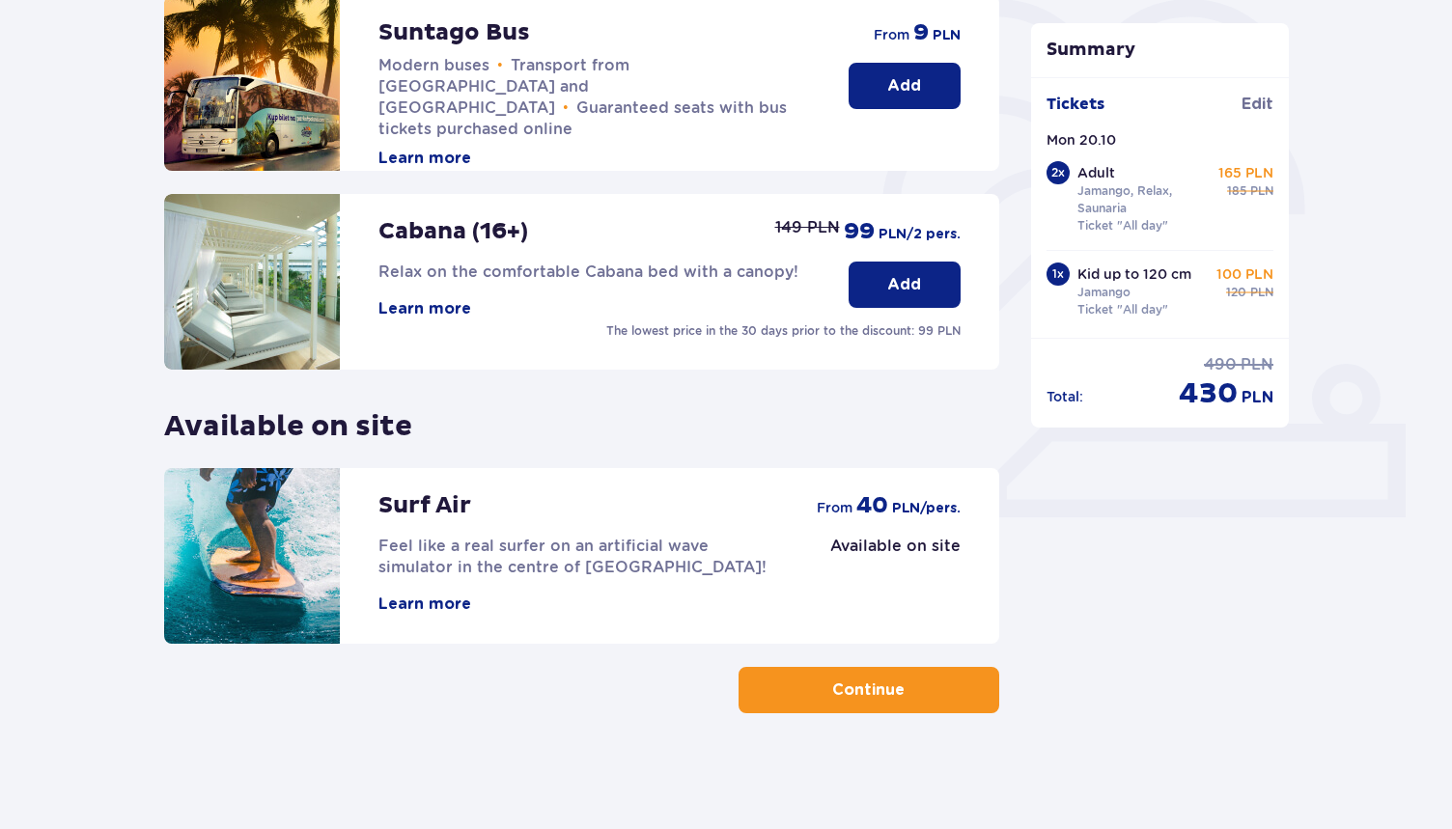
scroll to position [480, 0]
click at [808, 689] on button "Continue" at bounding box center [868, 690] width 261 height 46
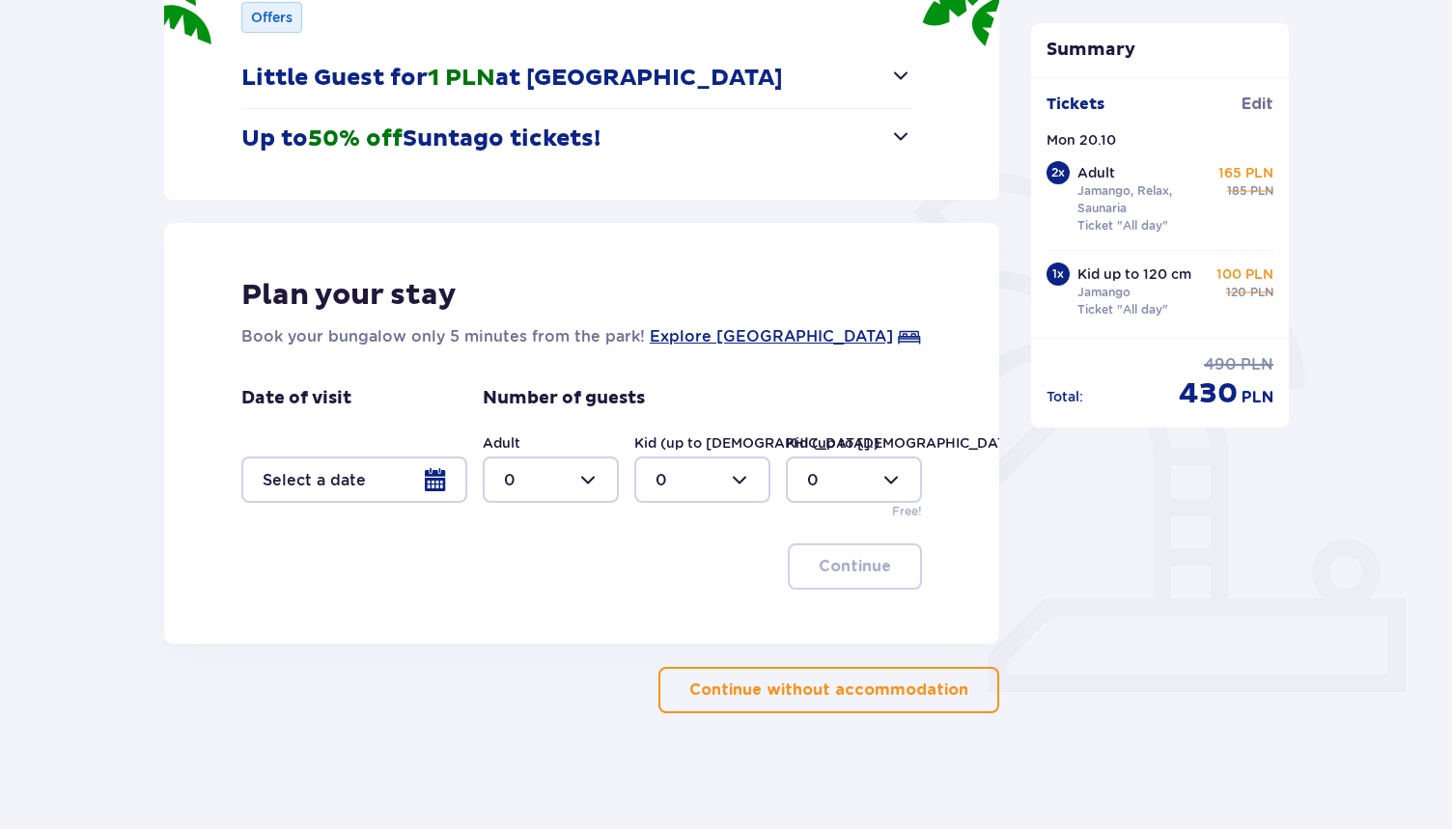
scroll to position [305, 0]
click at [826, 684] on p "Continue without accommodation" at bounding box center [828, 690] width 279 height 21
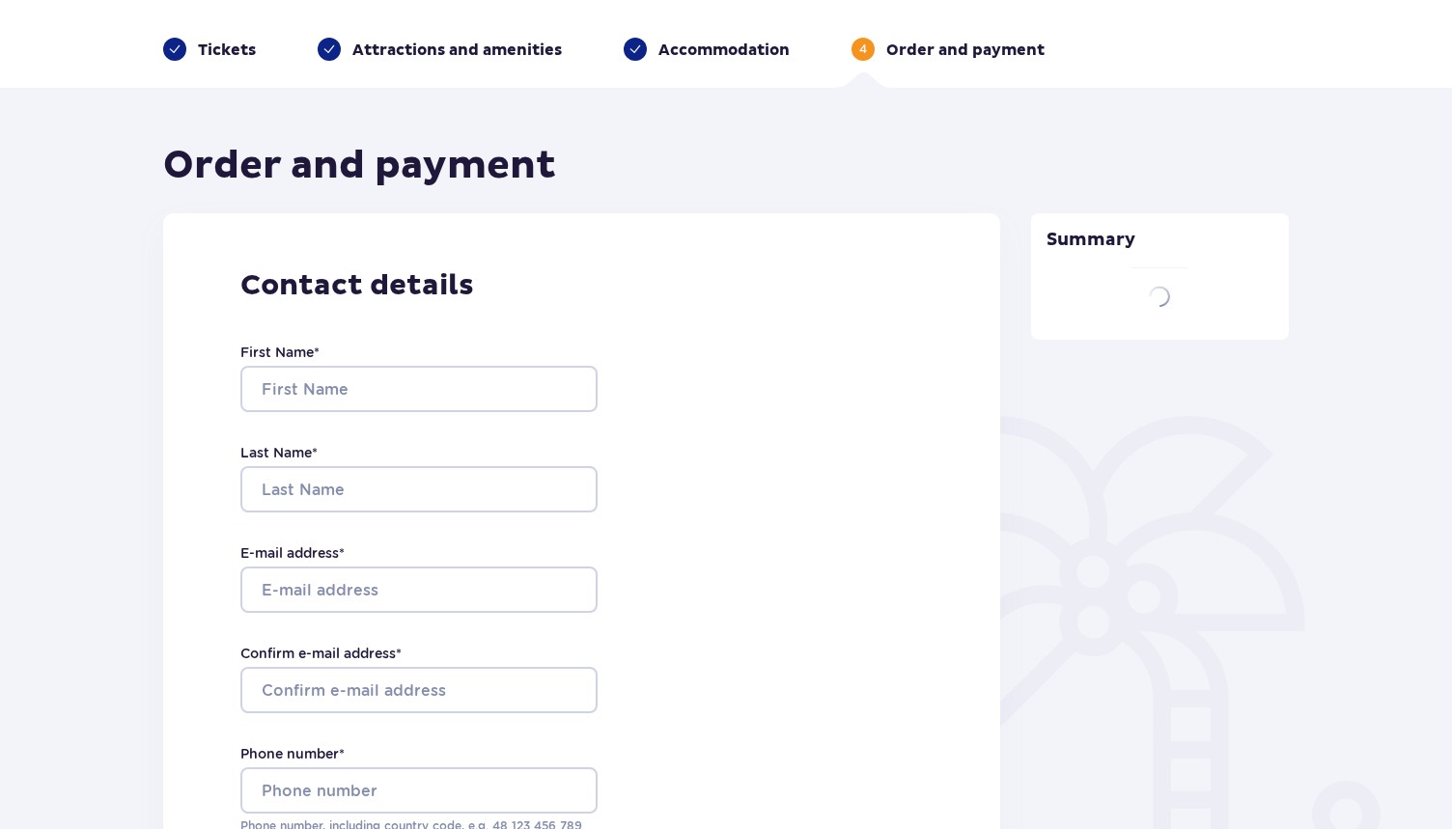
type input "Siarhei"
type input "Darafeyeu"
type input "dsm87.sergey@yahoo.com"
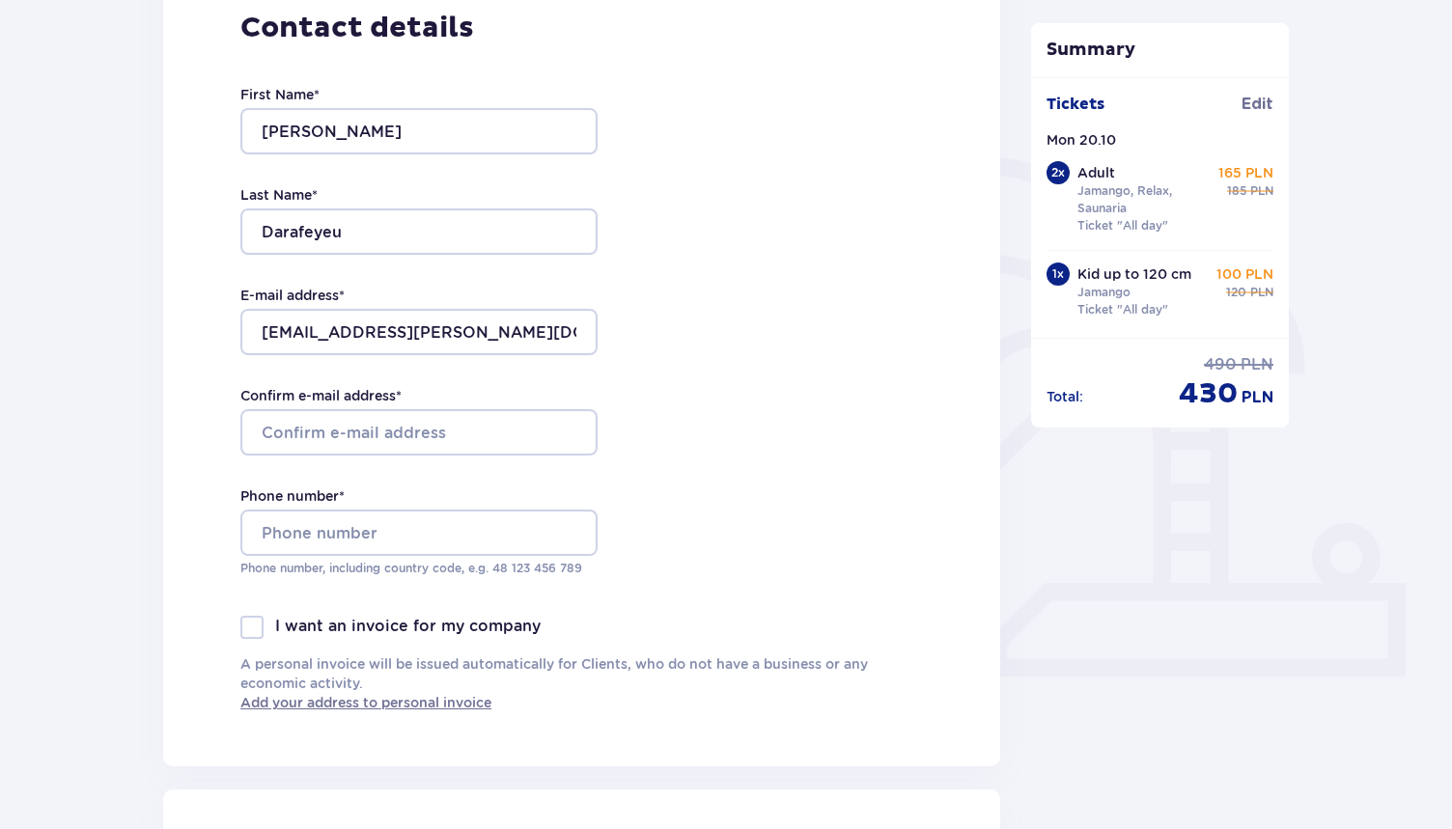
scroll to position [328, 0]
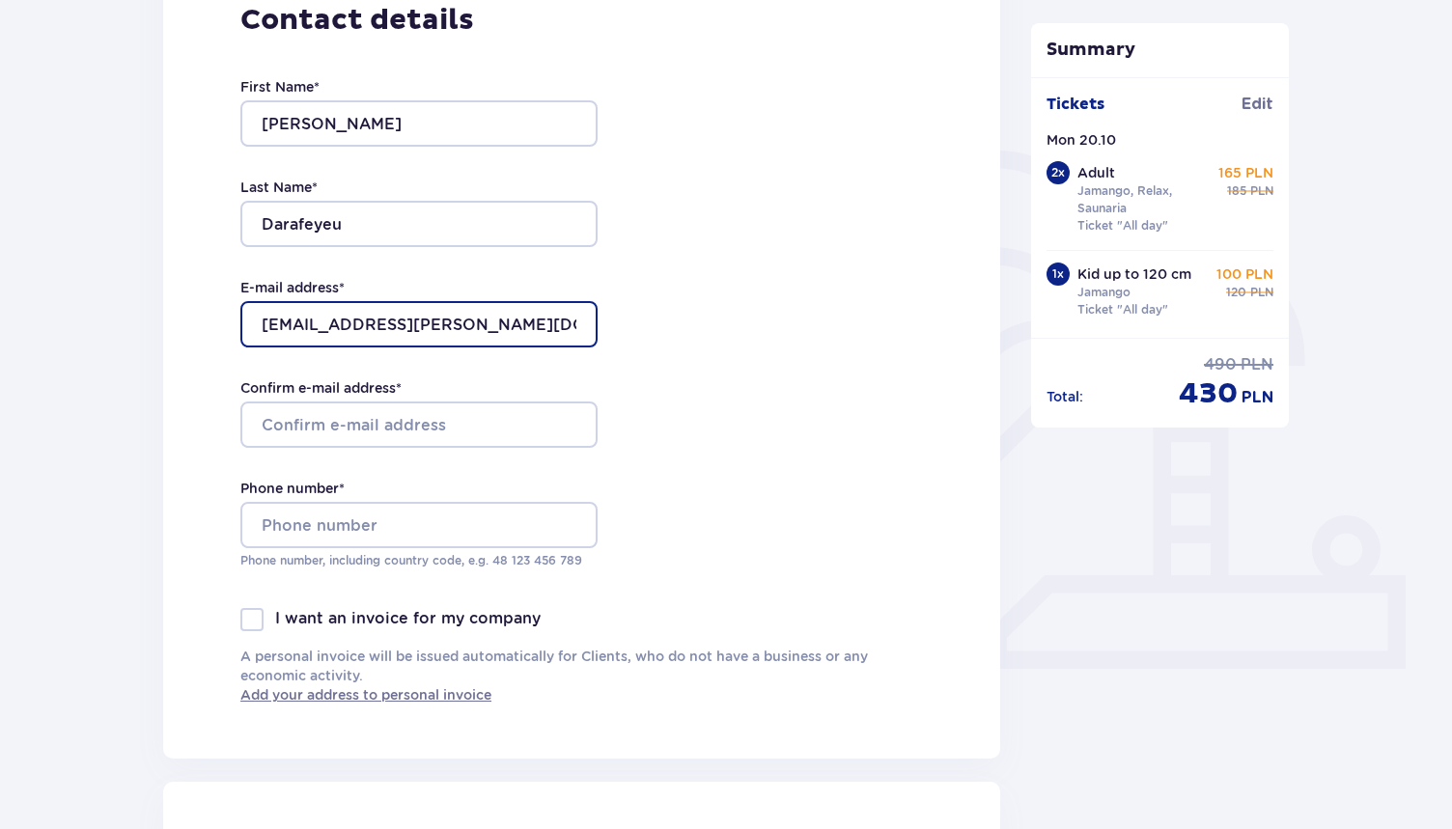
drag, startPoint x: 484, startPoint y: 321, endPoint x: 159, endPoint y: 314, distance: 324.4
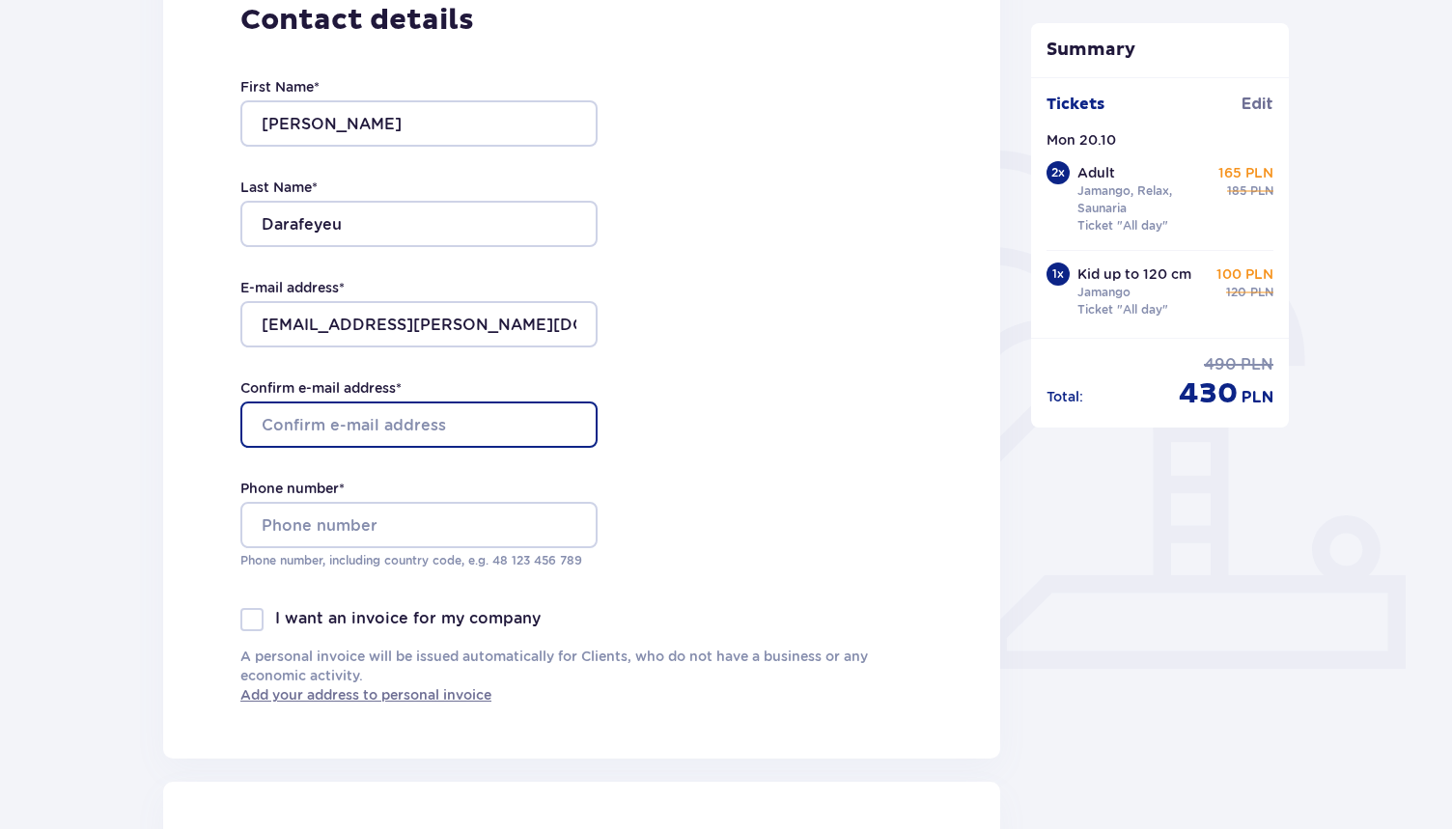
click at [347, 437] on input "Confirm e-mail address *" at bounding box center [418, 425] width 357 height 46
paste input "dsm87.sergey@yahoo.com"
type input "dsm87.sergey@yahoo.com"
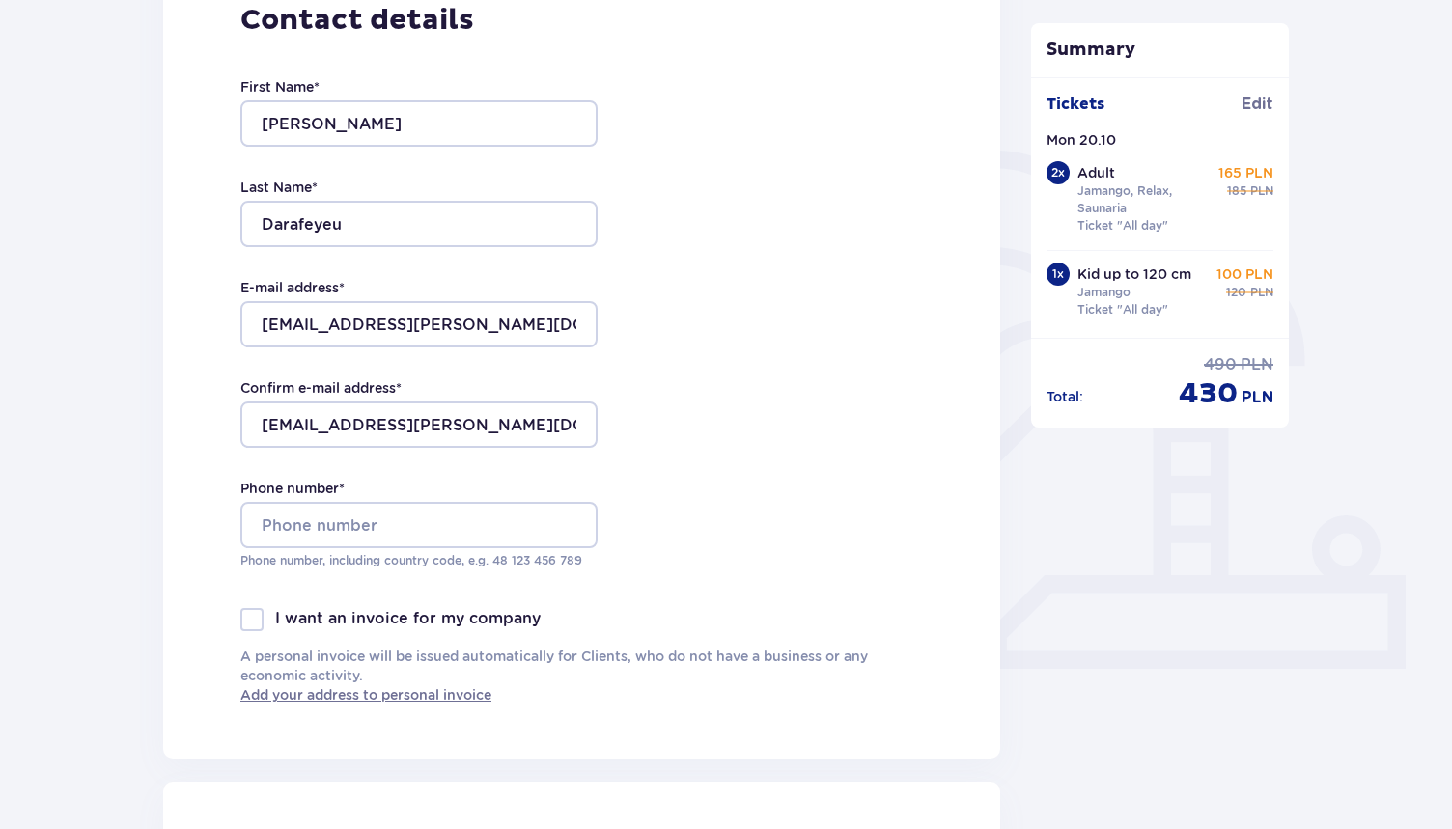
type input "727402905"
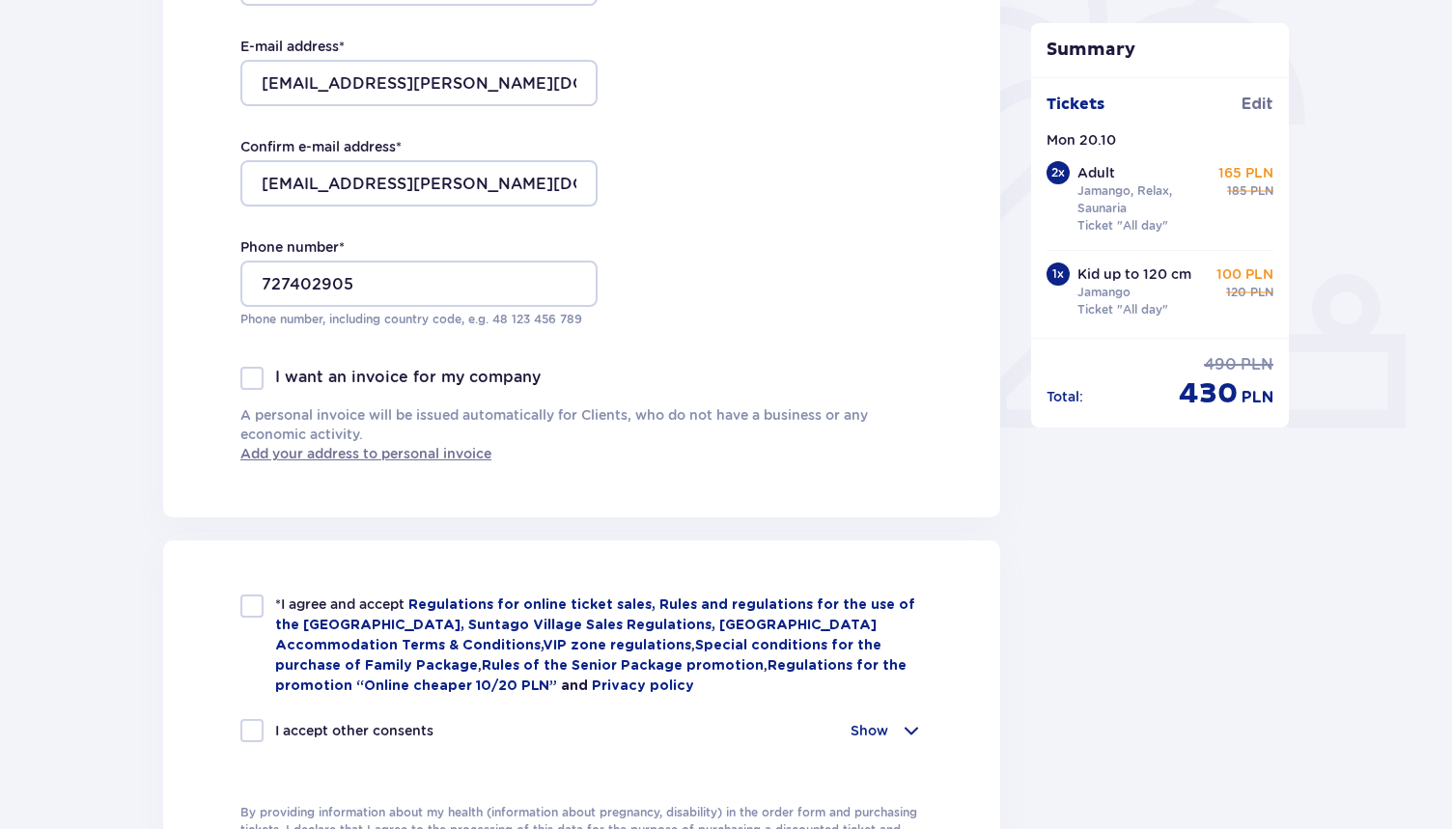
click at [251, 608] on div at bounding box center [251, 606] width 23 height 23
checkbox input "true"
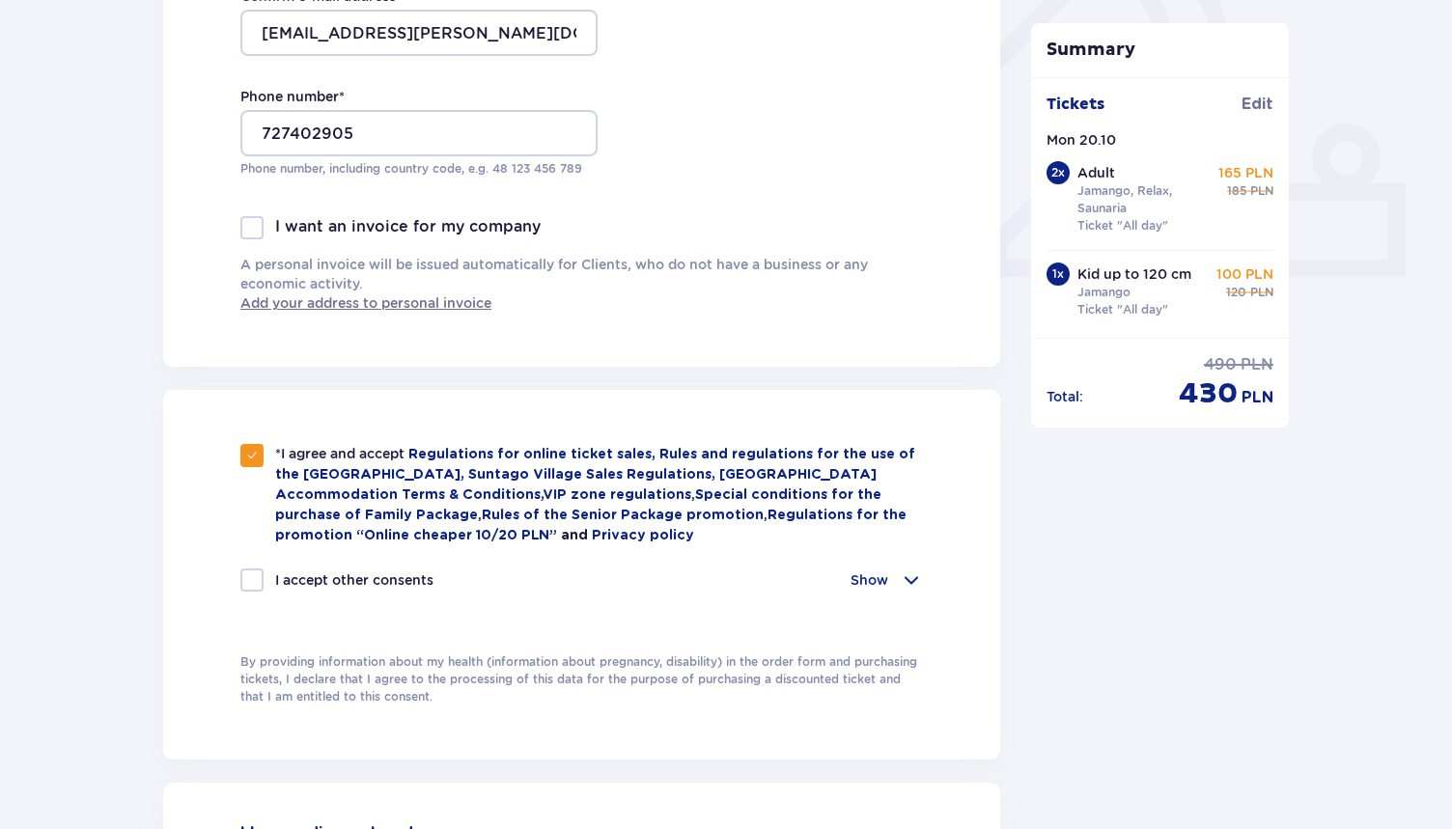
click at [910, 594] on div "I accept other consents Show I want to receive from Global Parks Poland Sp. z o…" at bounding box center [581, 592] width 683 height 46
click at [908, 587] on span at bounding box center [911, 580] width 23 height 23
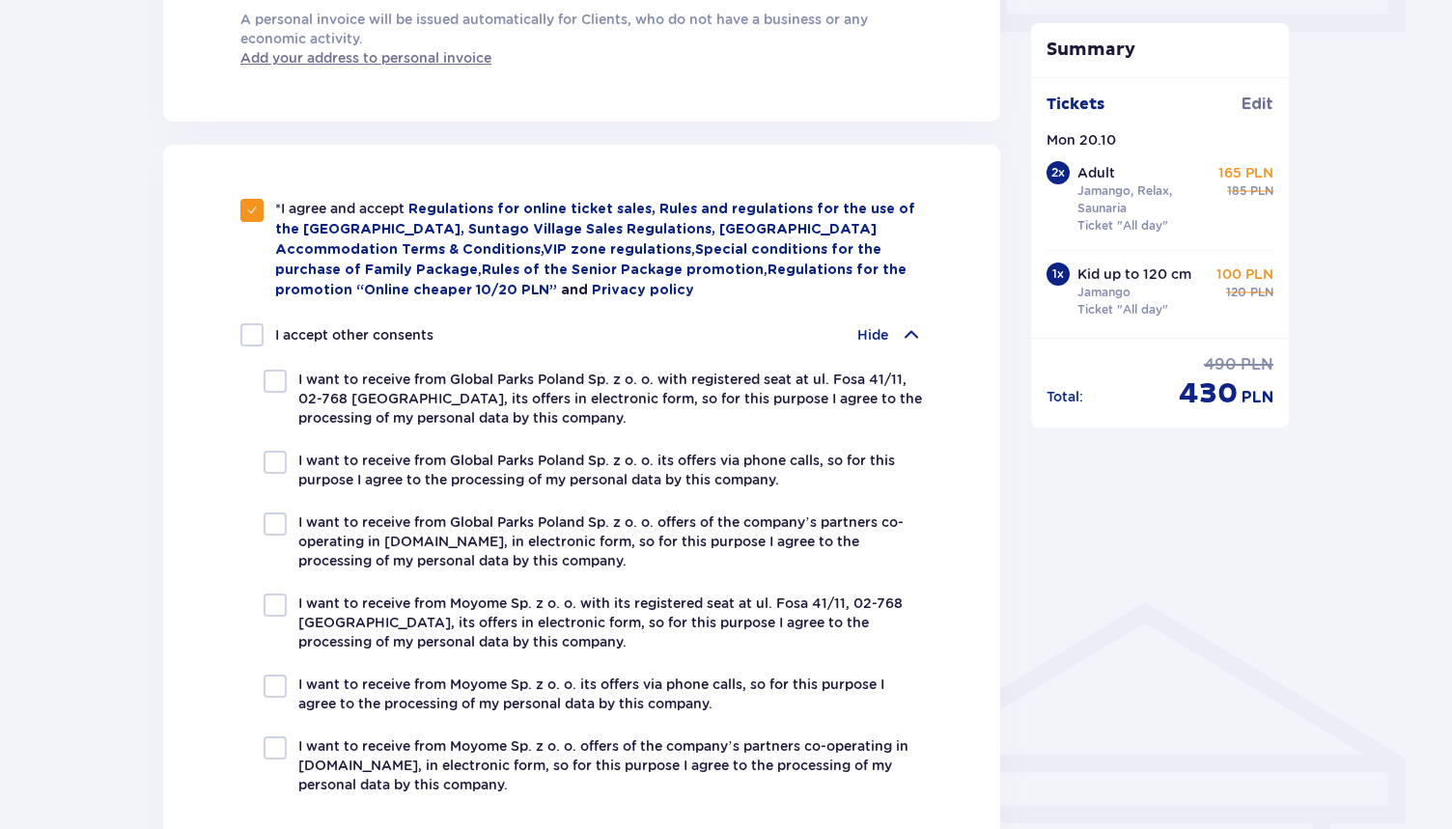
scroll to position [1023, 0]
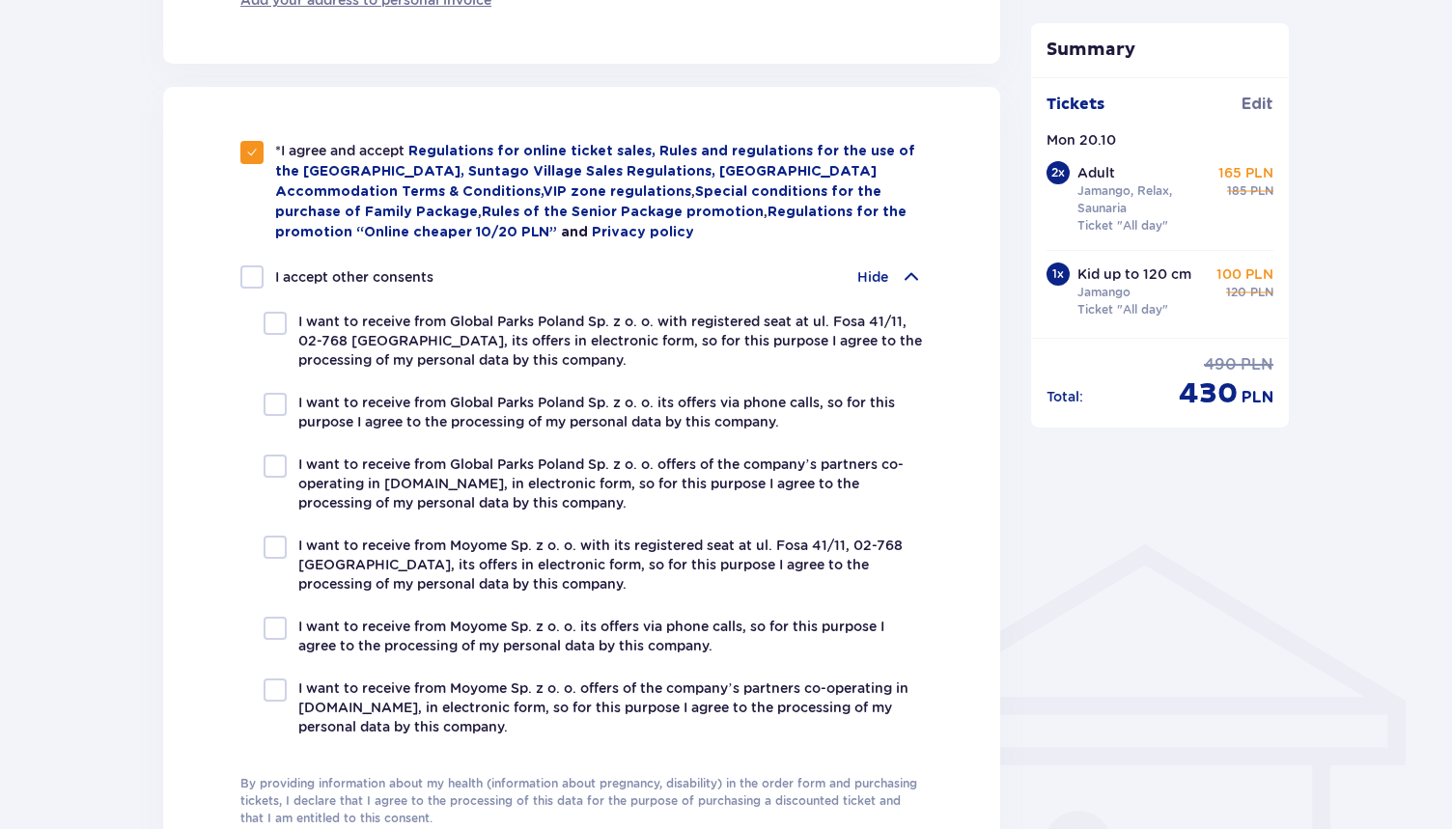
click at [897, 276] on div "Hide" at bounding box center [890, 276] width 66 height 23
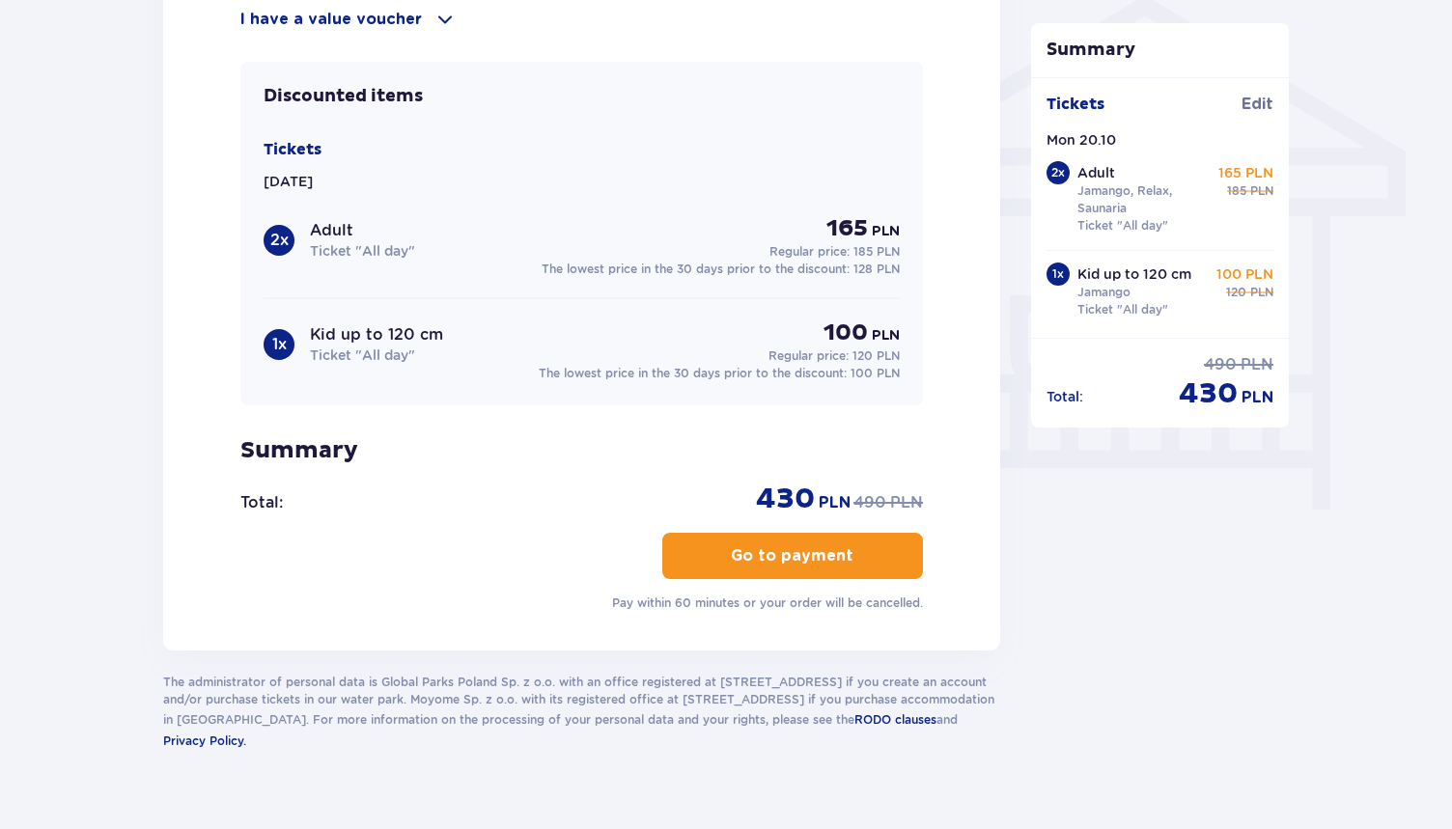
scroll to position [1574, 0]
click at [785, 549] on p "Go to payment" at bounding box center [792, 554] width 123 height 21
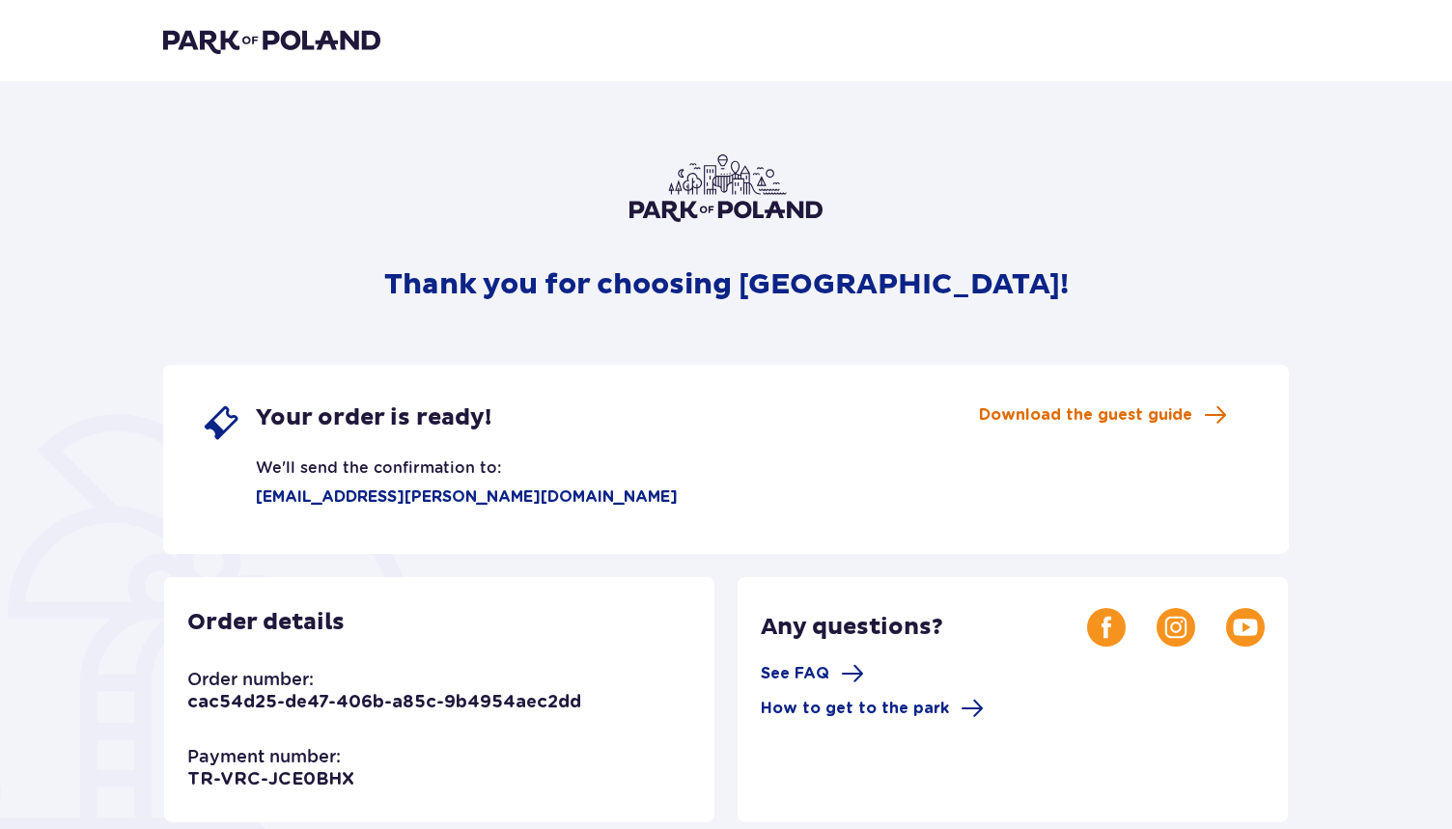
click at [1111, 413] on span "Download the guest guide" at bounding box center [1085, 414] width 213 height 21
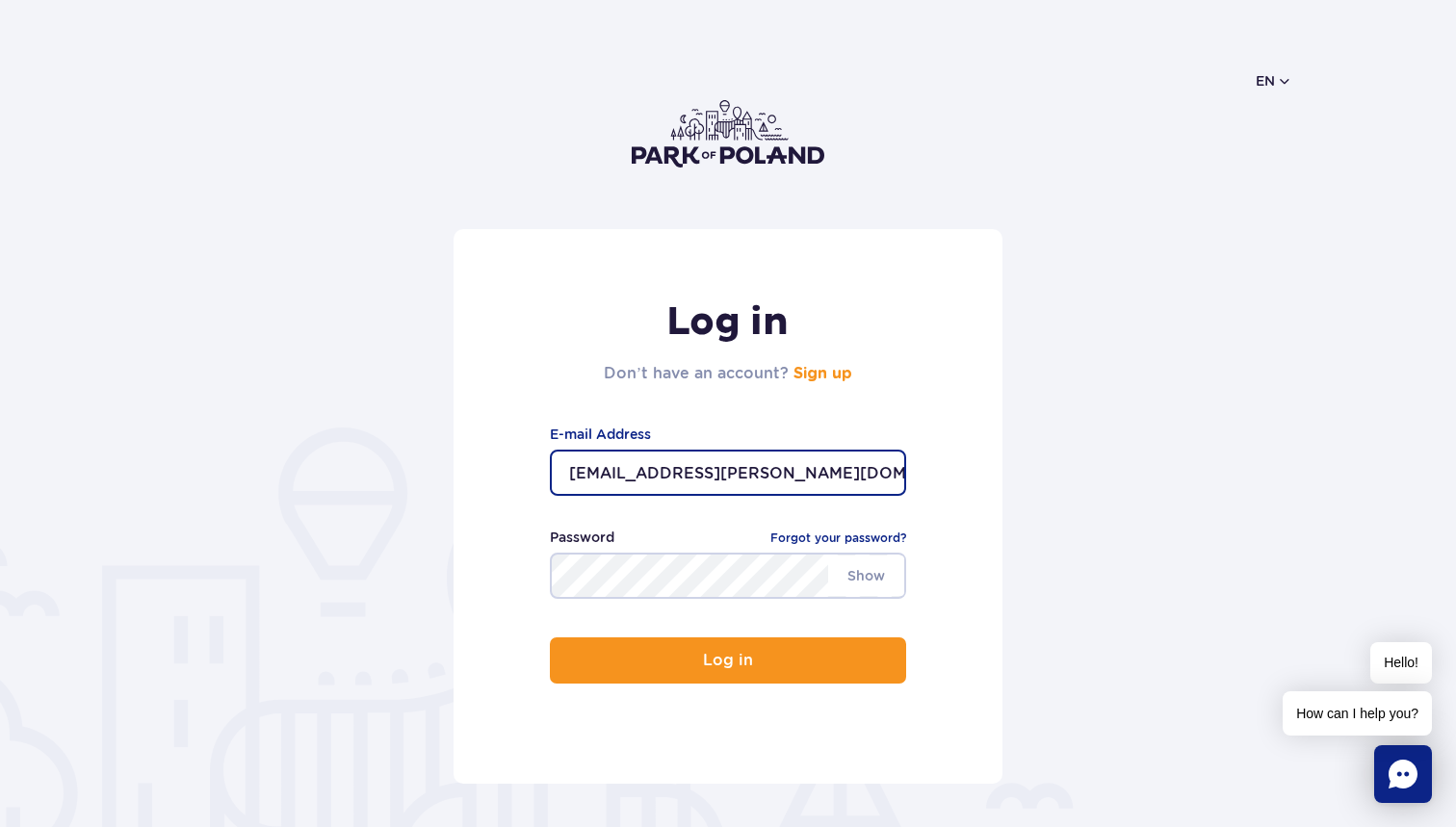
type input "[EMAIL_ADDRESS][PERSON_NAME][DOMAIN_NAME]"
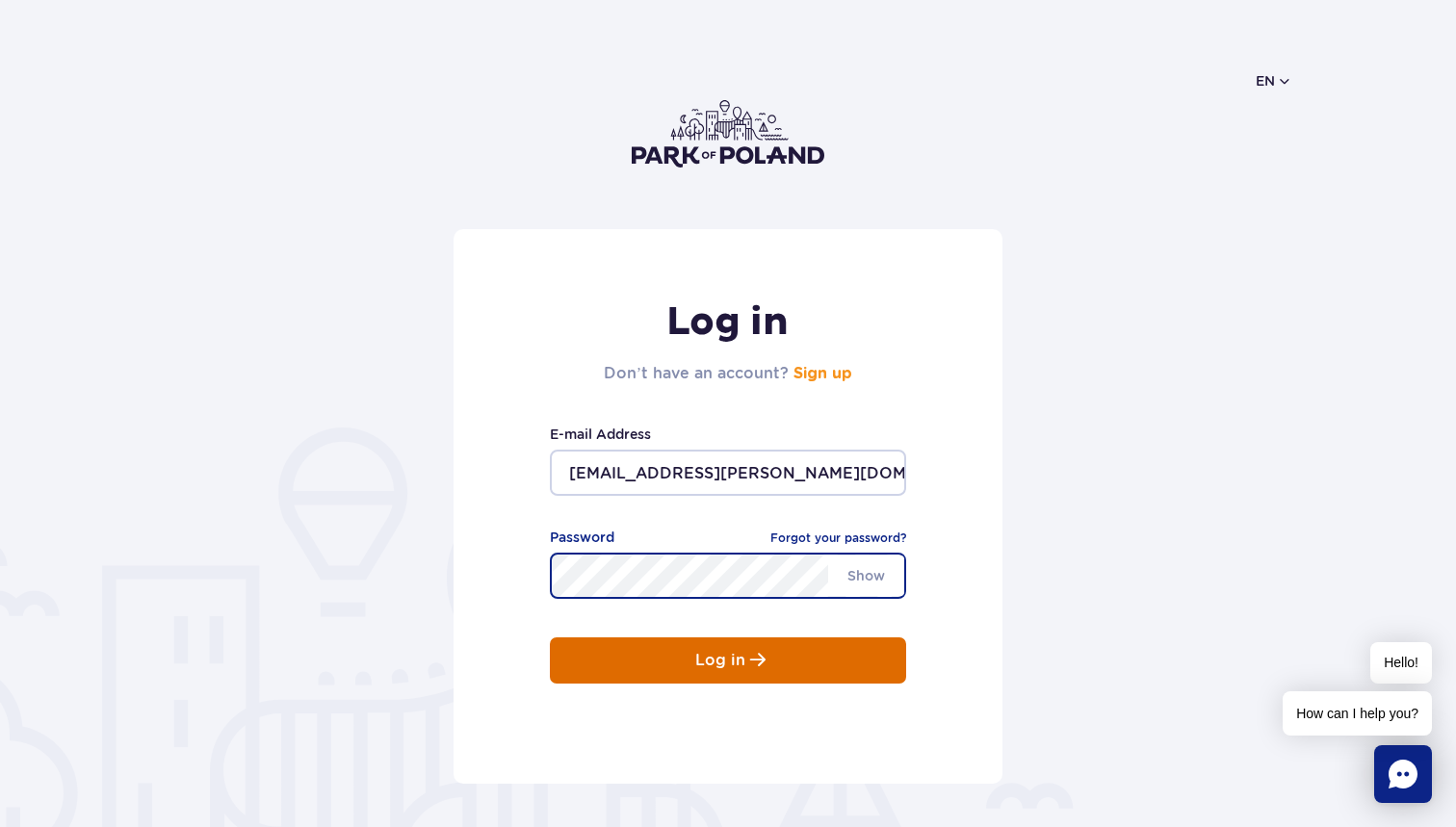
click at [697, 663] on p "Log in" at bounding box center [720, 660] width 50 height 17
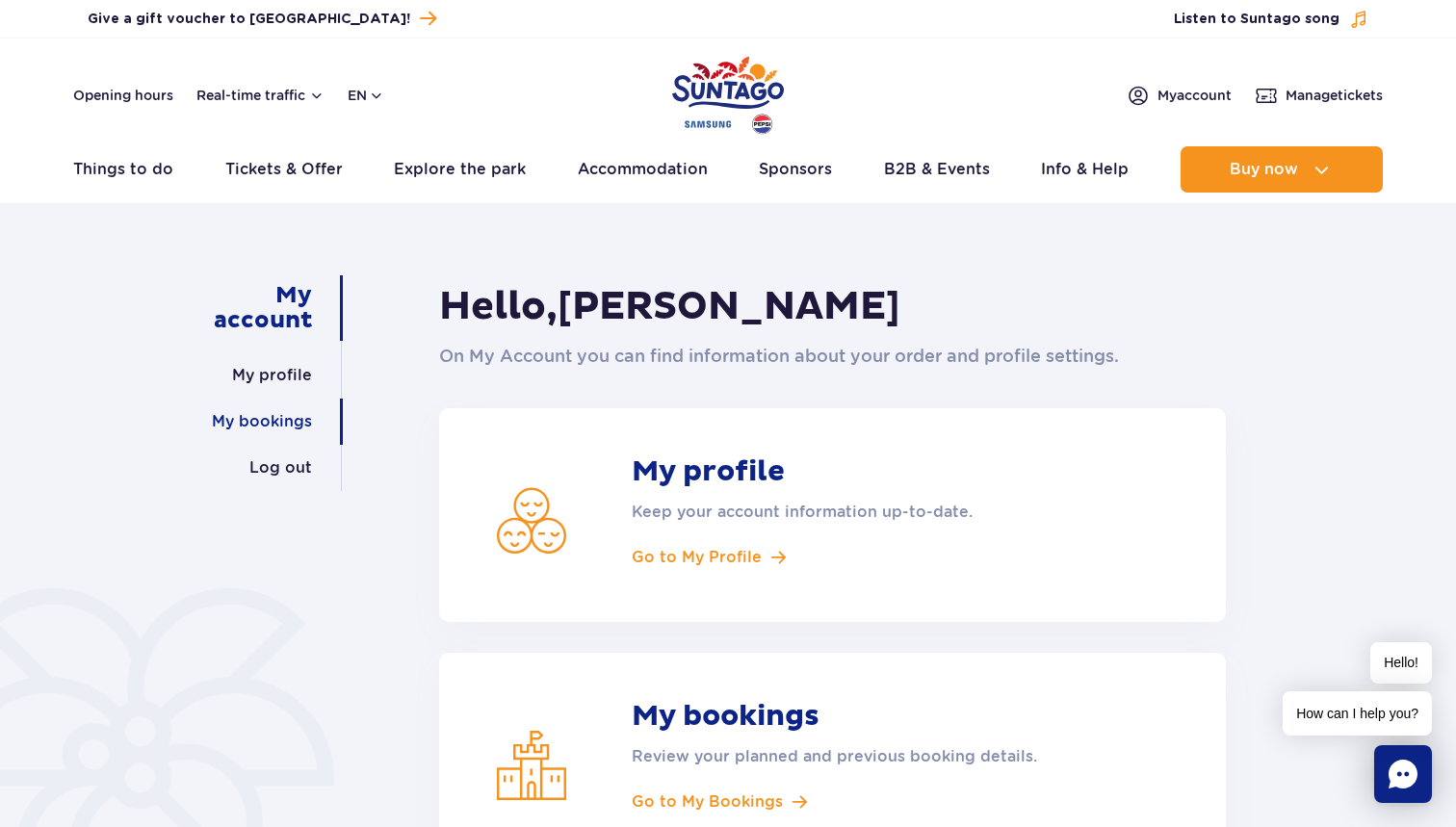
click at [283, 417] on link "My bookings" at bounding box center [261, 422] width 100 height 46
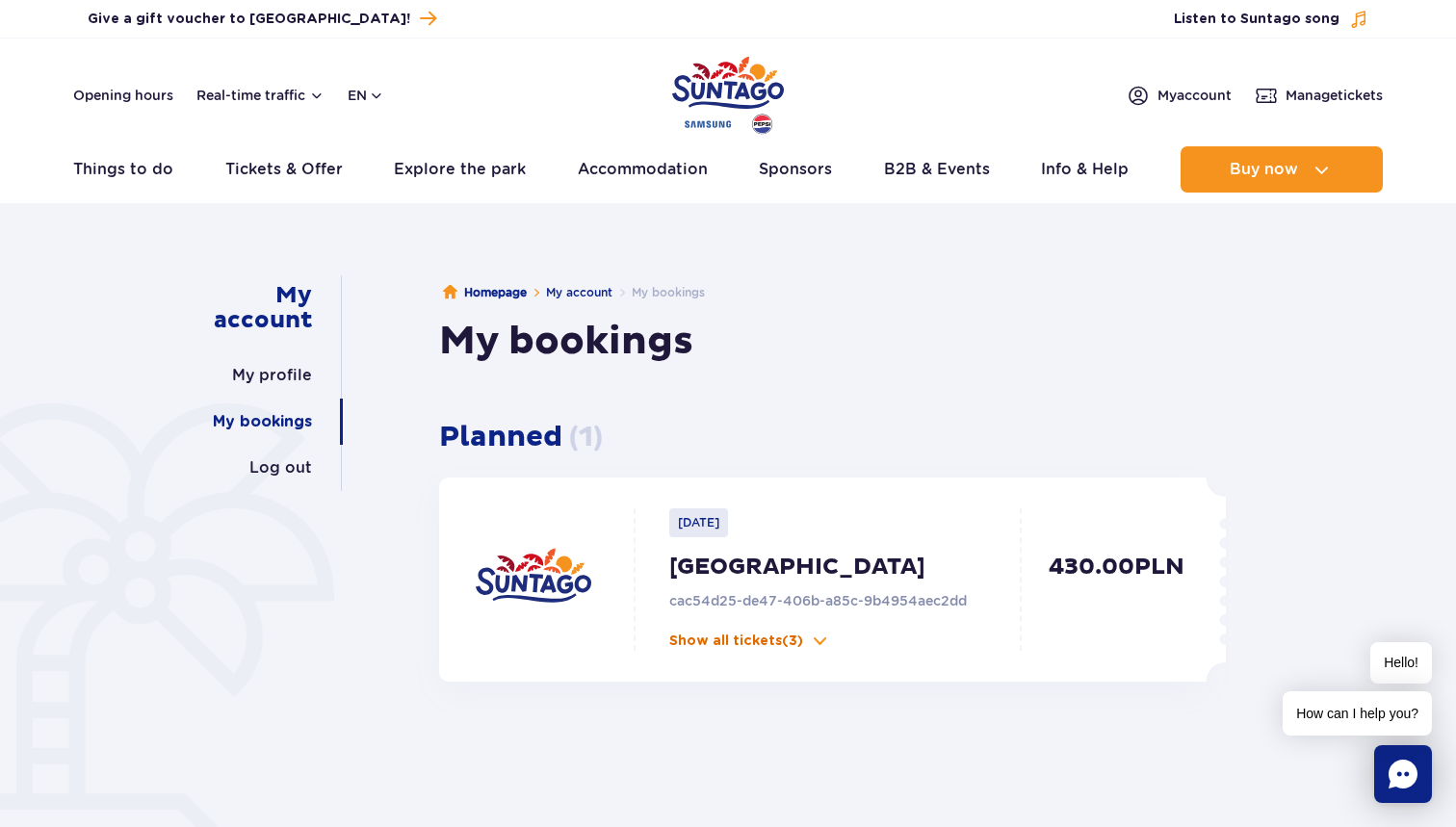
click at [798, 643] on p "Show all tickets (3)" at bounding box center [736, 640] width 134 height 19
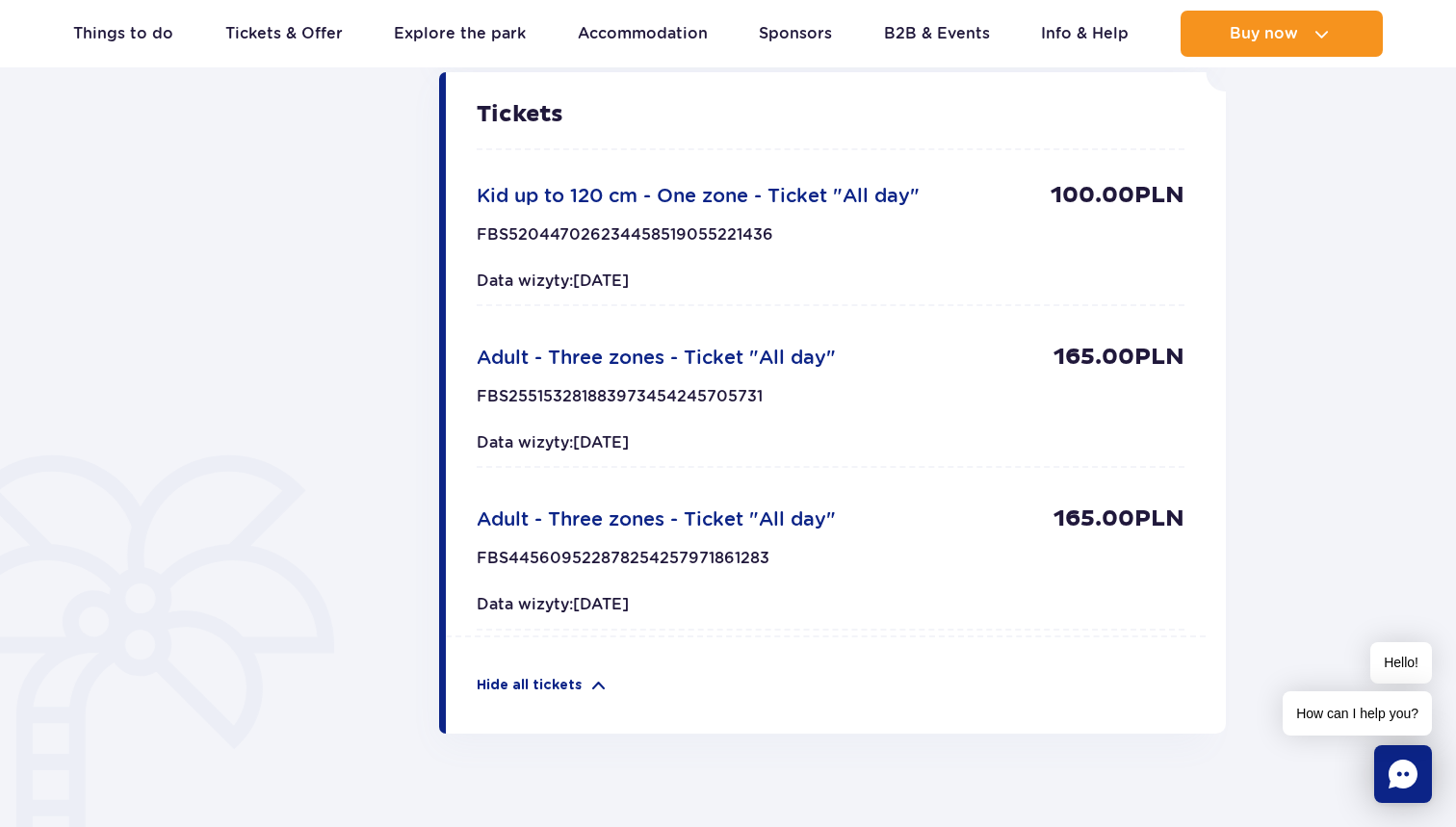
scroll to position [614, 0]
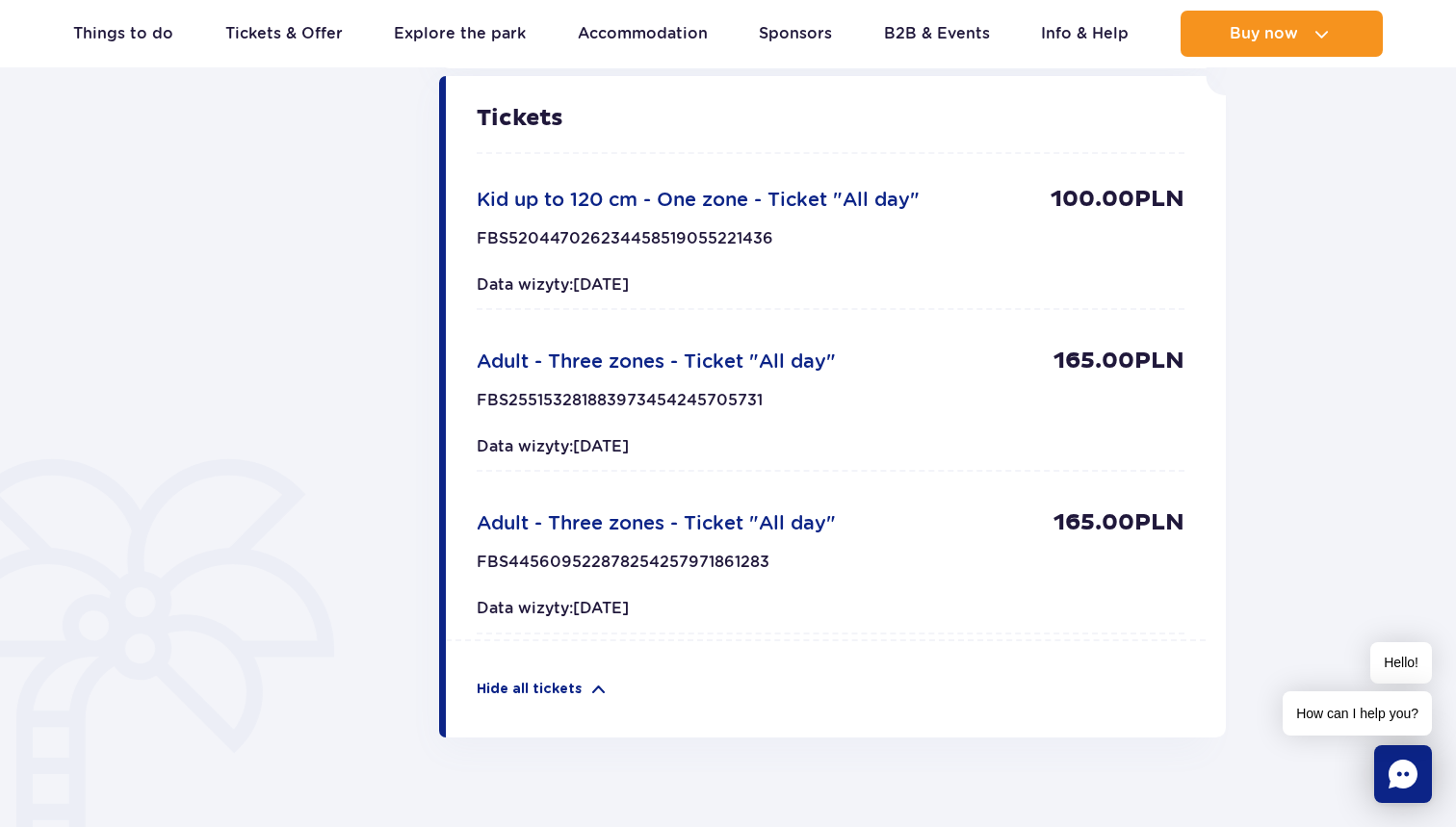
click at [602, 205] on span "Kid up to 120 cm - One zone - Ticket "All day"" at bounding box center [698, 199] width 443 height 23
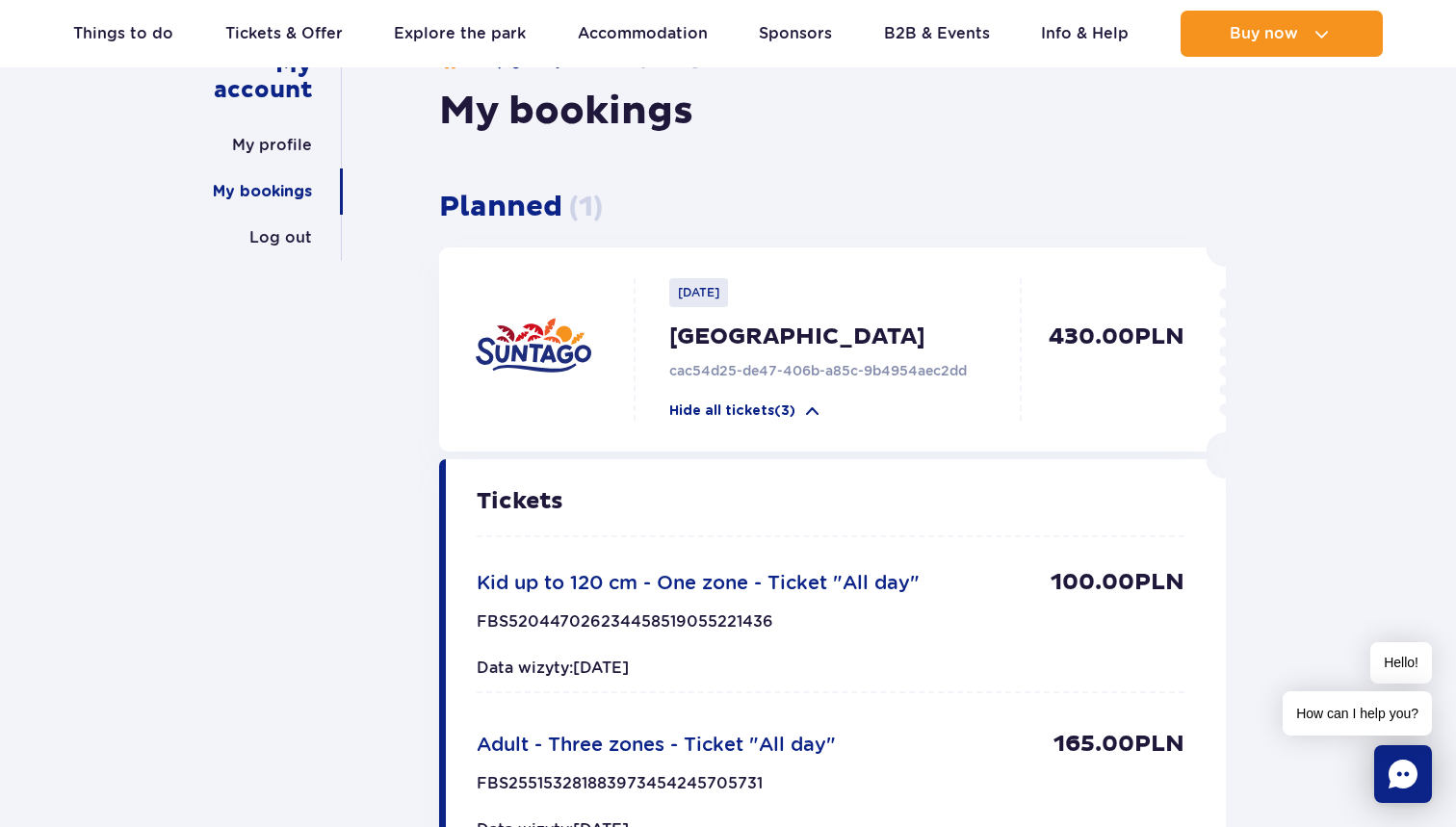
scroll to position [68, 0]
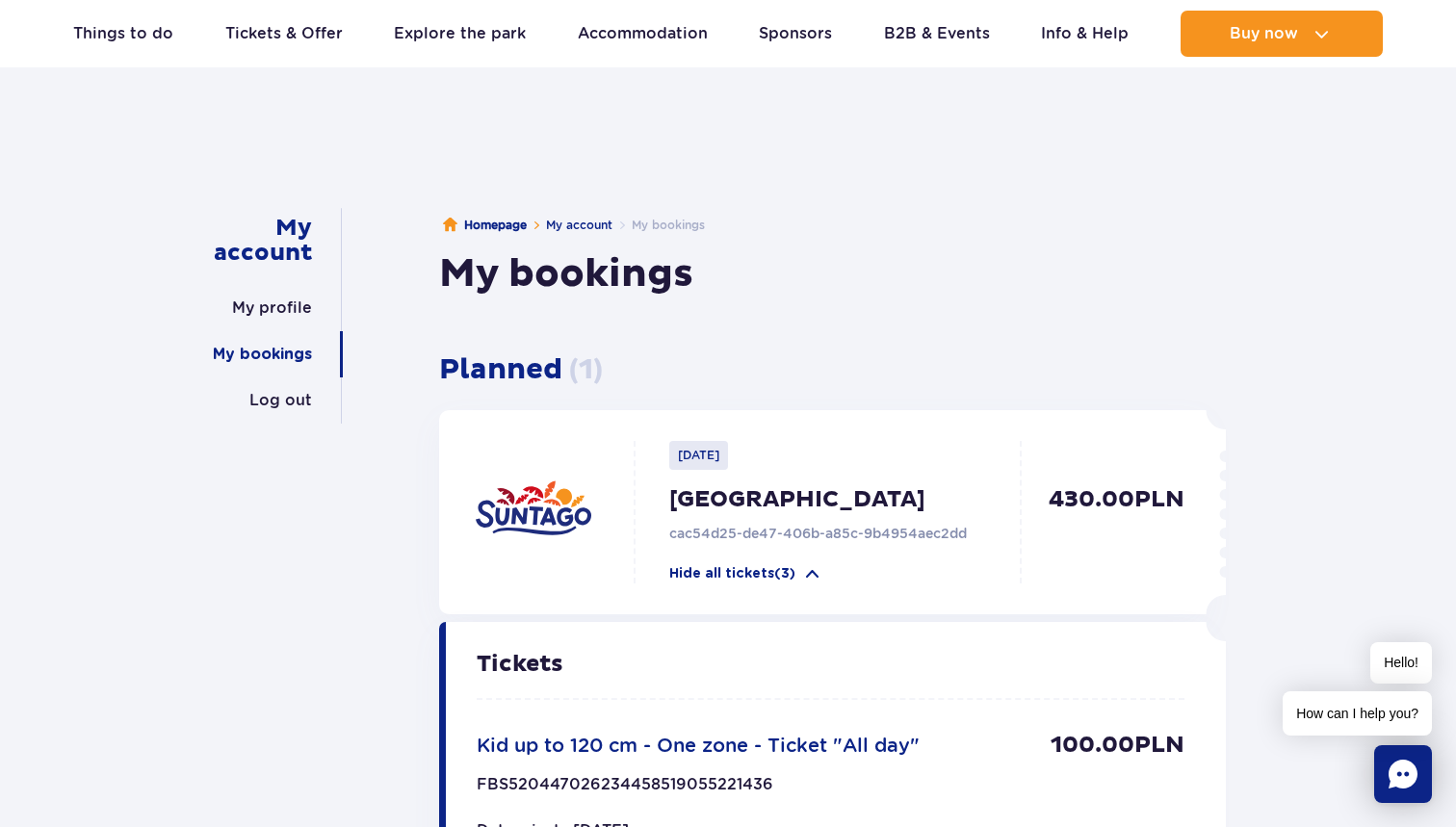
click at [274, 34] on link "Tickets & Offer" at bounding box center [284, 34] width 118 height 46
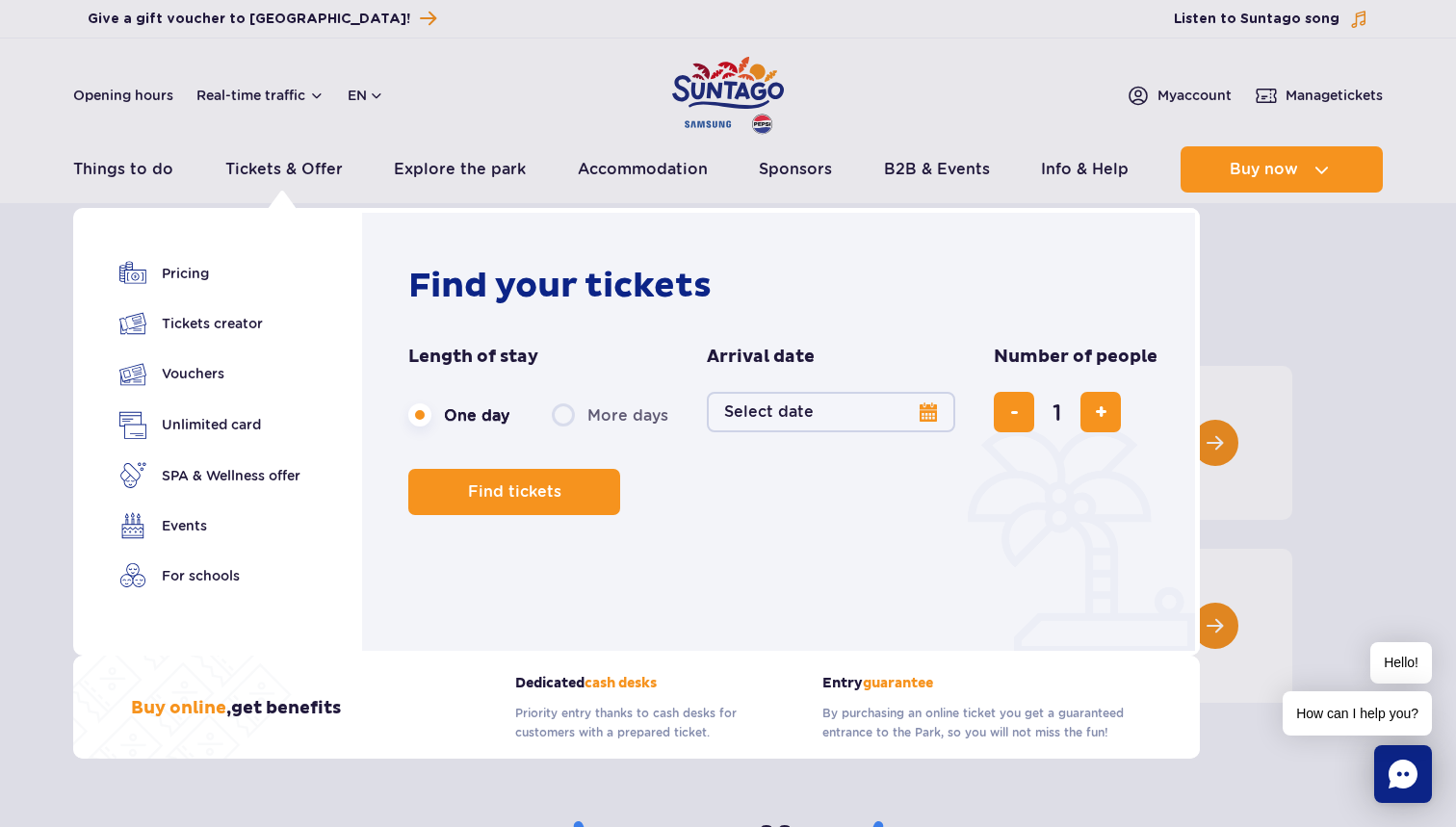
click at [922, 413] on button "Select date" at bounding box center [831, 412] width 248 height 41
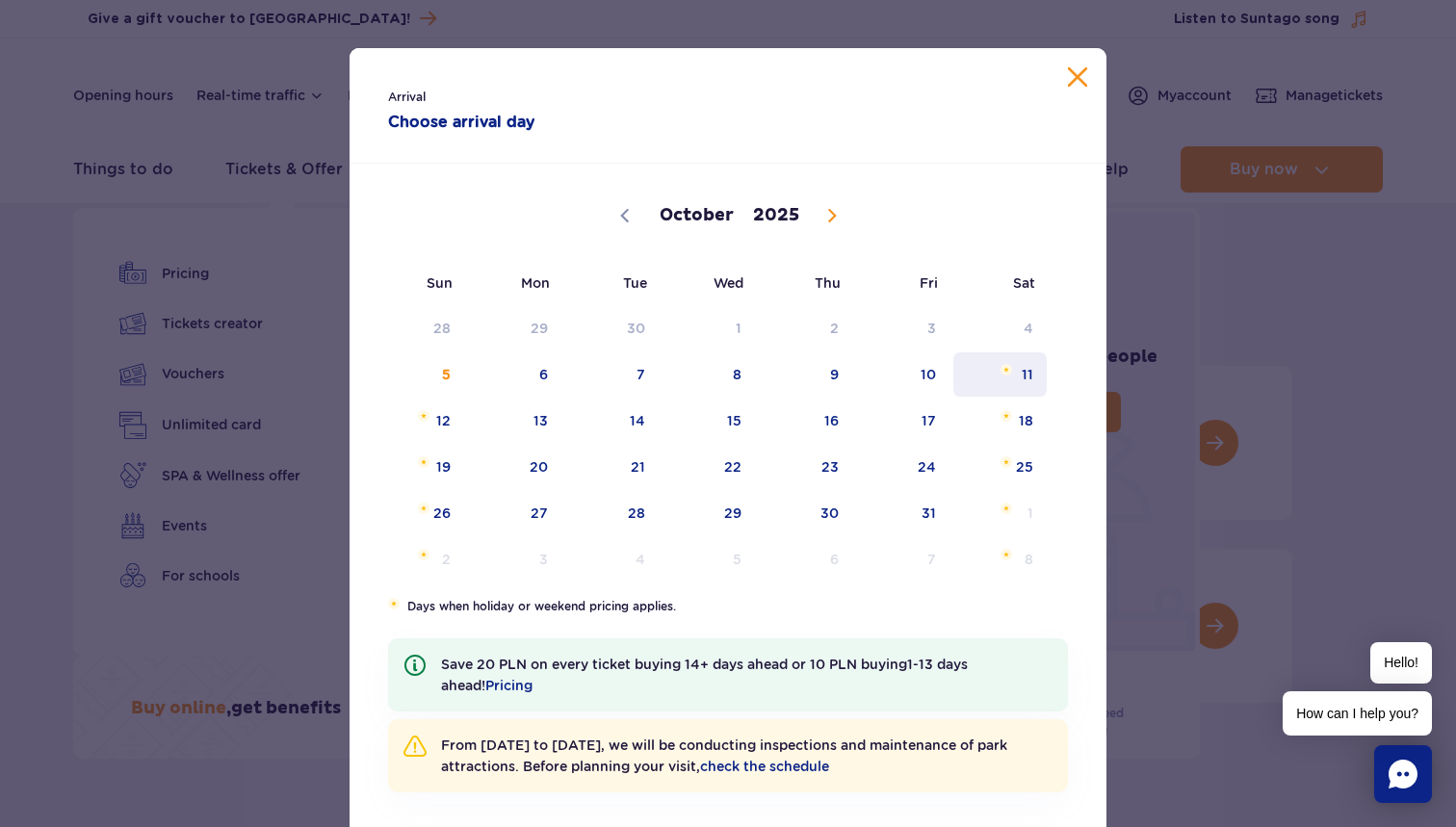
click at [1012, 386] on span "11" at bounding box center [1000, 374] width 98 height 44
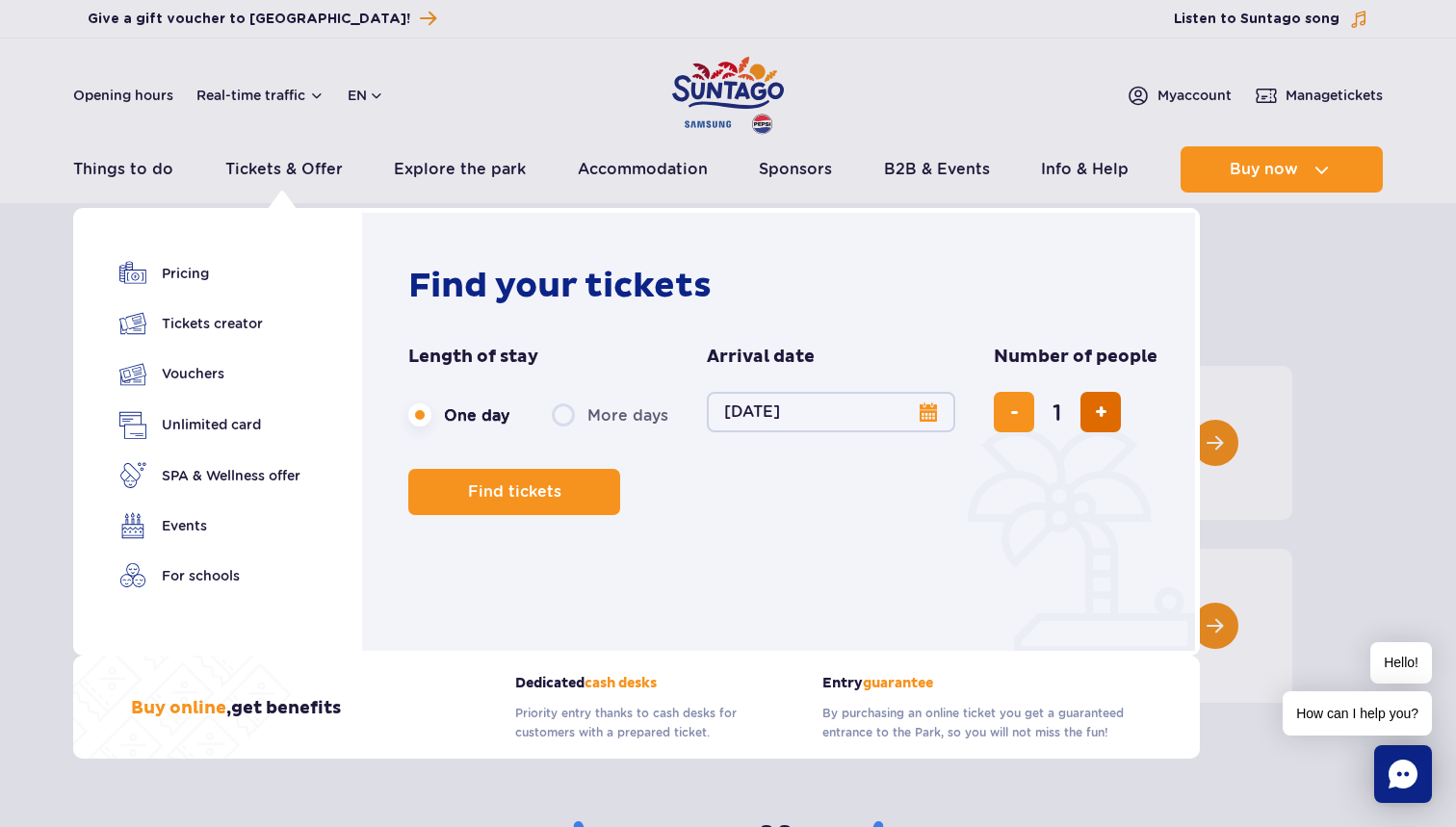
click at [1108, 419] on button "add ticket" at bounding box center [1100, 412] width 41 height 41
type input "3"
click at [491, 498] on span "Find tickets" at bounding box center [507, 492] width 94 height 17
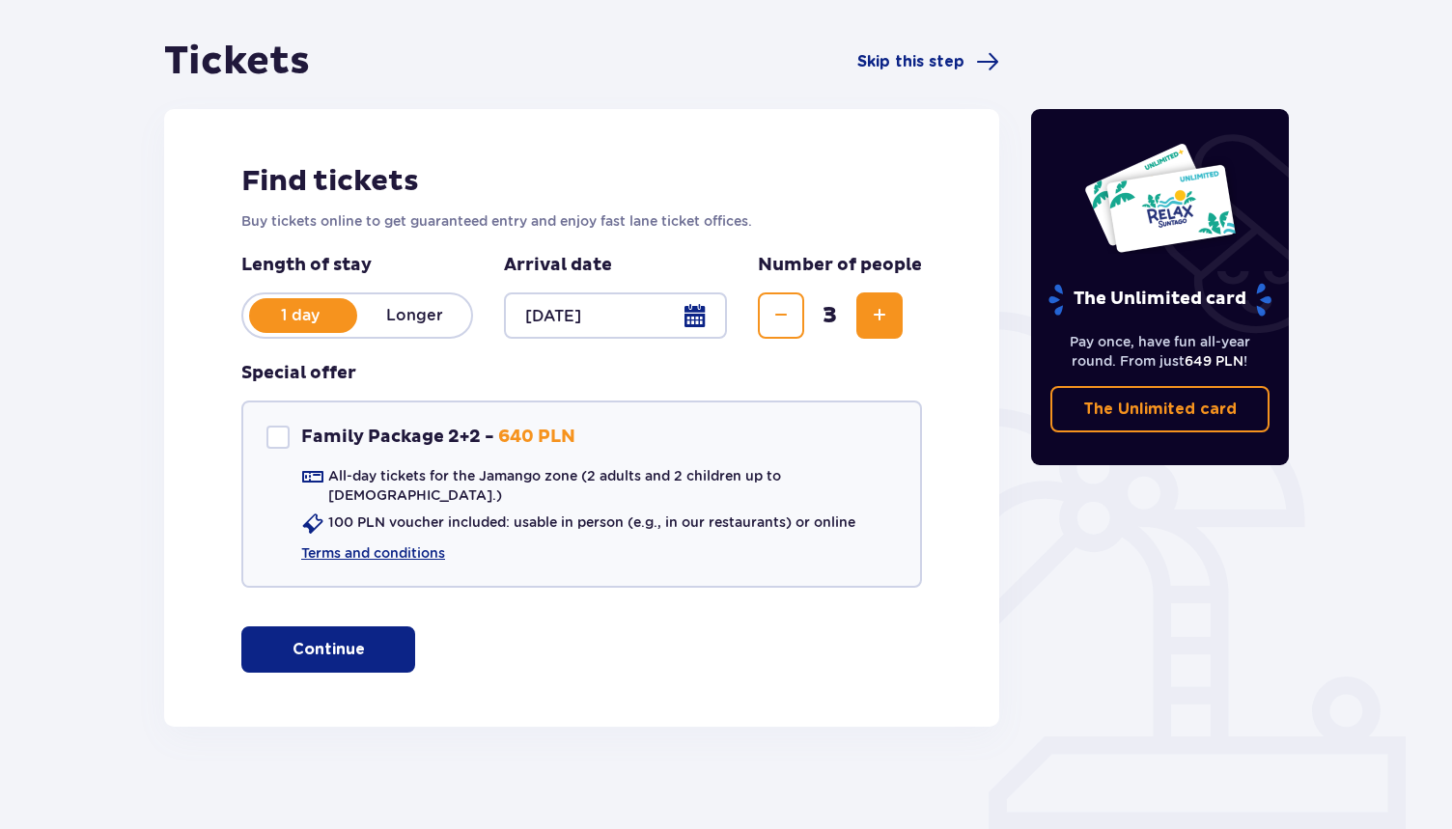
scroll to position [165, 0]
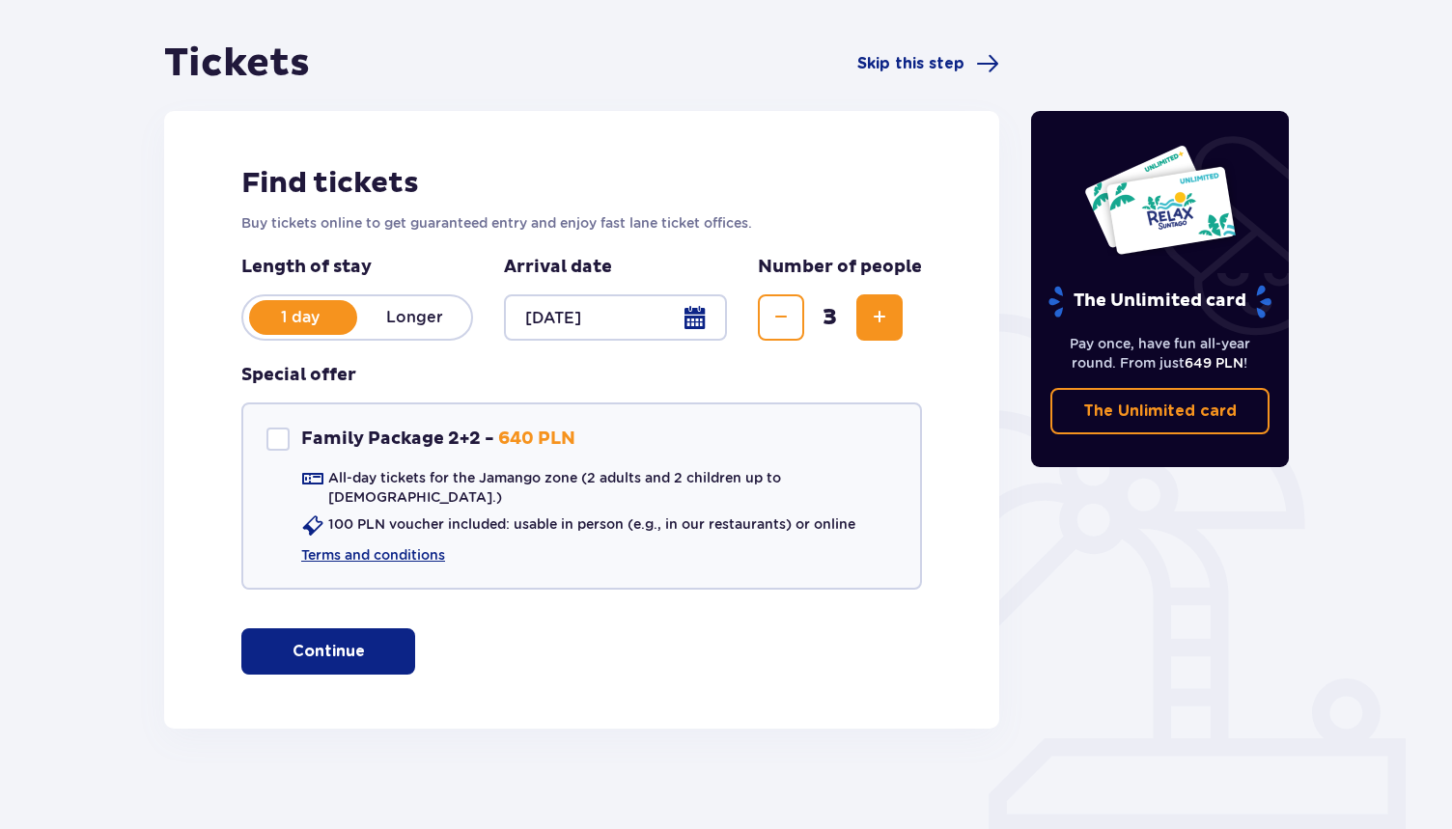
click at [350, 645] on button "Continue" at bounding box center [328, 651] width 174 height 46
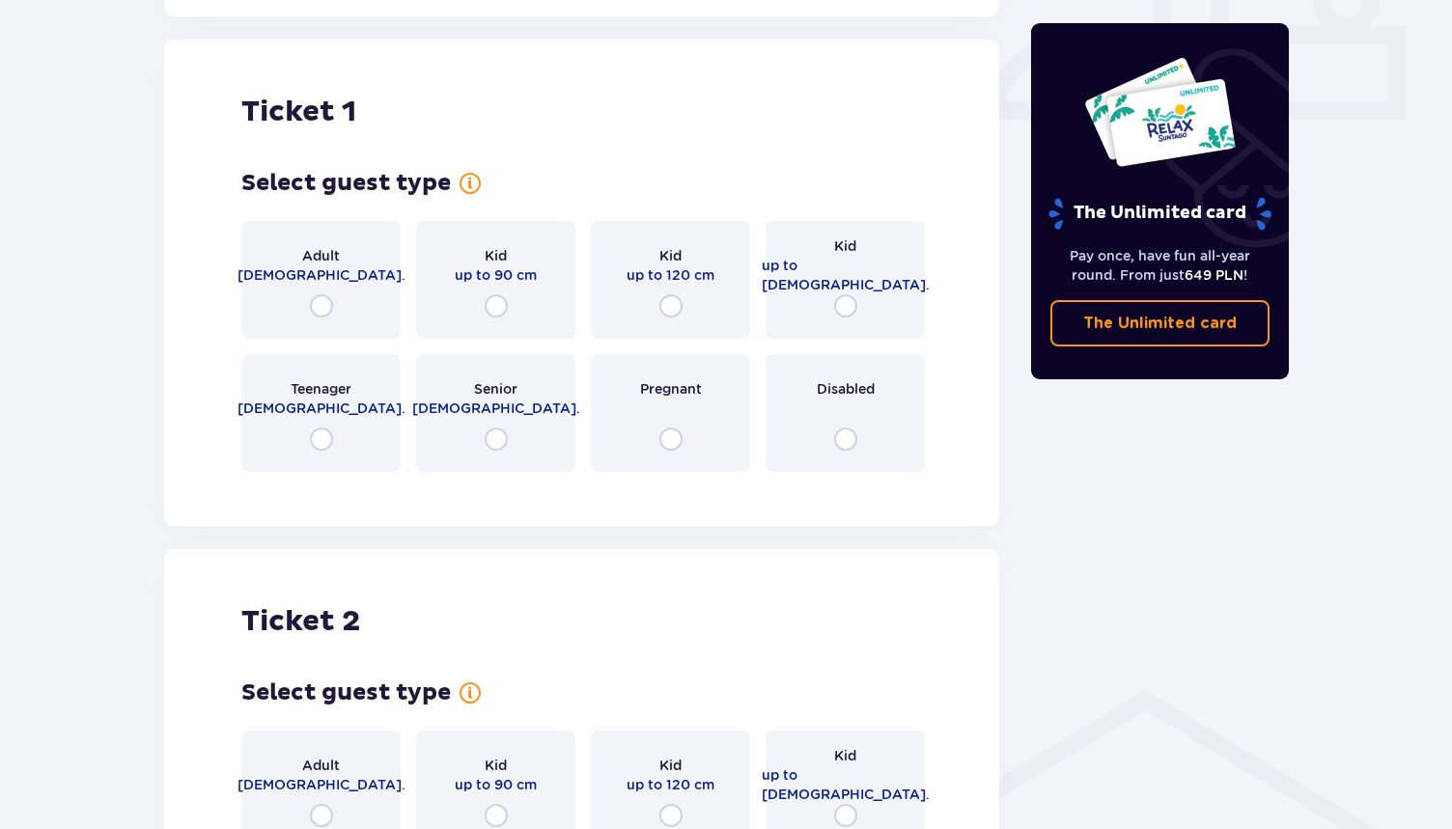
scroll to position [878, 0]
click at [321, 293] on input "radio" at bounding box center [321, 304] width 23 height 23
radio input "true"
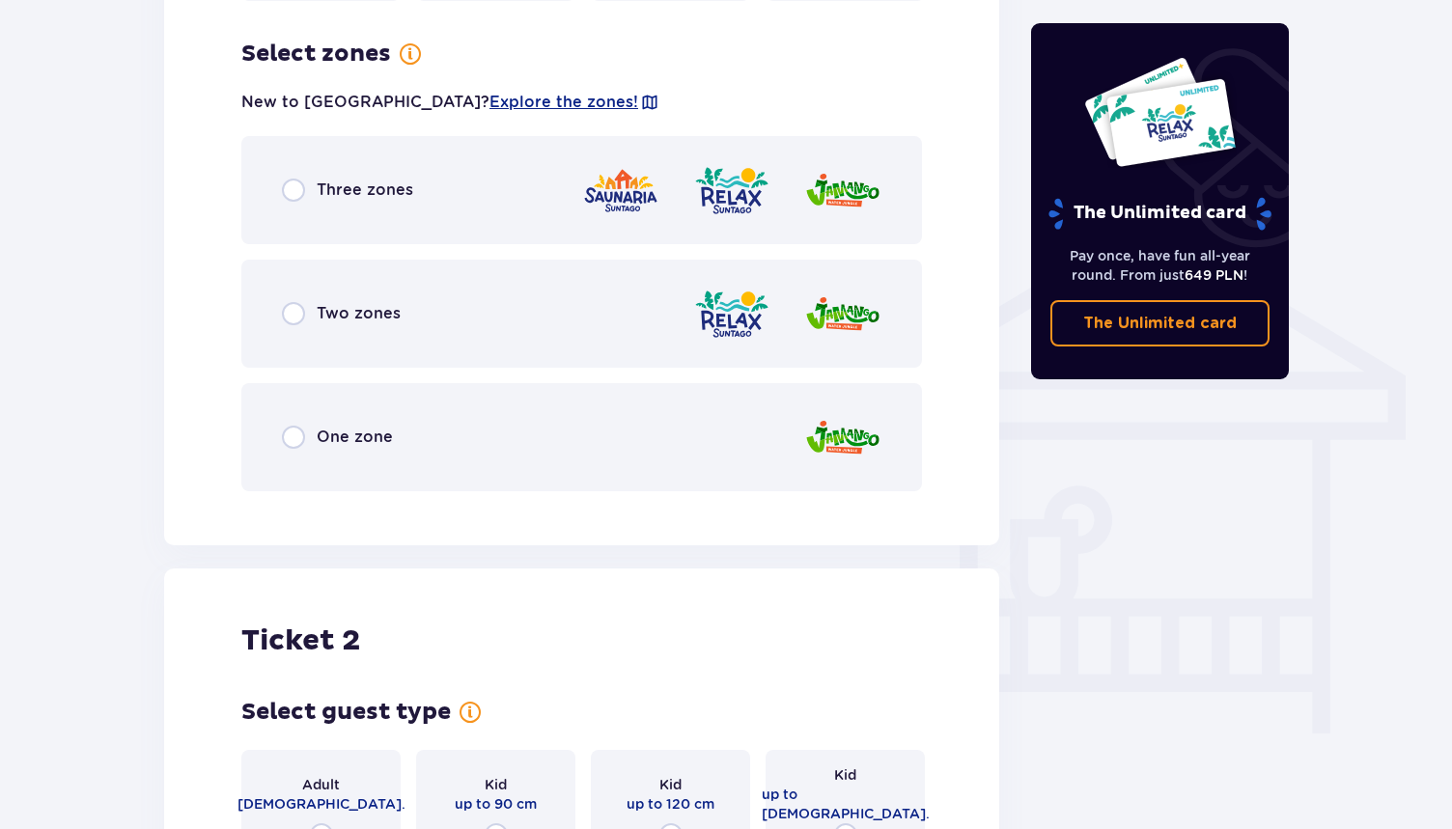
scroll to position [1350, 0]
click at [370, 179] on span "Three zones" at bounding box center [365, 189] width 97 height 21
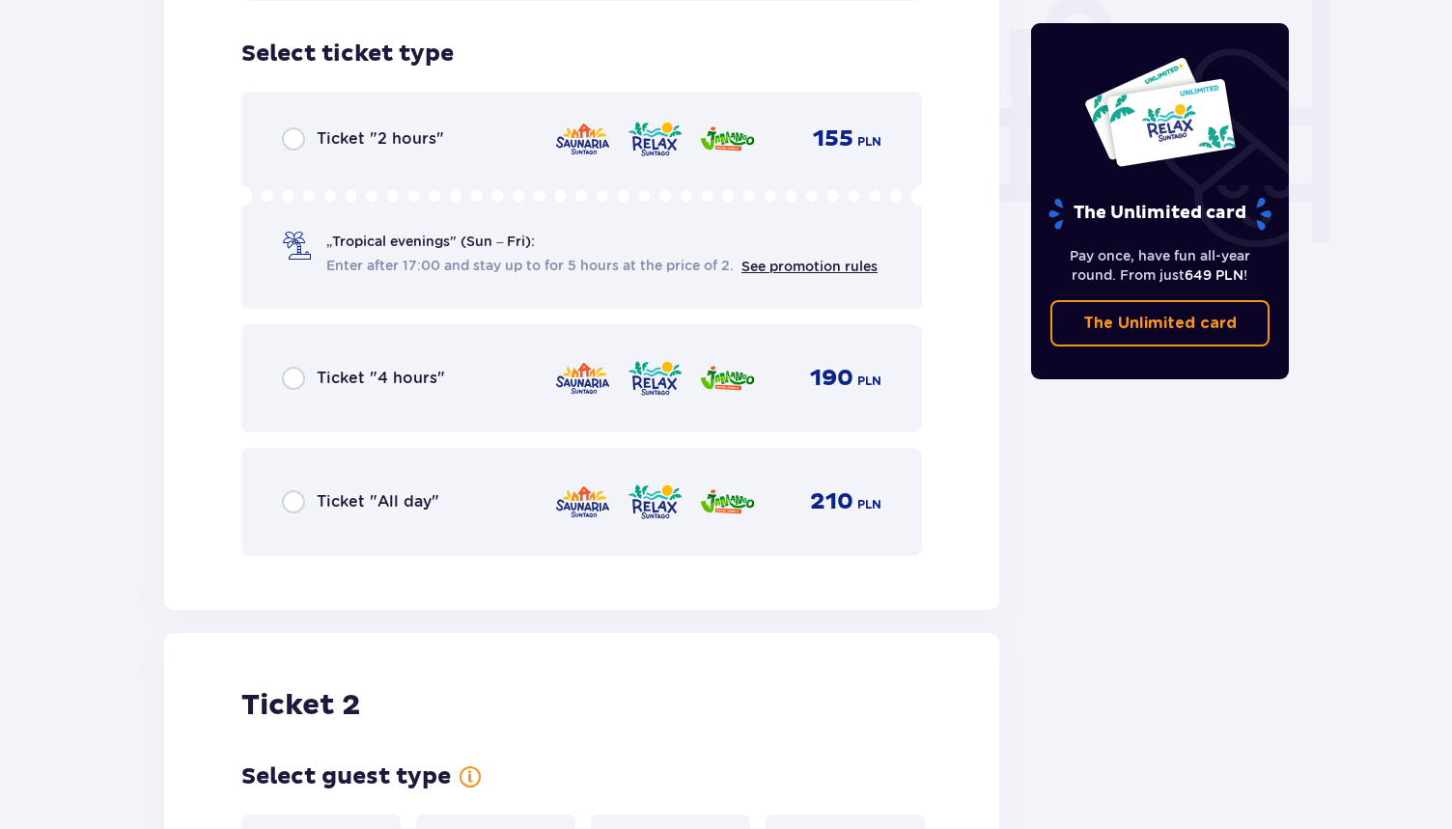
scroll to position [1840, 0]
click at [318, 494] on span "Ticket "All day"" at bounding box center [378, 500] width 123 height 21
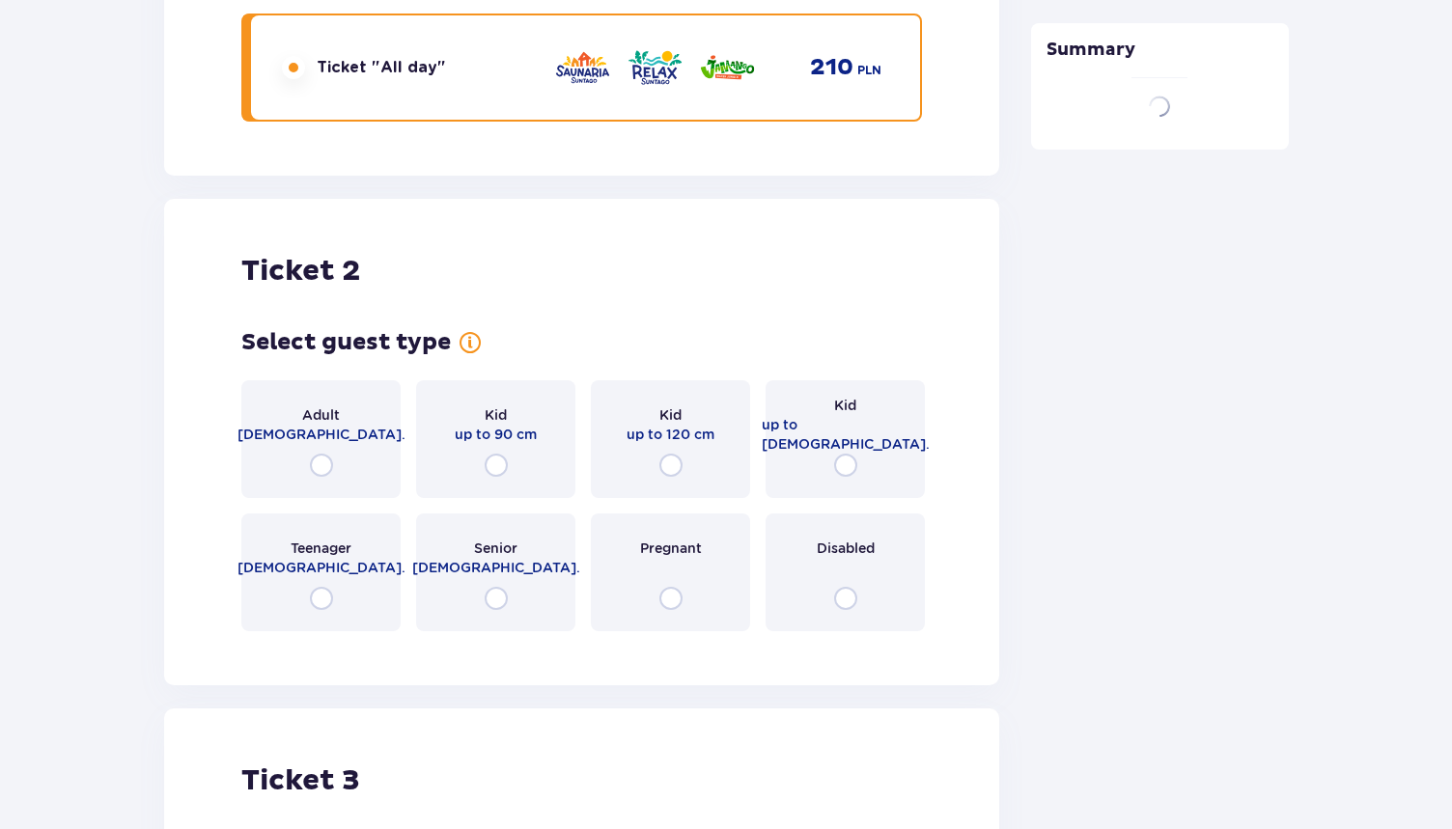
scroll to position [2434, 0]
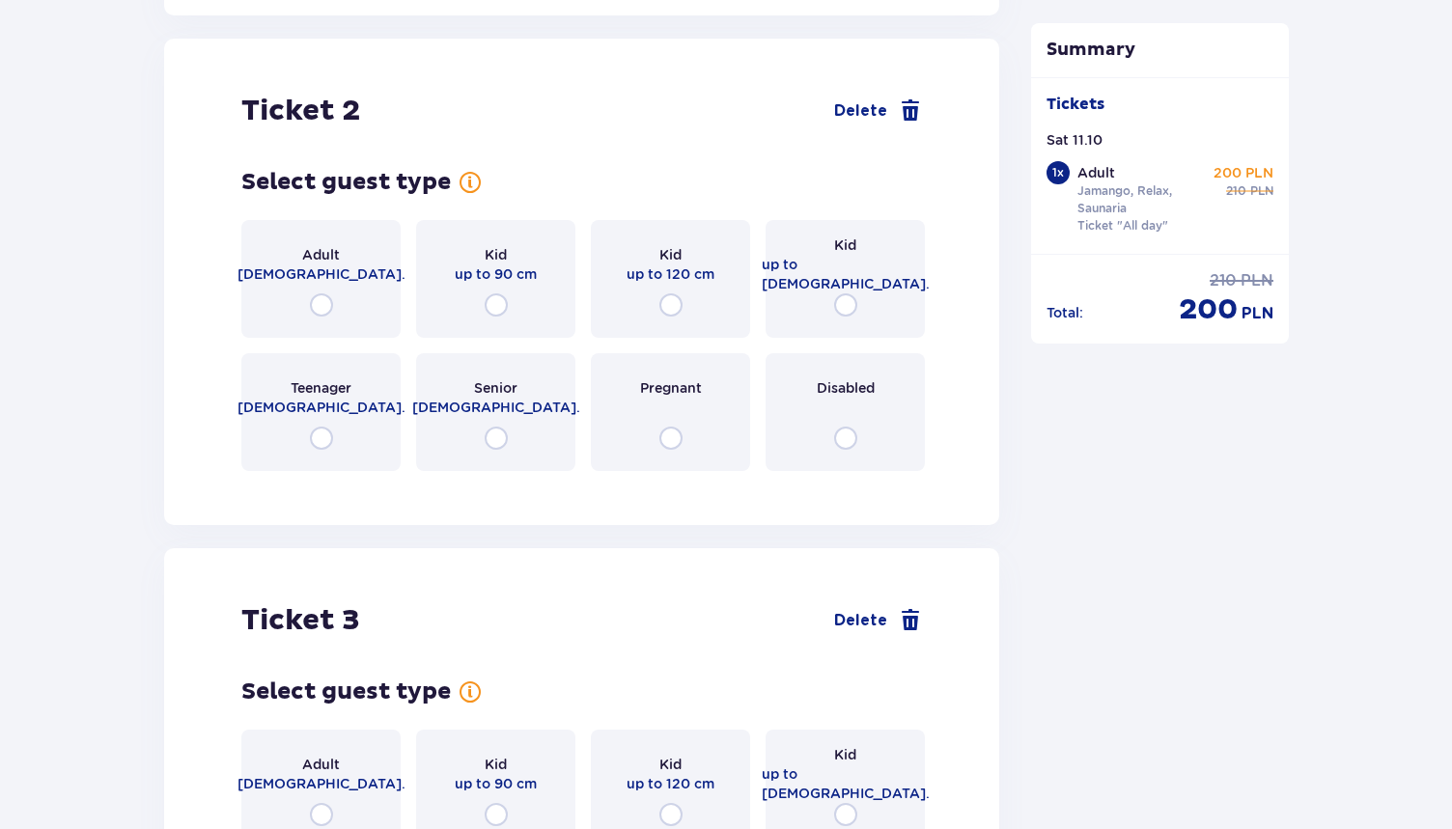
click at [322, 293] on input "radio" at bounding box center [321, 304] width 23 height 23
radio input "true"
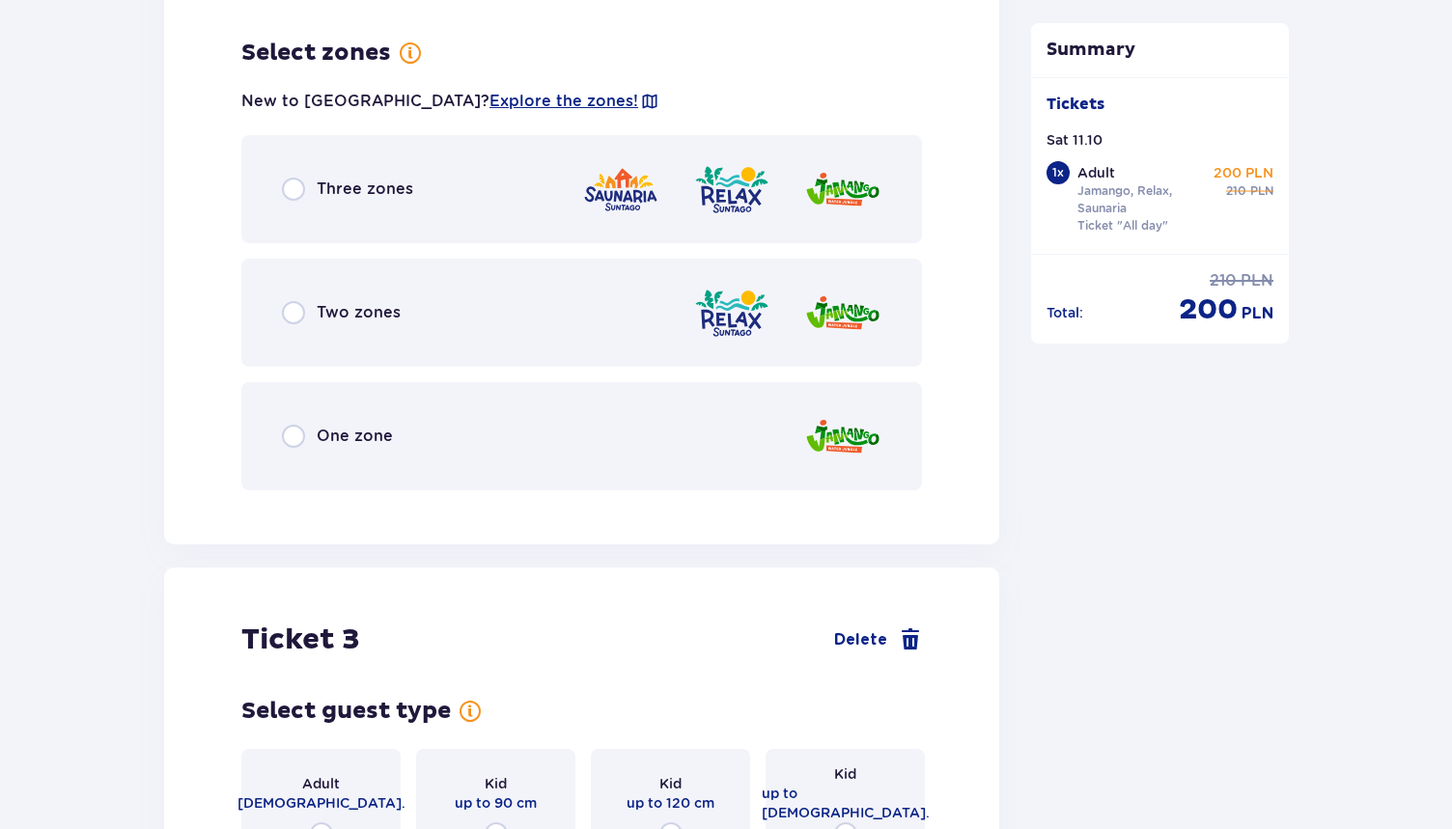
click at [361, 179] on span "Three zones" at bounding box center [365, 189] width 97 height 21
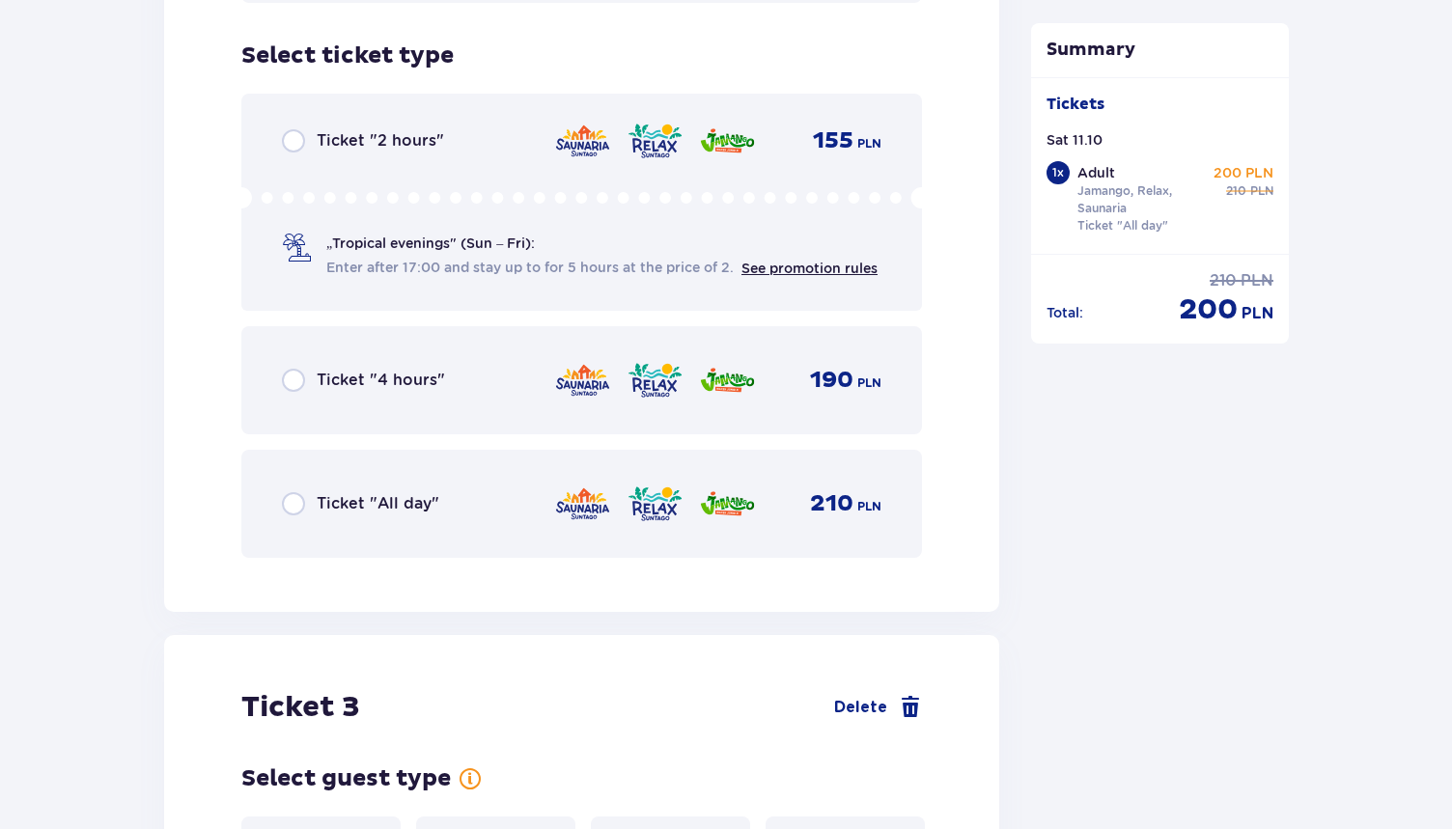
scroll to position [3395, 0]
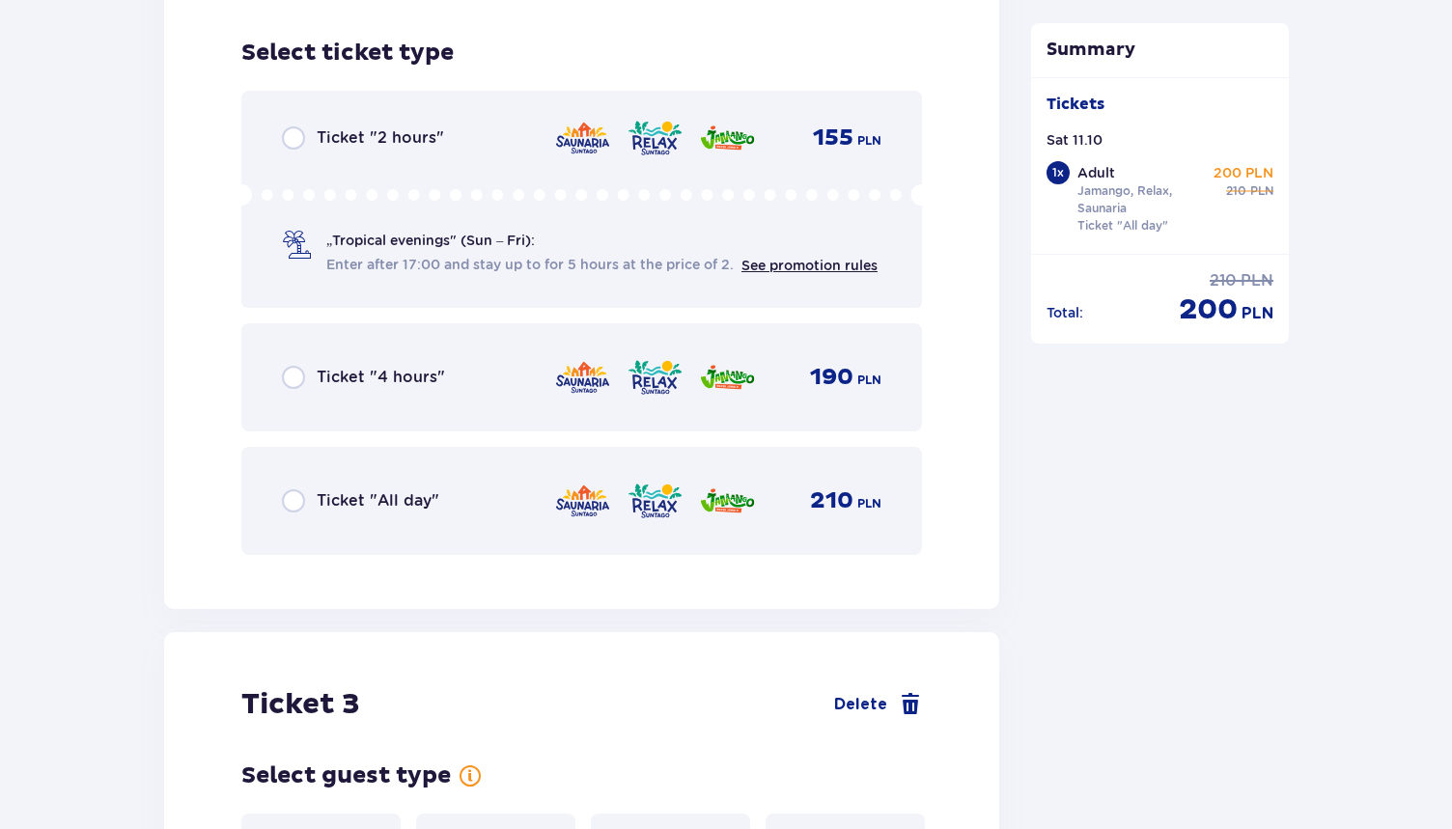
click at [329, 501] on div "Ticket "All day" 210 PLN" at bounding box center [581, 501] width 599 height 41
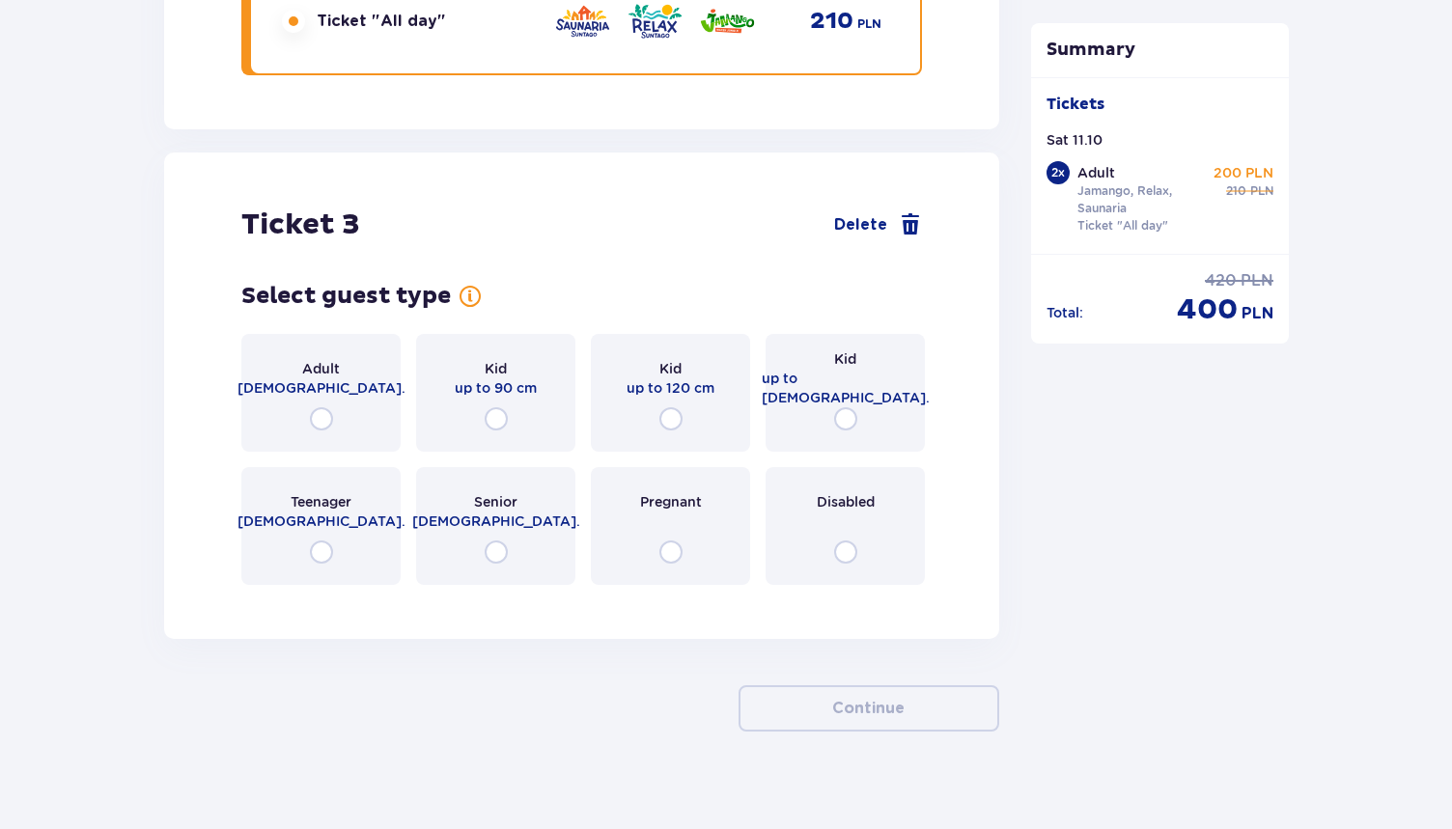
scroll to position [3878, 0]
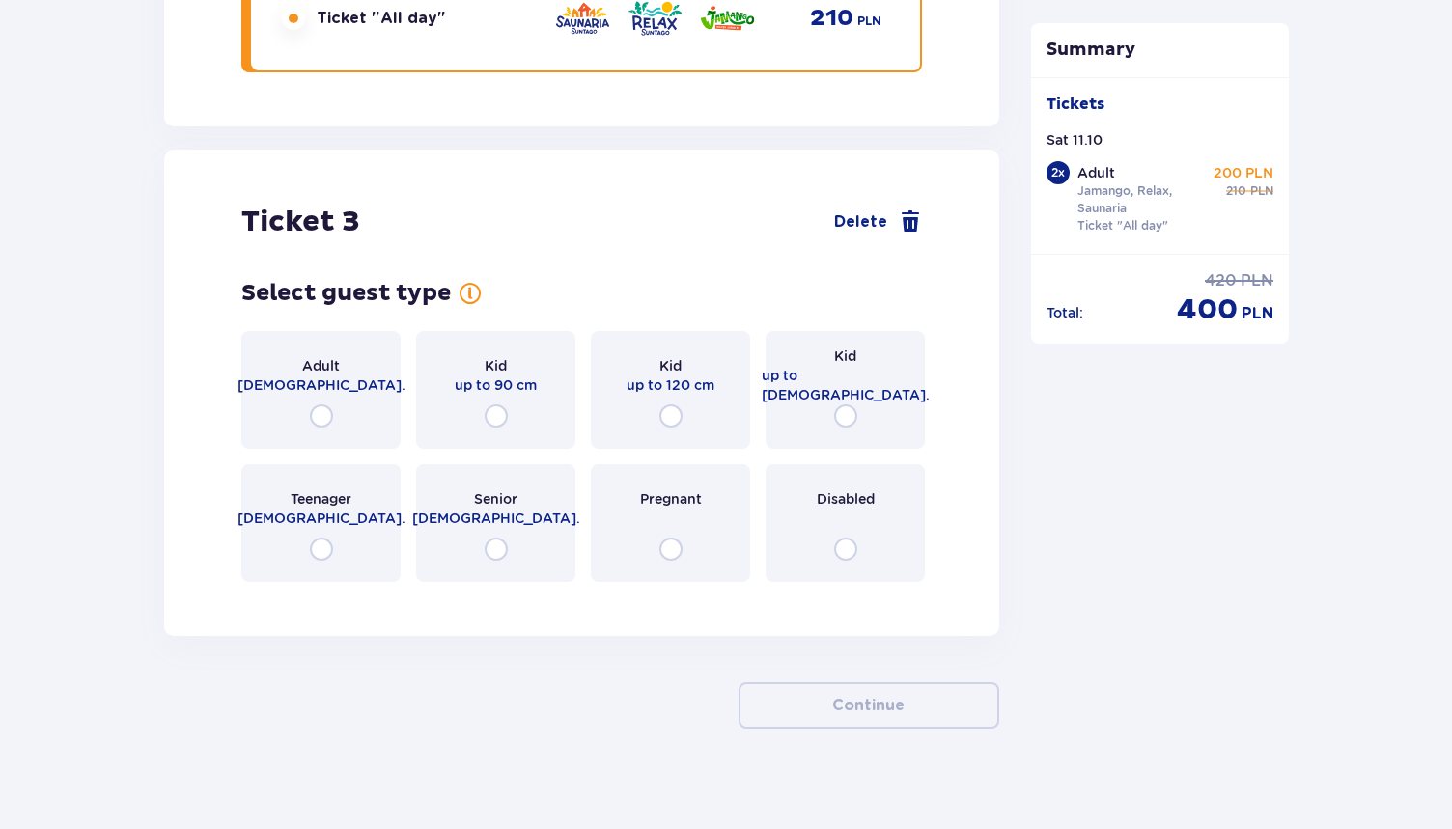
click at [688, 389] on div "Kid up to 120 cm" at bounding box center [670, 390] width 159 height 118
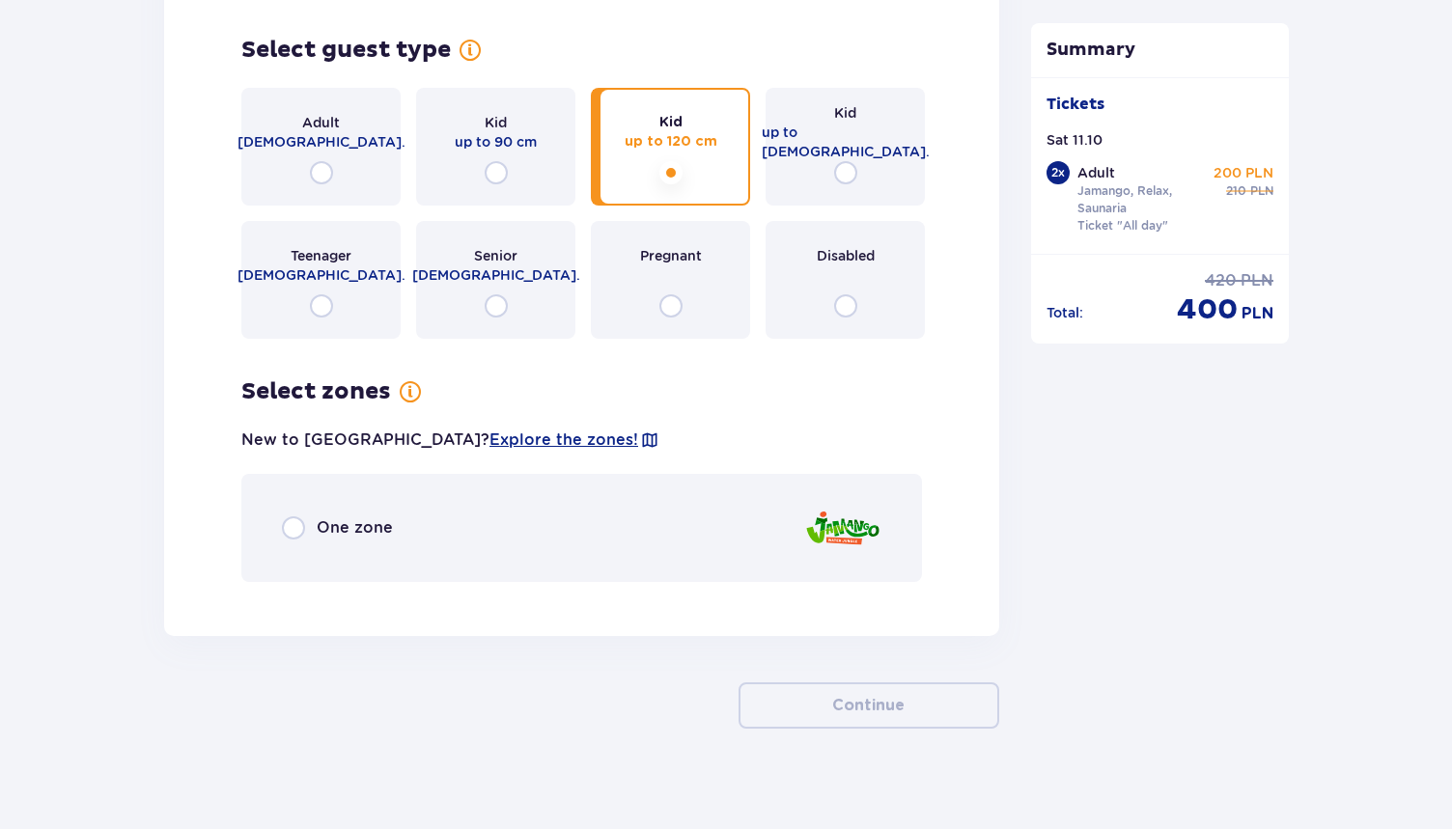
click at [378, 517] on span "One zone" at bounding box center [355, 527] width 76 height 21
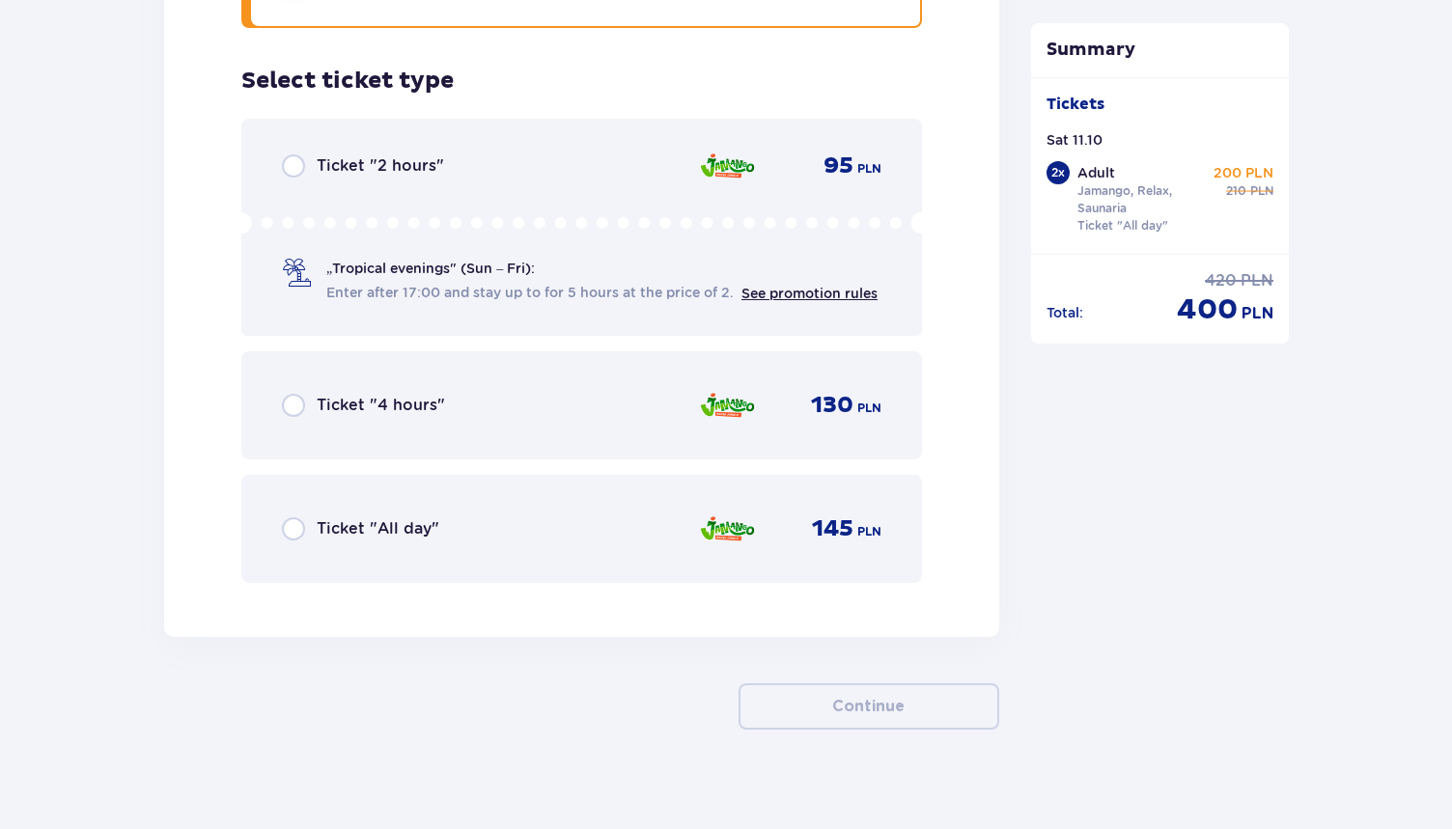
scroll to position [4676, 0]
click at [563, 515] on div "Ticket "All day" 145 PLN" at bounding box center [581, 528] width 599 height 41
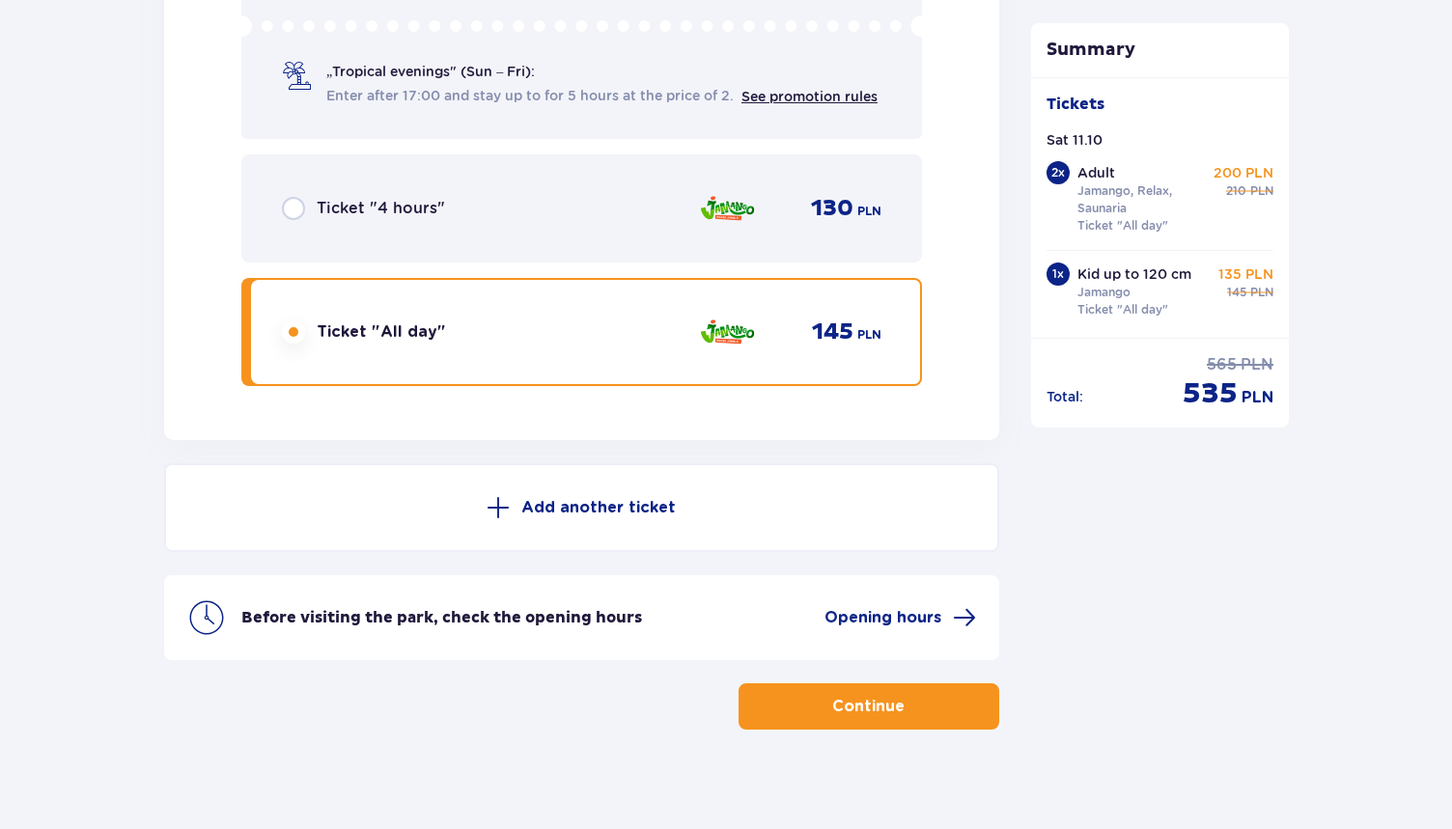
scroll to position [4873, 0]
